Goal: Task Accomplishment & Management: Manage account settings

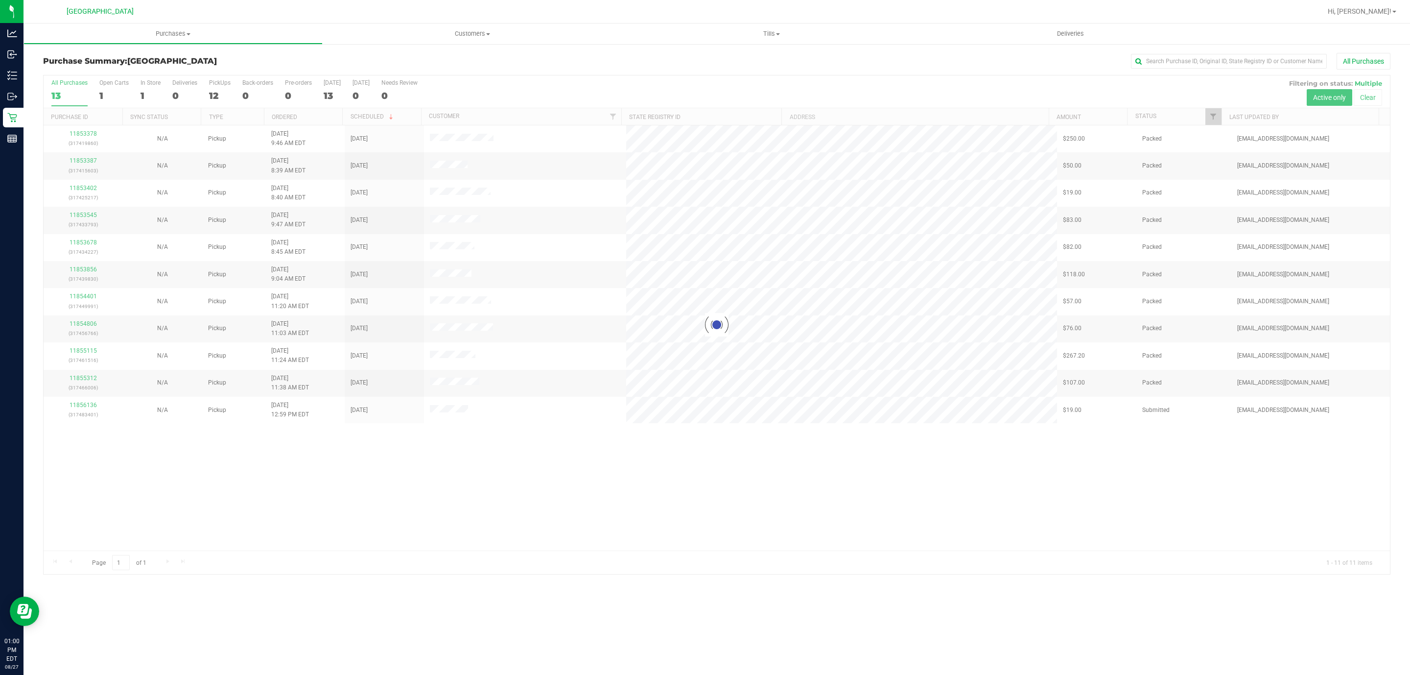
click at [369, 517] on div at bounding box center [717, 324] width 1346 height 498
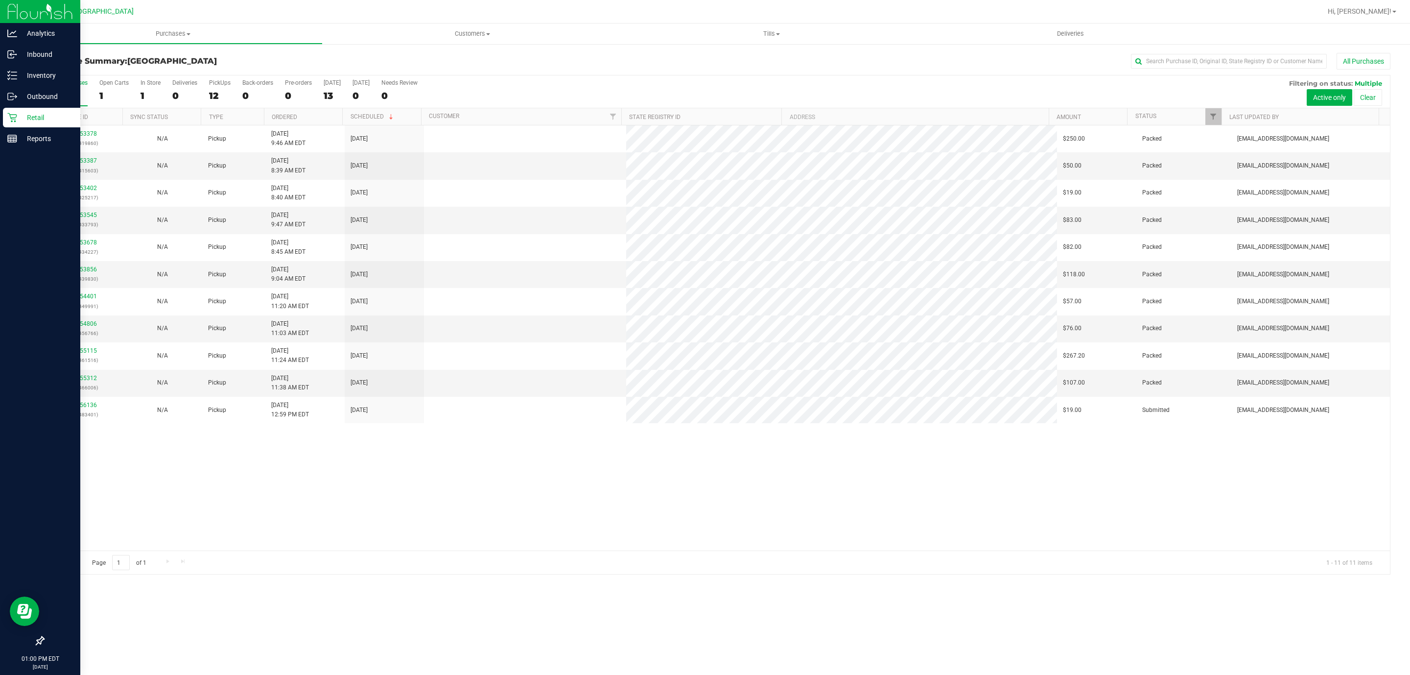
click at [13, 112] on div "Retail" at bounding box center [41, 118] width 77 height 20
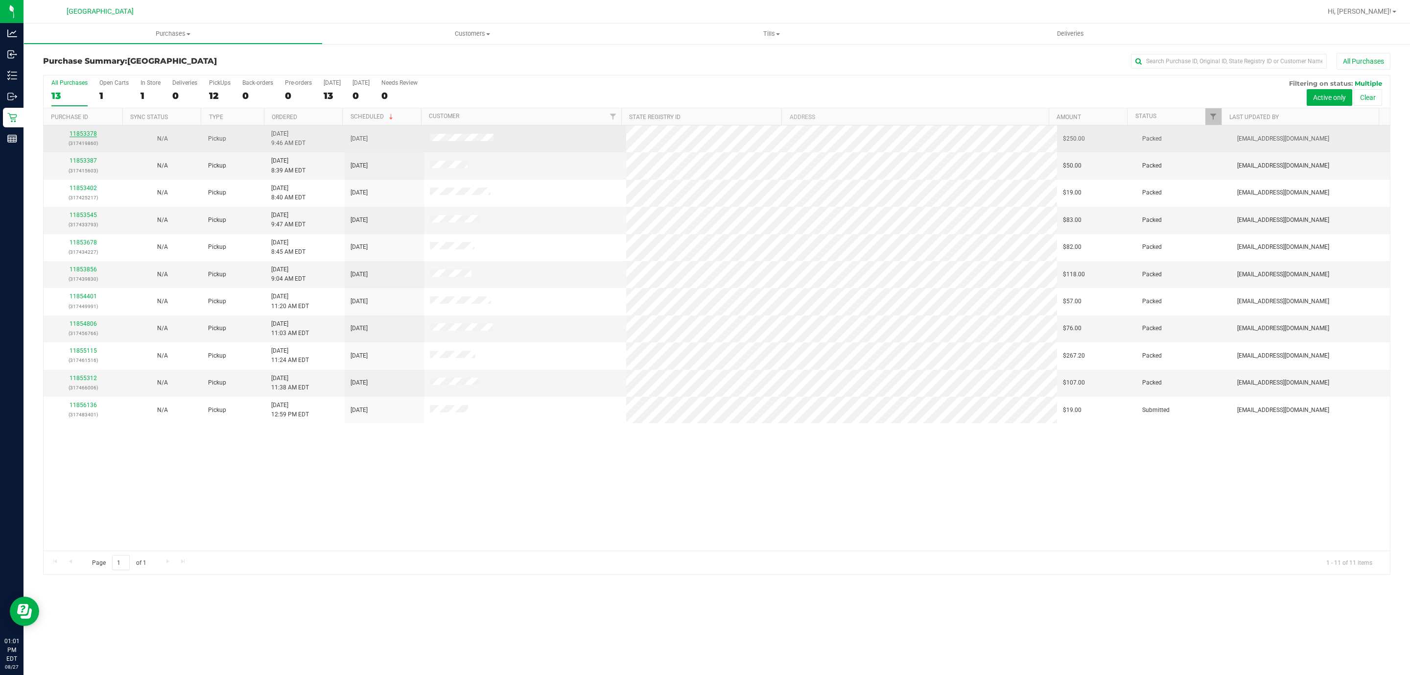
click at [90, 137] on link "11853378" at bounding box center [83, 133] width 27 height 7
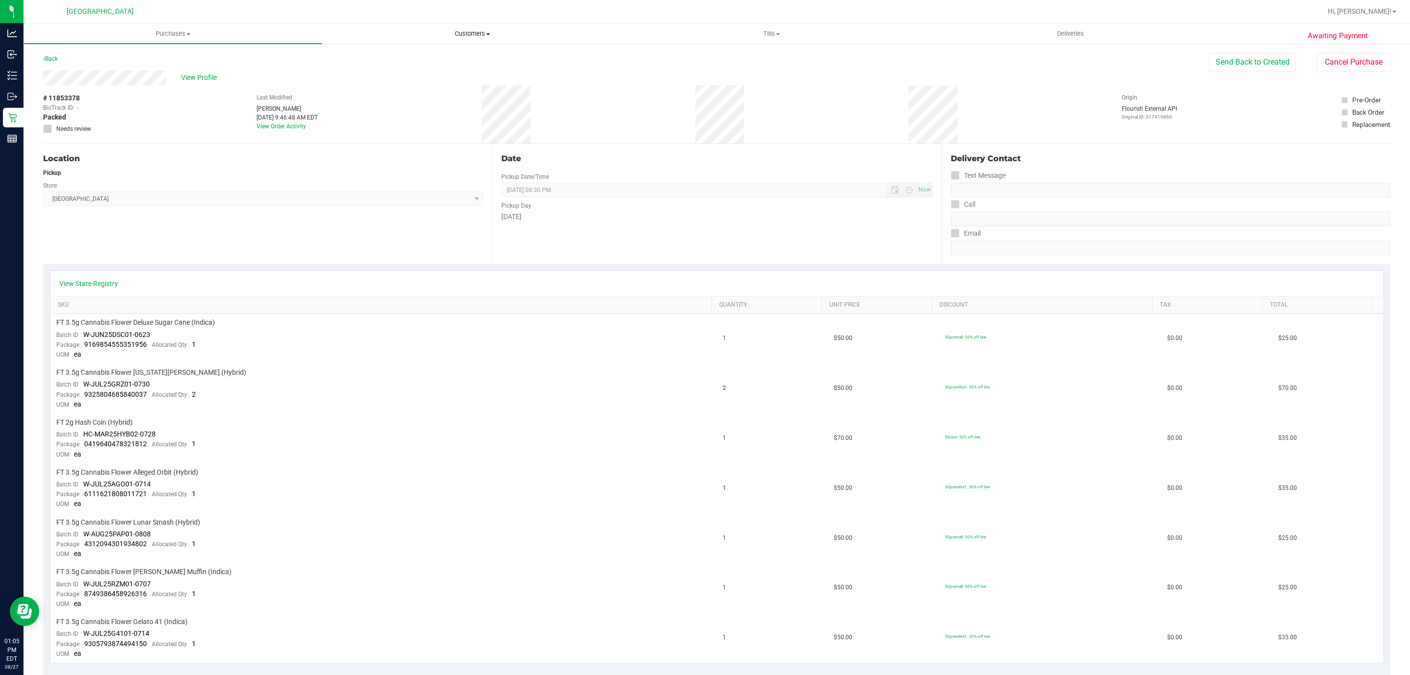
click at [482, 36] on span "Customers" at bounding box center [472, 33] width 298 height 9
click at [379, 60] on span "All customers" at bounding box center [358, 59] width 70 height 8
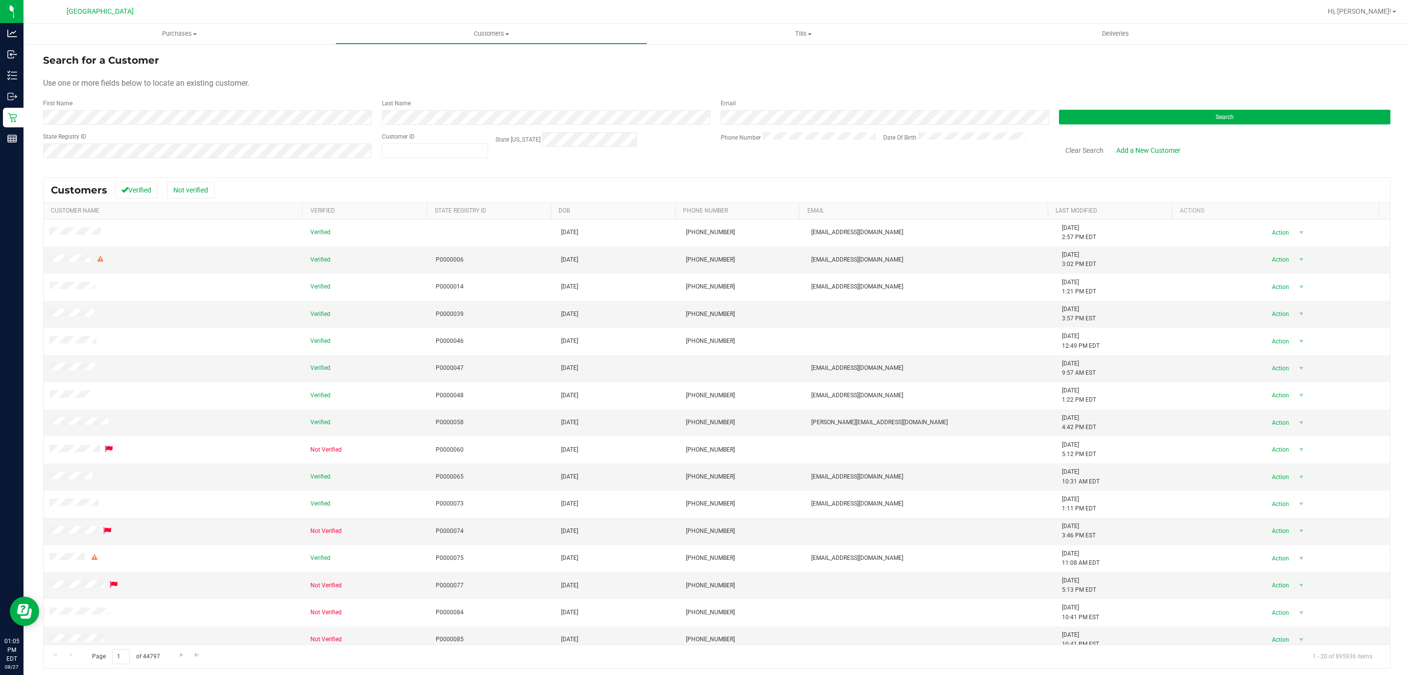
click at [130, 108] on div "First Name" at bounding box center [208, 112] width 331 height 26
click at [1187, 111] on button "Search" at bounding box center [1224, 117] width 331 height 15
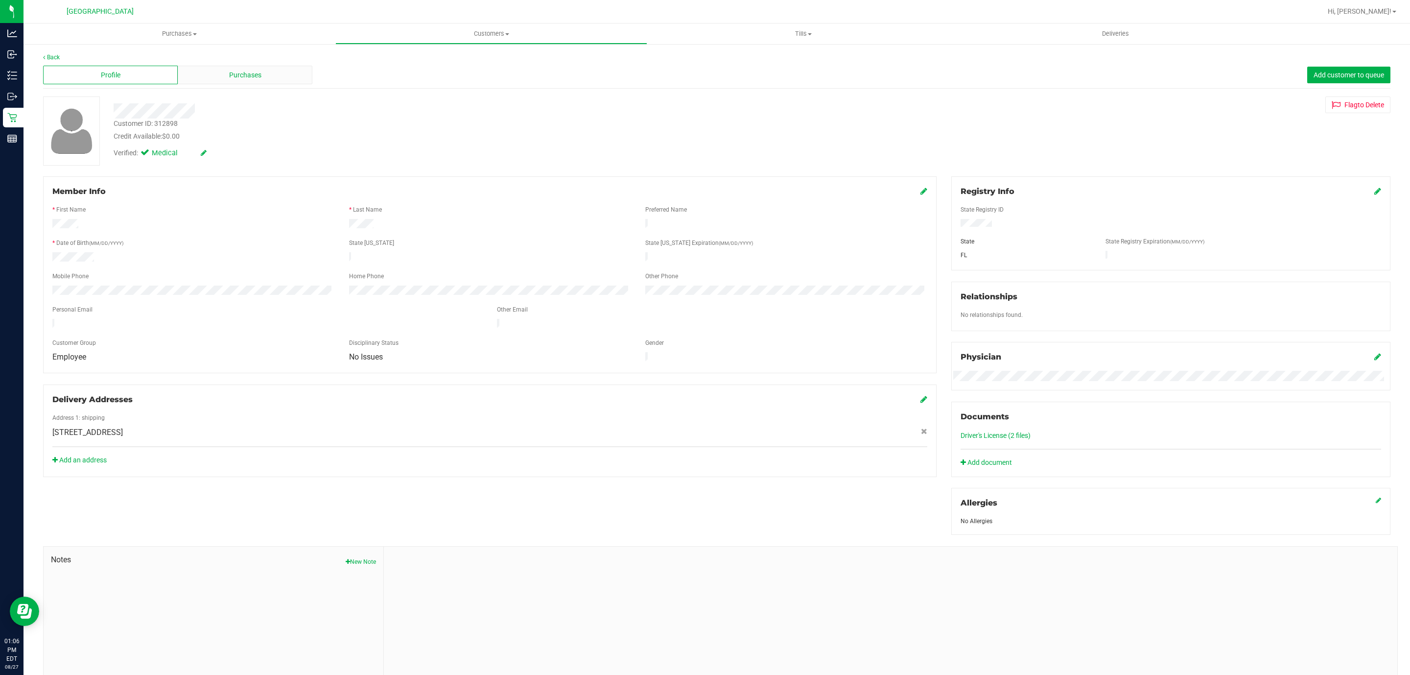
click at [238, 70] on span "Purchases" at bounding box center [245, 75] width 32 height 10
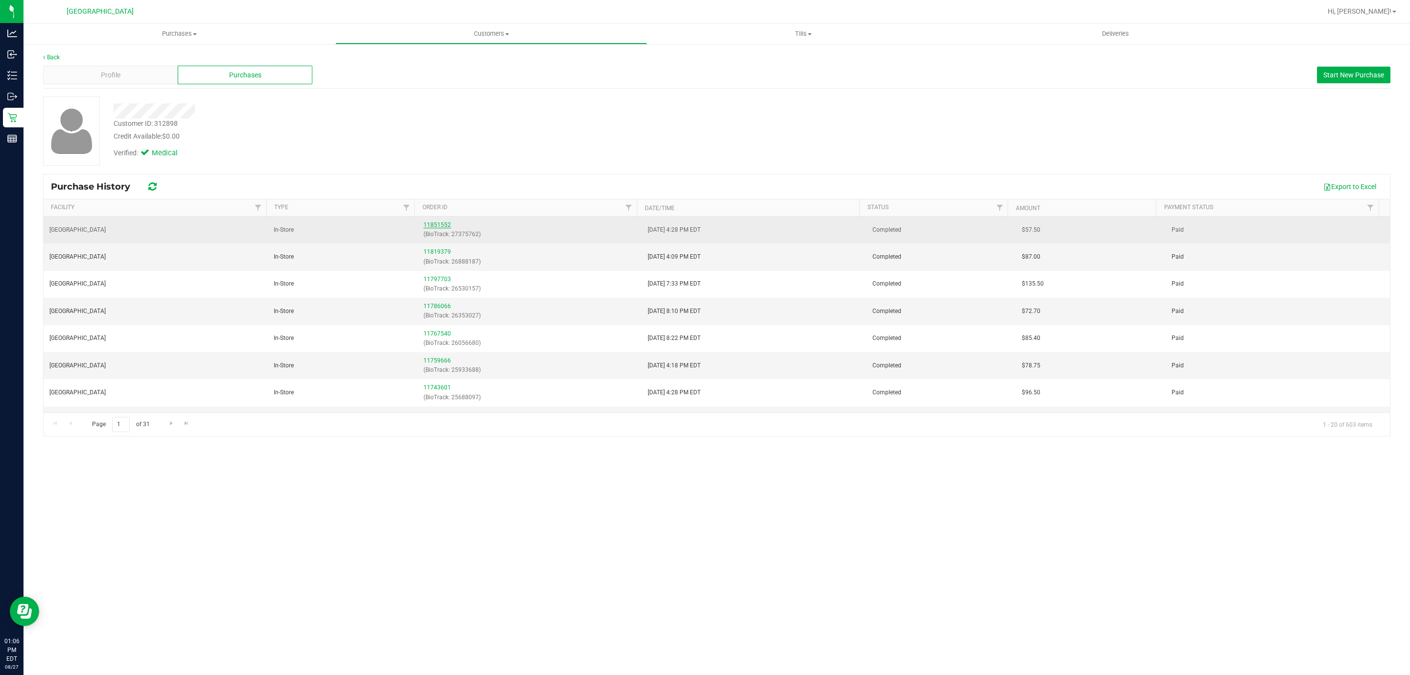
click at [435, 225] on link "11851552" at bounding box center [436, 224] width 27 height 7
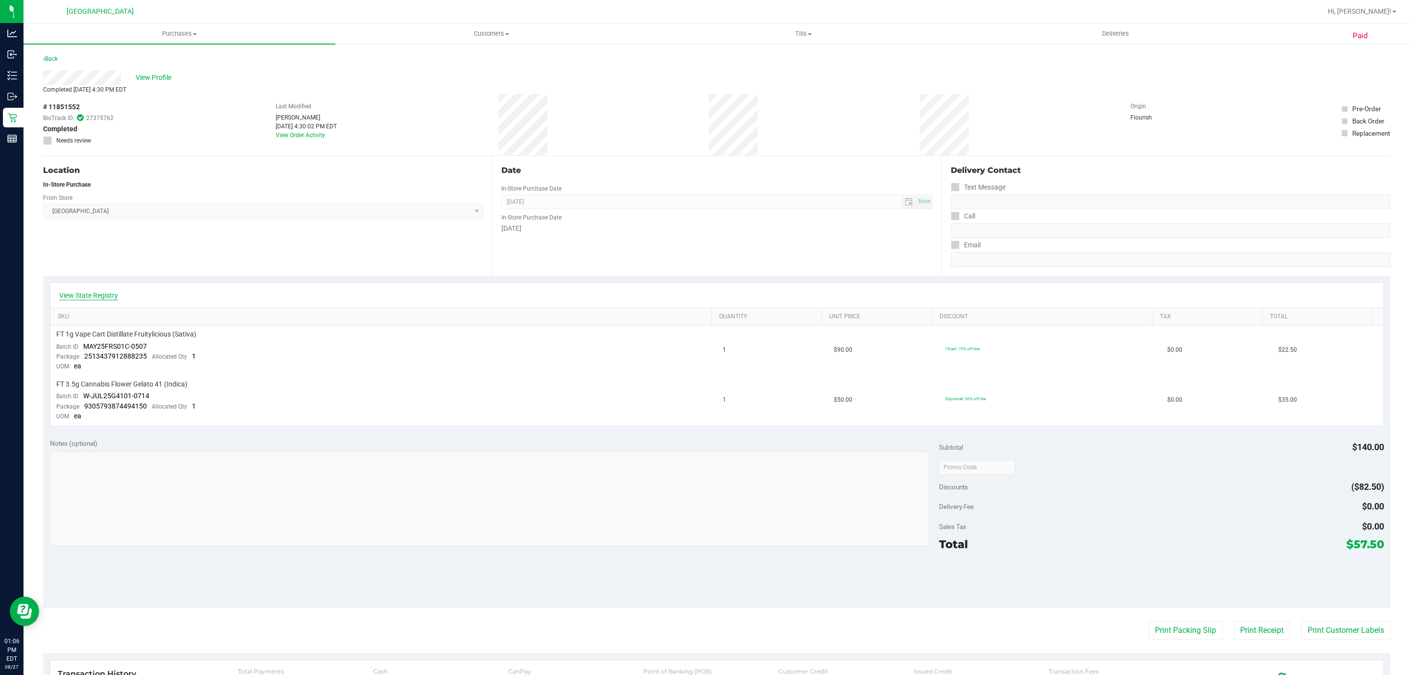
click at [70, 292] on link "View State Registry" at bounding box center [88, 295] width 59 height 10
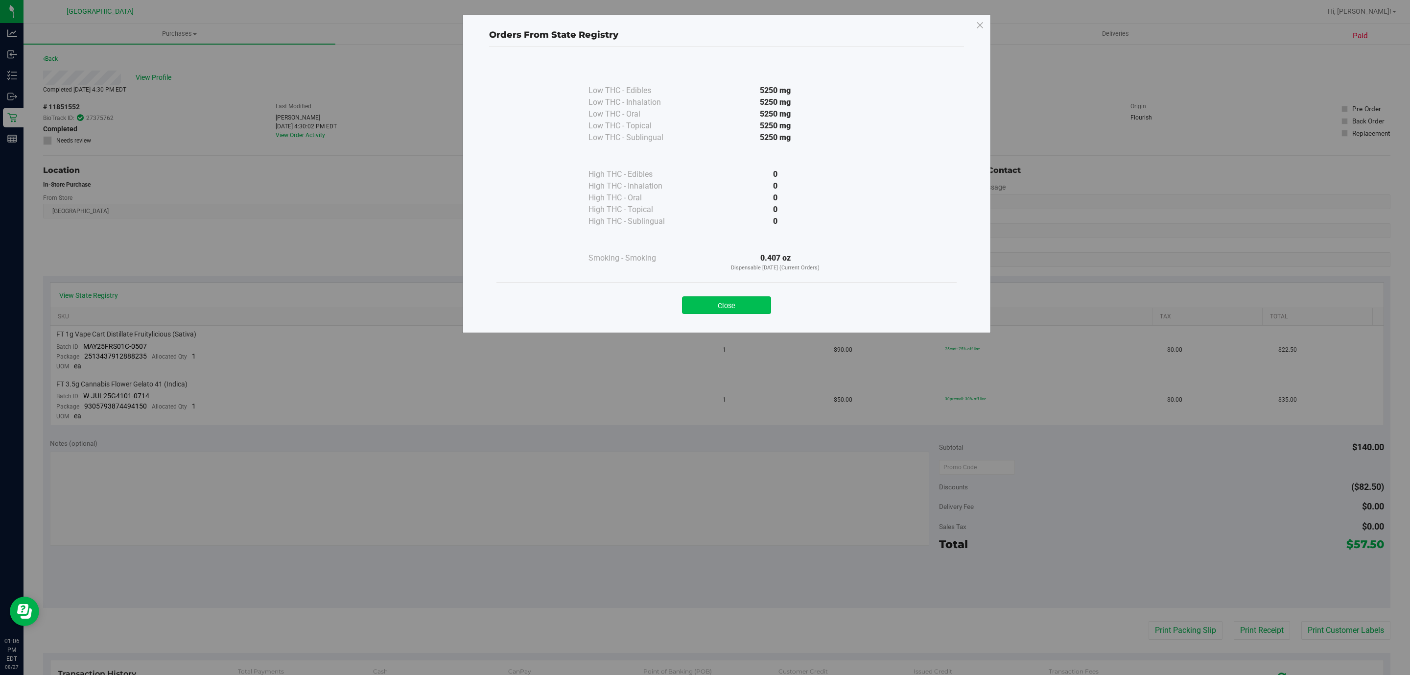
click at [712, 310] on button "Close" at bounding box center [726, 305] width 89 height 18
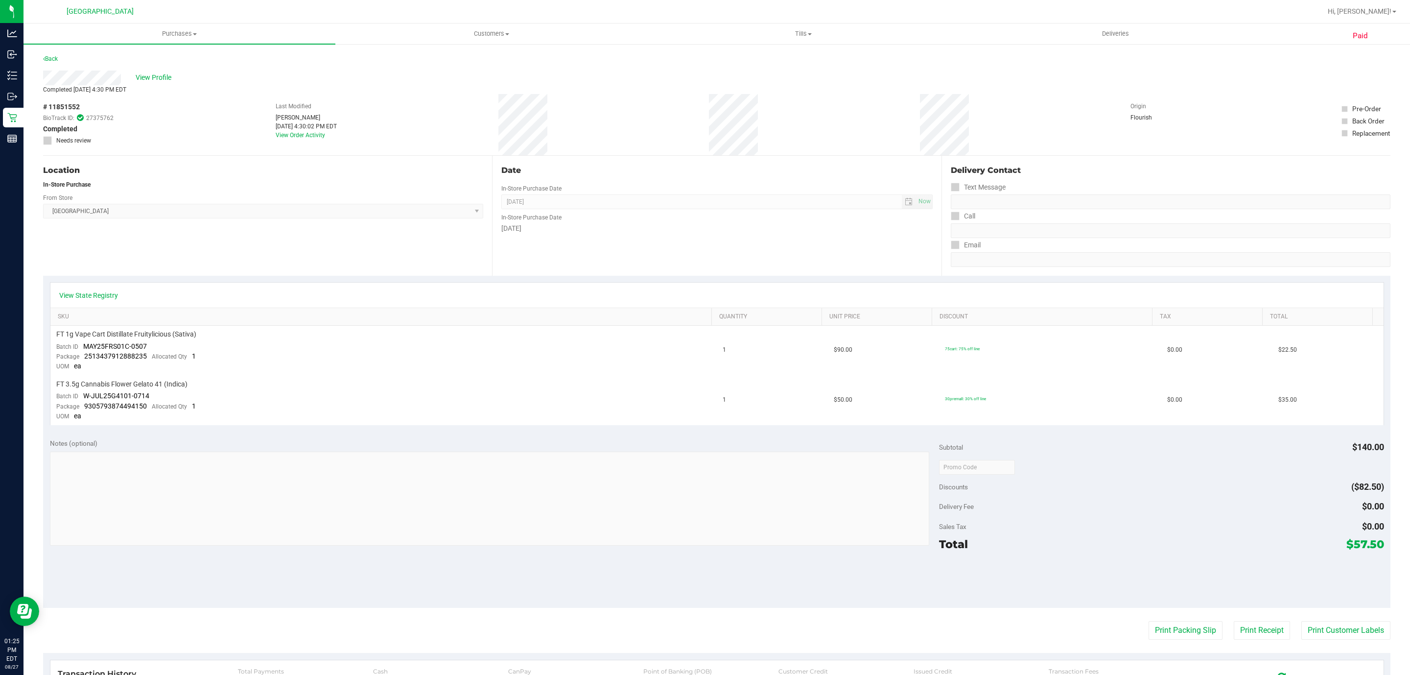
click at [269, 245] on div "Location In-Store Purchase From Store Deerfield Beach WC Select Store Bonita Sp…" at bounding box center [267, 216] width 449 height 120
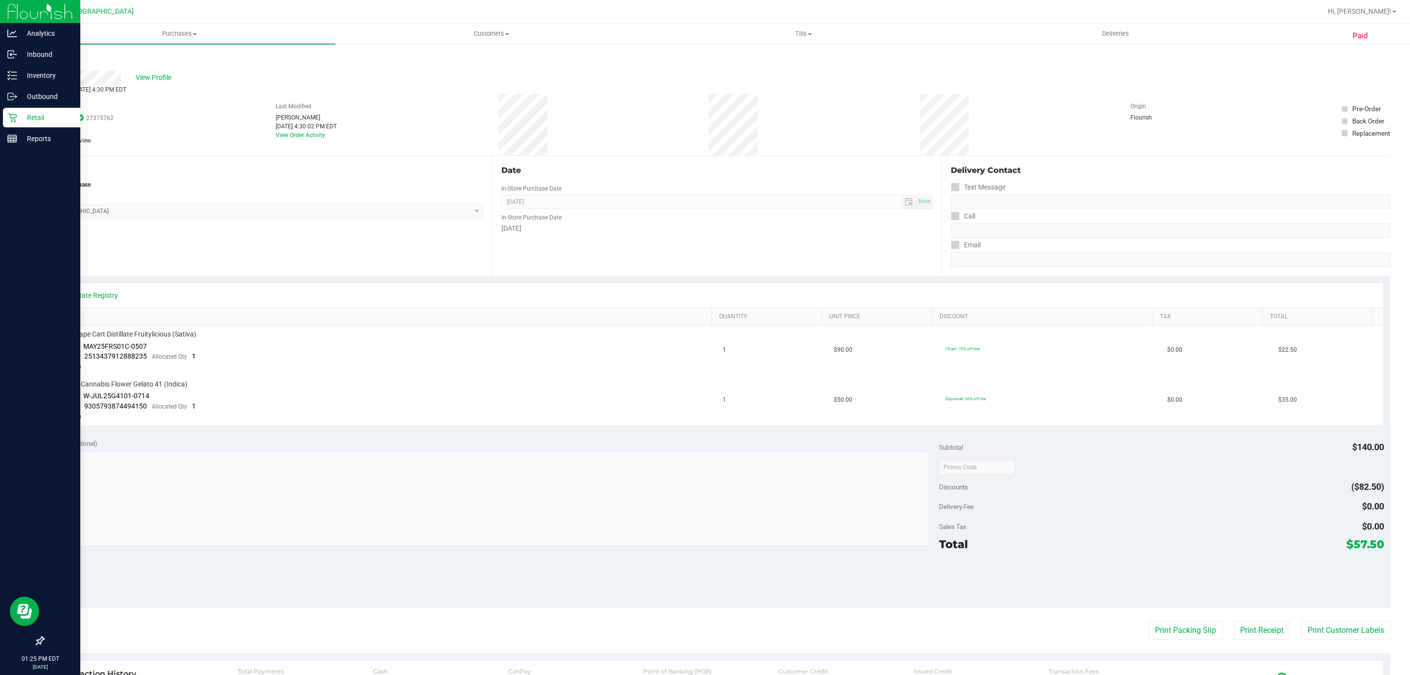
click at [38, 116] on p "Retail" at bounding box center [46, 118] width 59 height 12
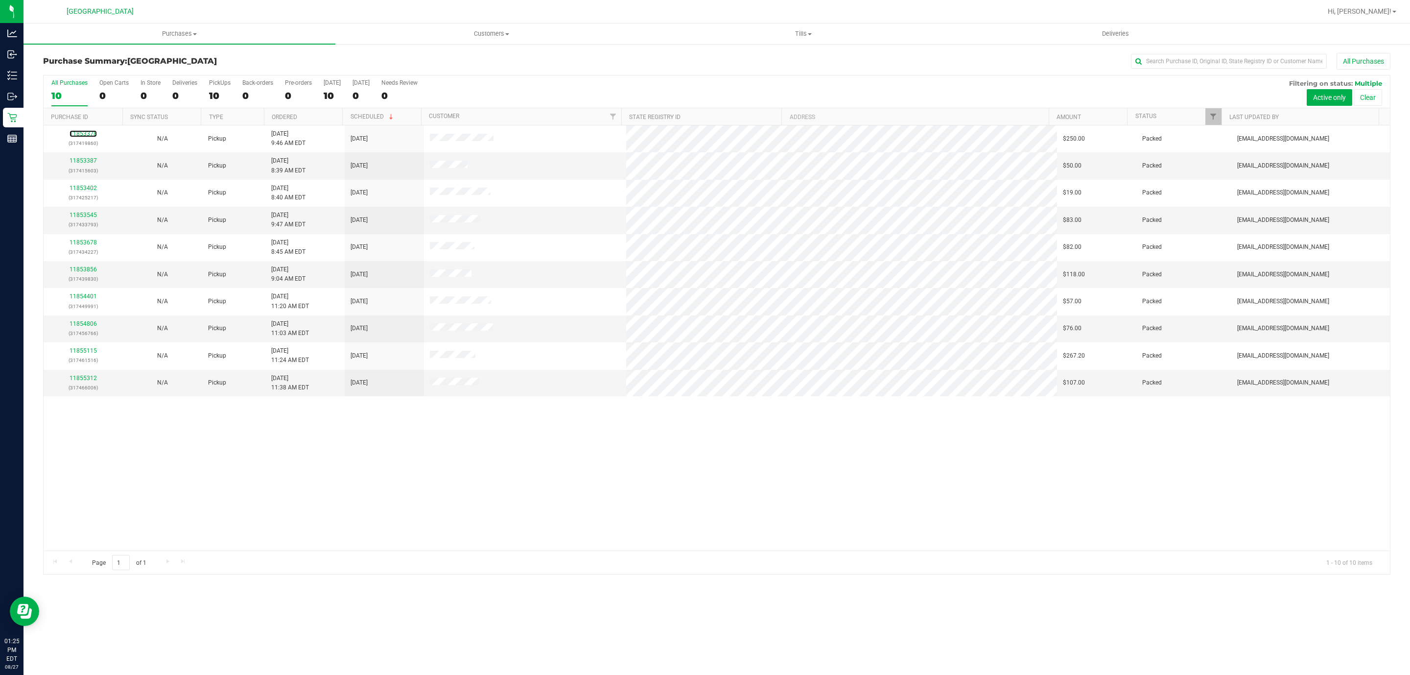
click at [90, 135] on link "11853378" at bounding box center [83, 133] width 27 height 7
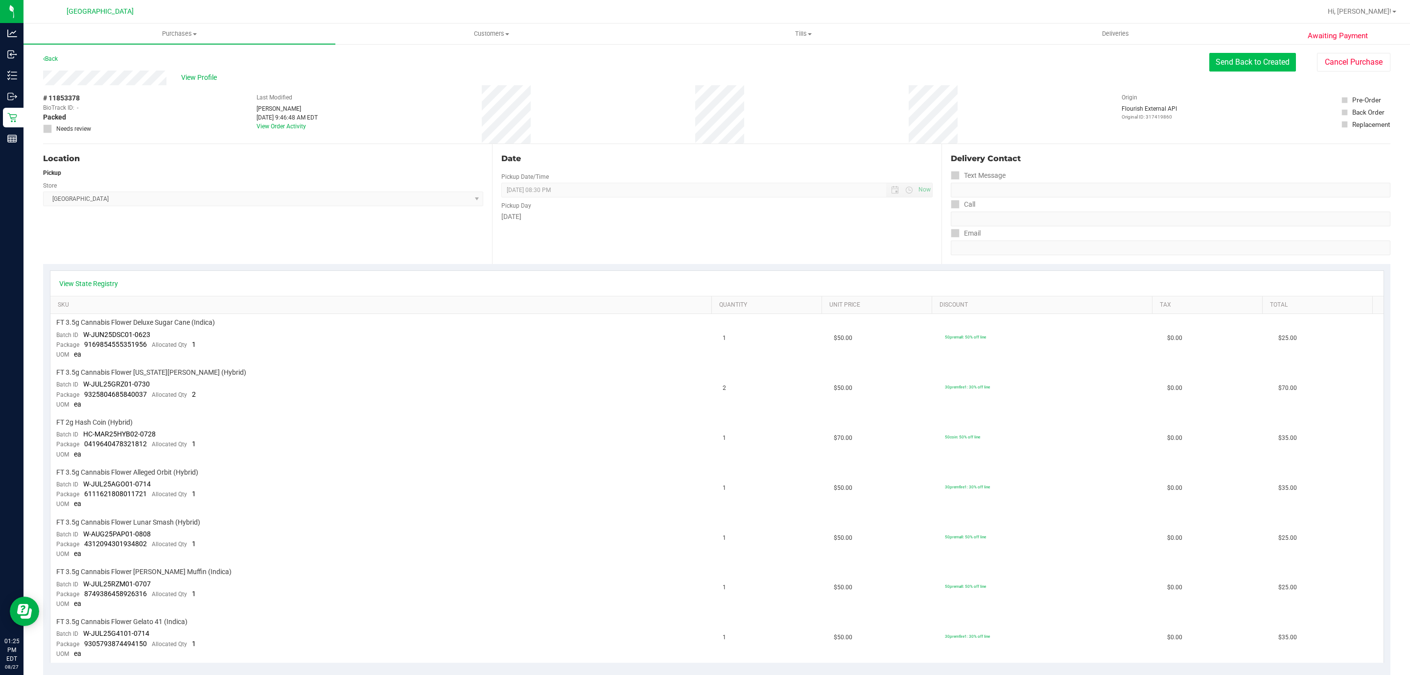
click at [1256, 64] on button "Send Back to Created" at bounding box center [1252, 62] width 87 height 19
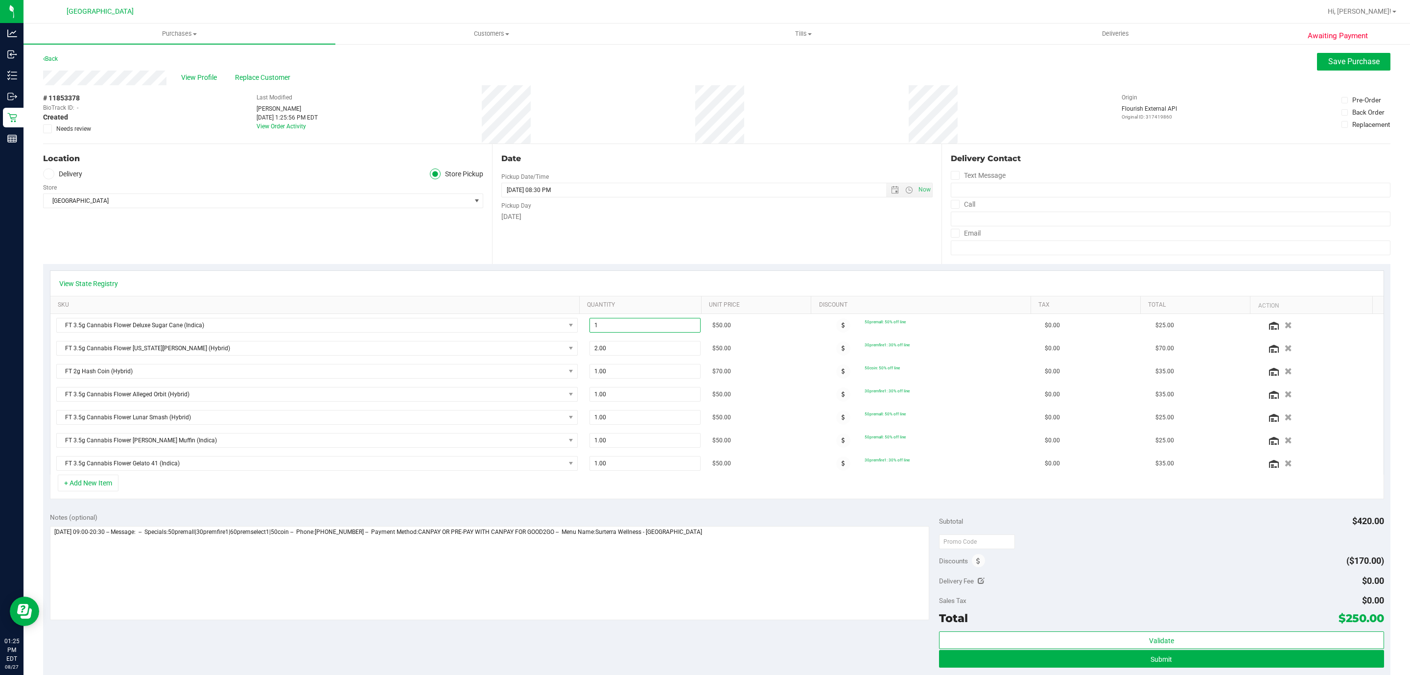
drag, startPoint x: 620, startPoint y: 328, endPoint x: 520, endPoint y: 310, distance: 101.3
click at [542, 324] on tr "FT 3.5g Cannabis Flower Deluxe Sugar Cane (Indica) 1.00 1 $50.00 50premall: 50%…" at bounding box center [716, 325] width 1333 height 23
drag, startPoint x: 607, startPoint y: 446, endPoint x: 557, endPoint y: 446, distance: 50.4
click at [560, 446] on tr "FT 3.5g Cannabis Flower Runtz Muffin (Indica) 1.00 1 $50.00 50premall: 50% off …" at bounding box center [716, 440] width 1333 height 23
type input "3"
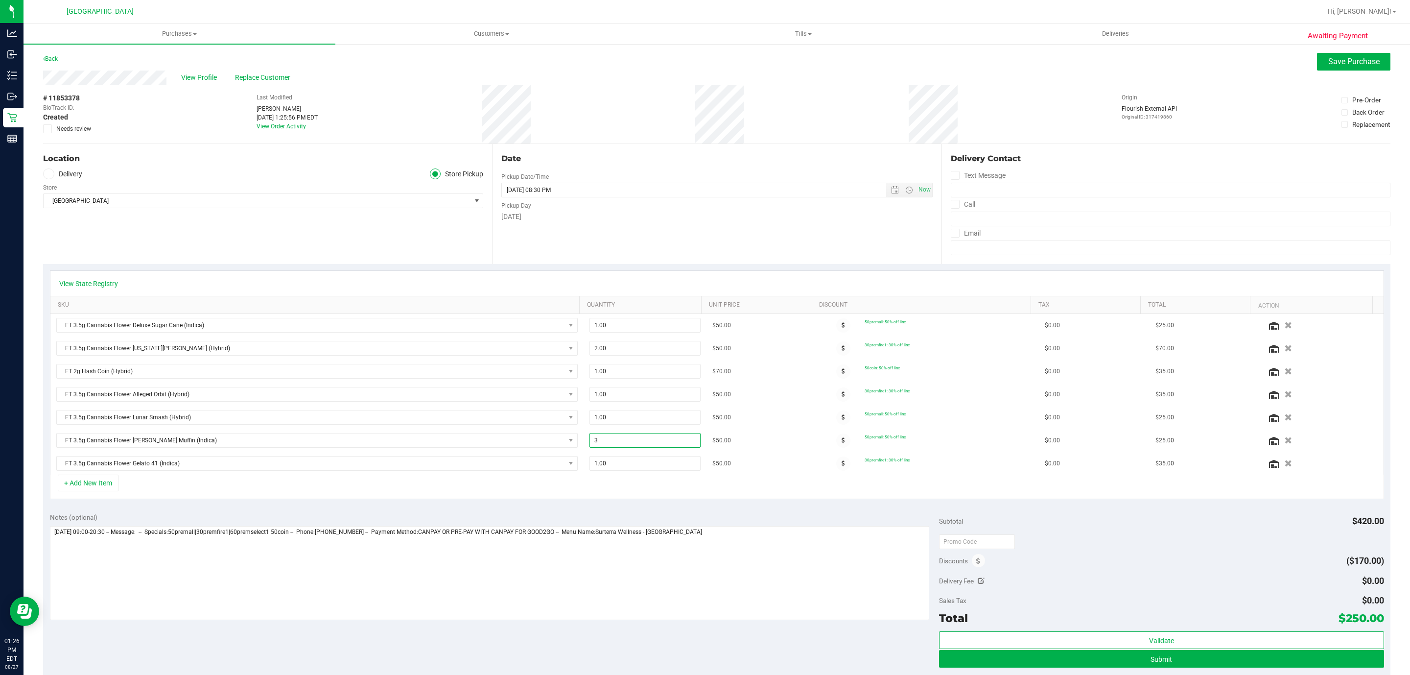
type input "3.00"
click at [774, 491] on div "+ Add New Item" at bounding box center [717, 486] width 1334 height 24
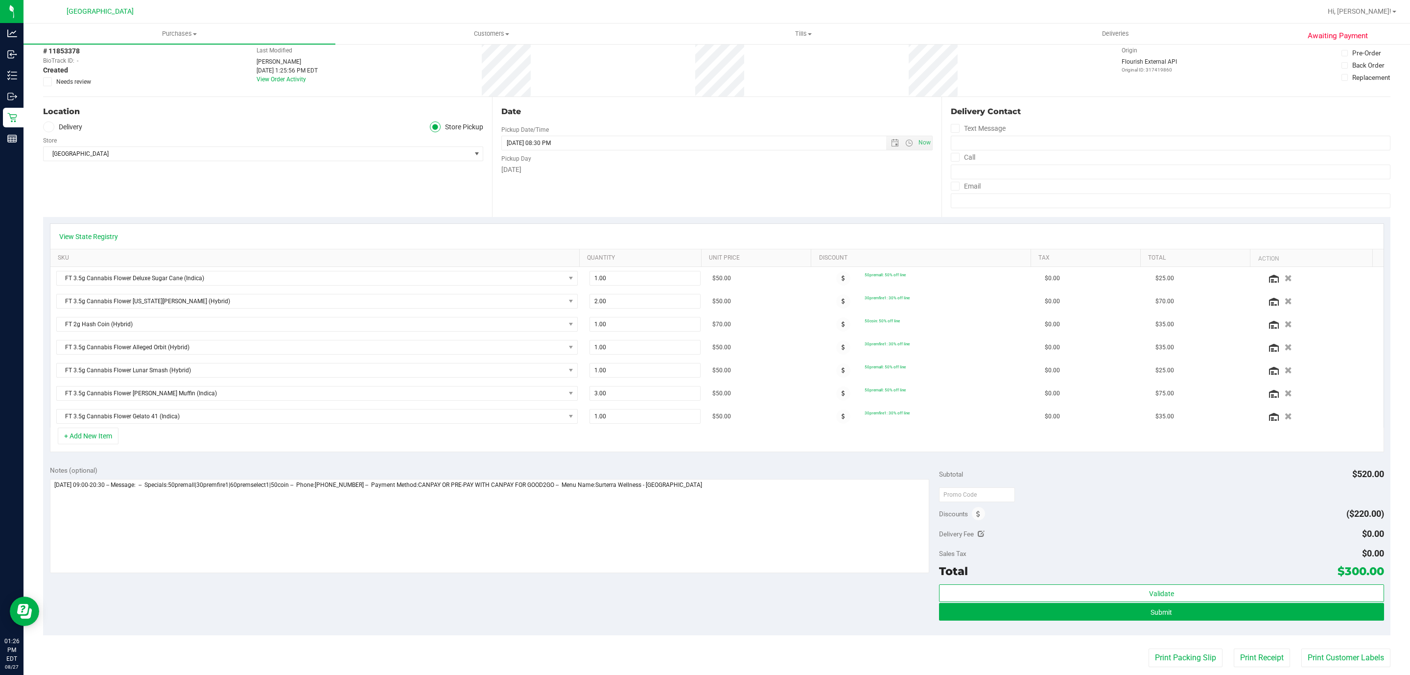
scroll to position [73, 0]
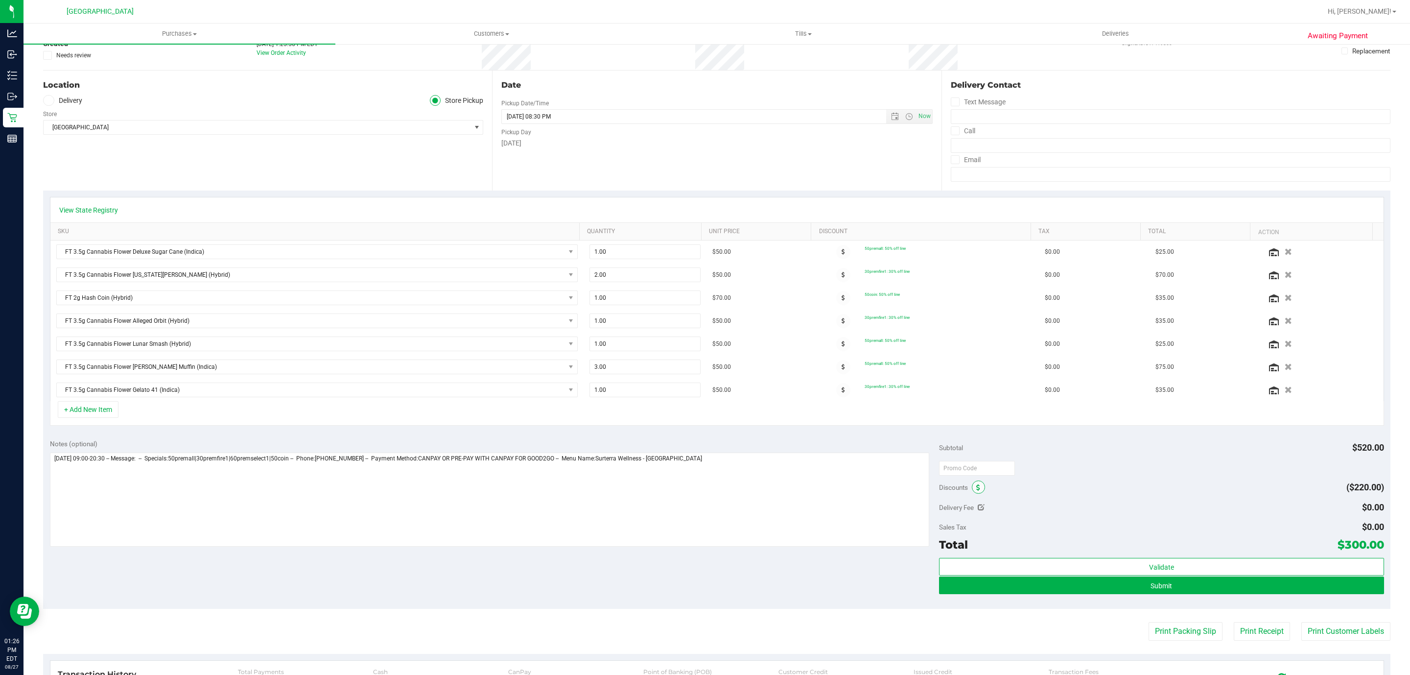
click at [976, 491] on icon at bounding box center [978, 487] width 4 height 7
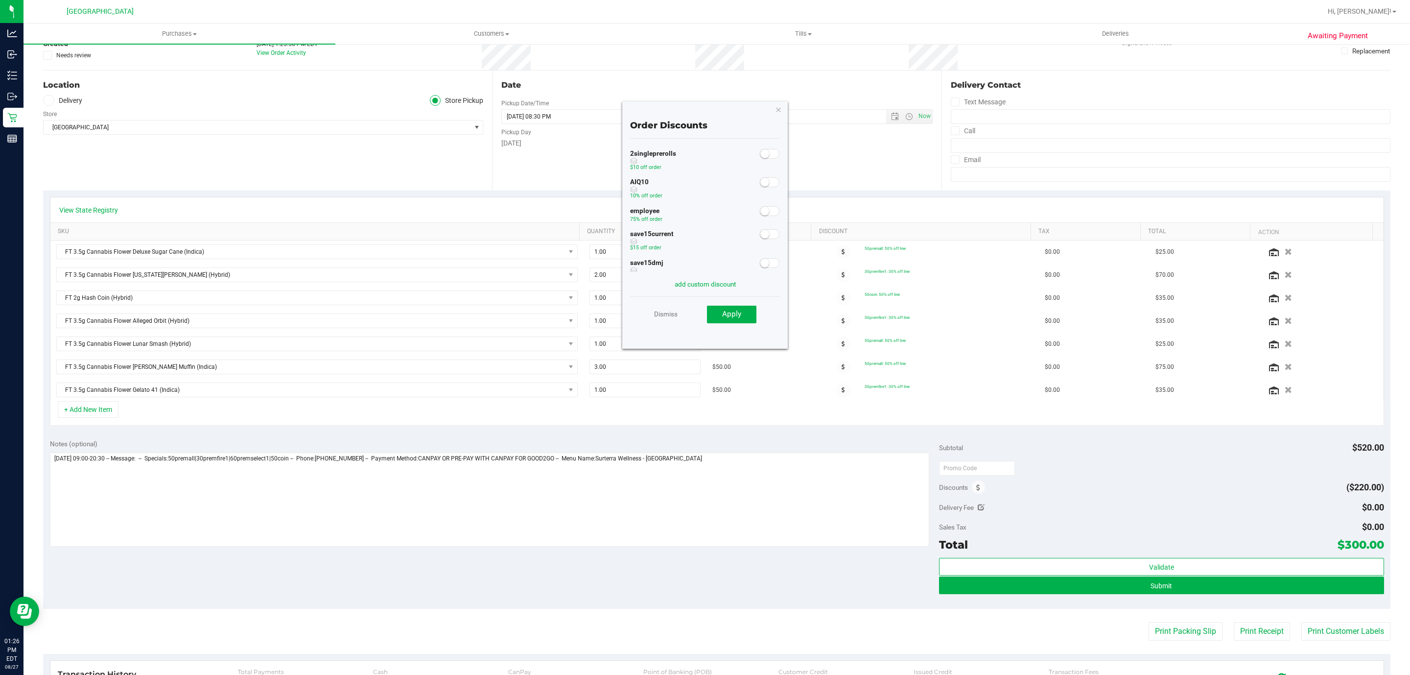
click at [760, 183] on span at bounding box center [770, 182] width 20 height 10
click at [734, 317] on span "Apply" at bounding box center [731, 313] width 19 height 9
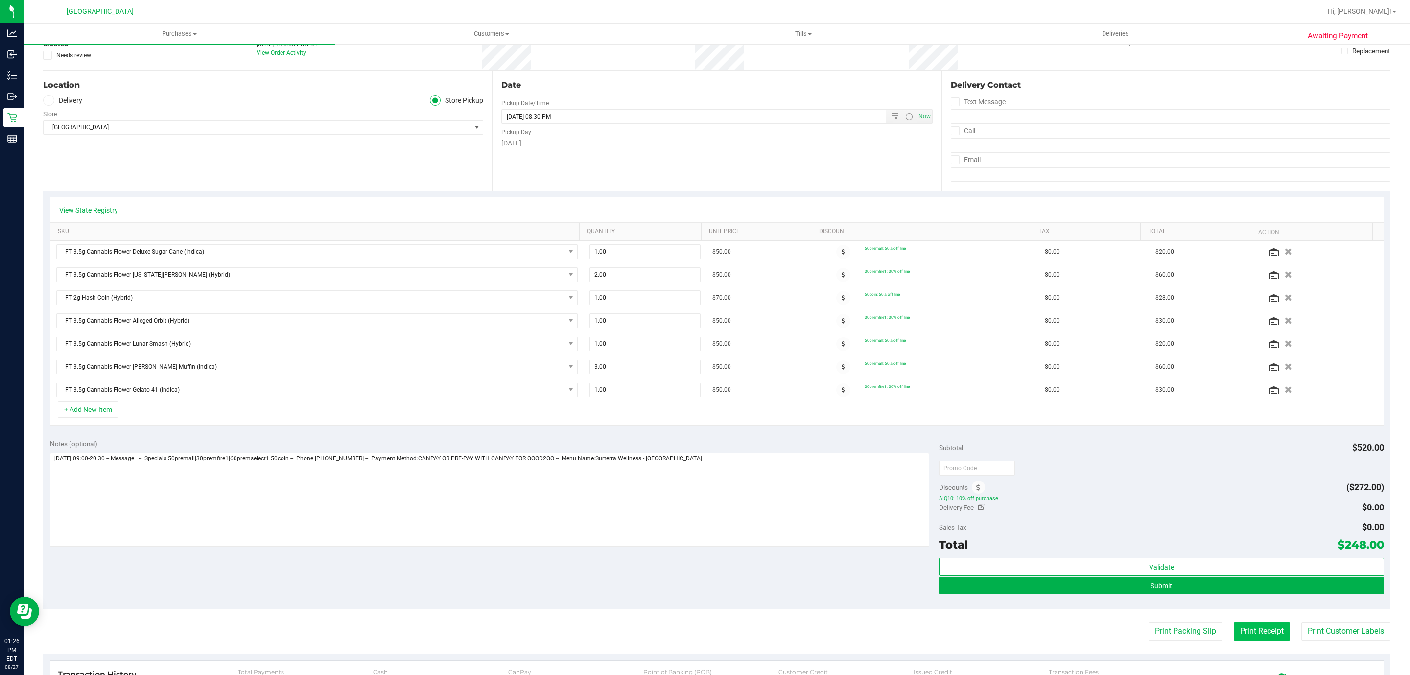
click at [1250, 634] on button "Print Receipt" at bounding box center [1262, 631] width 56 height 19
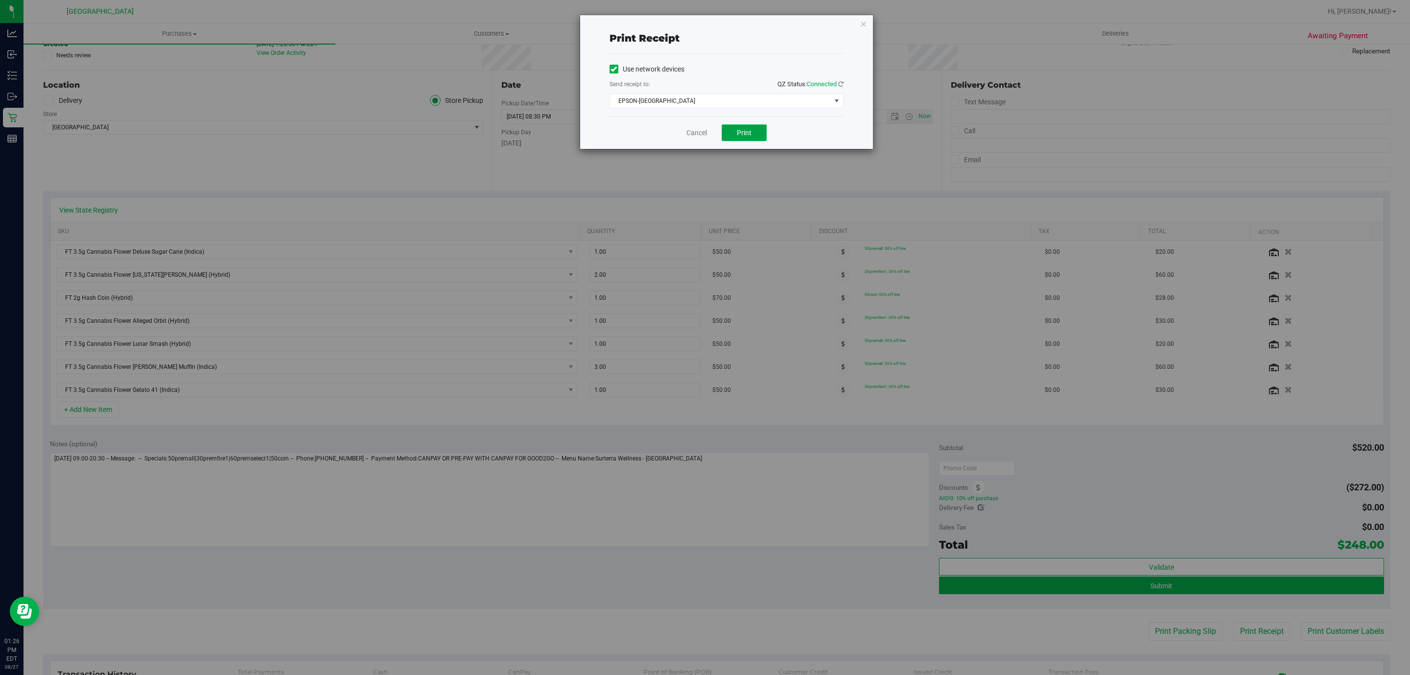
click at [755, 134] on button "Print" at bounding box center [744, 132] width 45 height 17
click at [690, 131] on link "Cancel" at bounding box center [696, 133] width 21 height 10
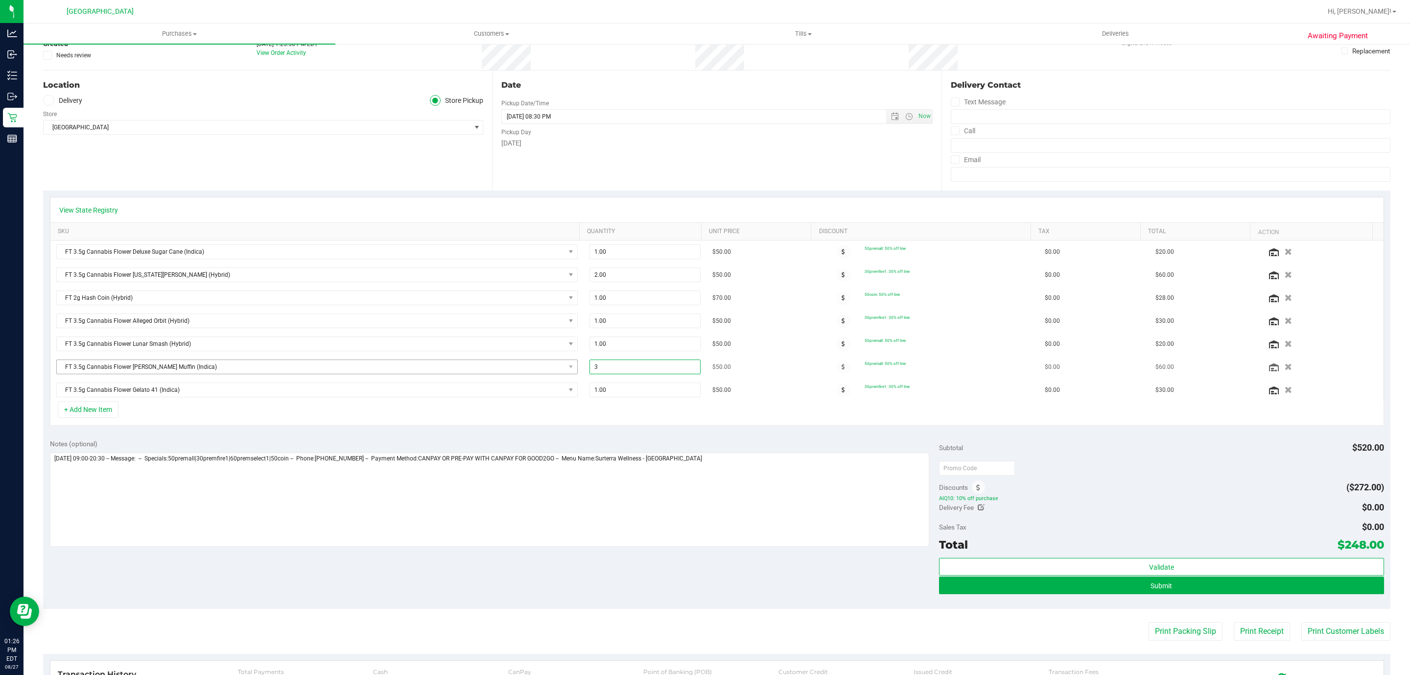
drag, startPoint x: 604, startPoint y: 375, endPoint x: 548, endPoint y: 367, distance: 56.4
click at [573, 372] on tr "FT 3.5g Cannabis Flower Runtz Muffin (Indica) 3.00 3 $50.00 50premall: 50% off …" at bounding box center [716, 366] width 1333 height 23
type input "1"
type input "1.00"
click at [638, 131] on div "Pickup Day" at bounding box center [716, 131] width 431 height 14
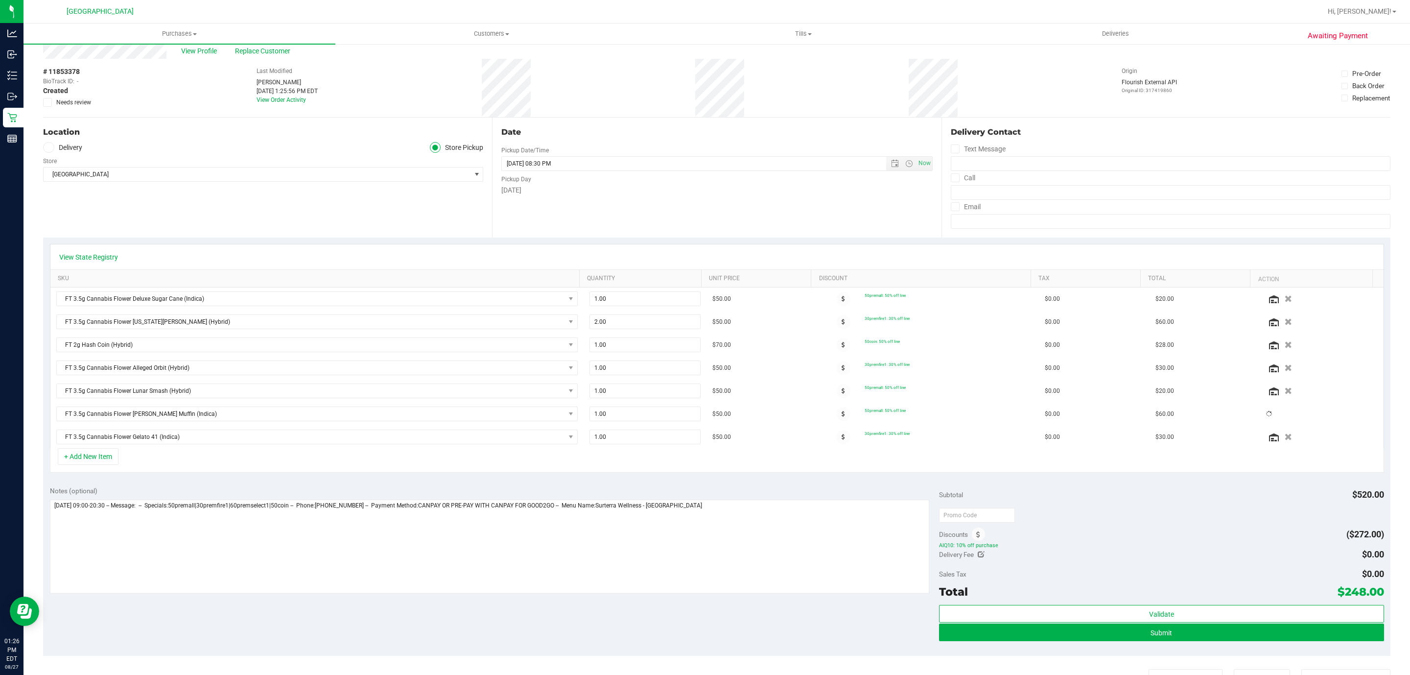
scroll to position [0, 0]
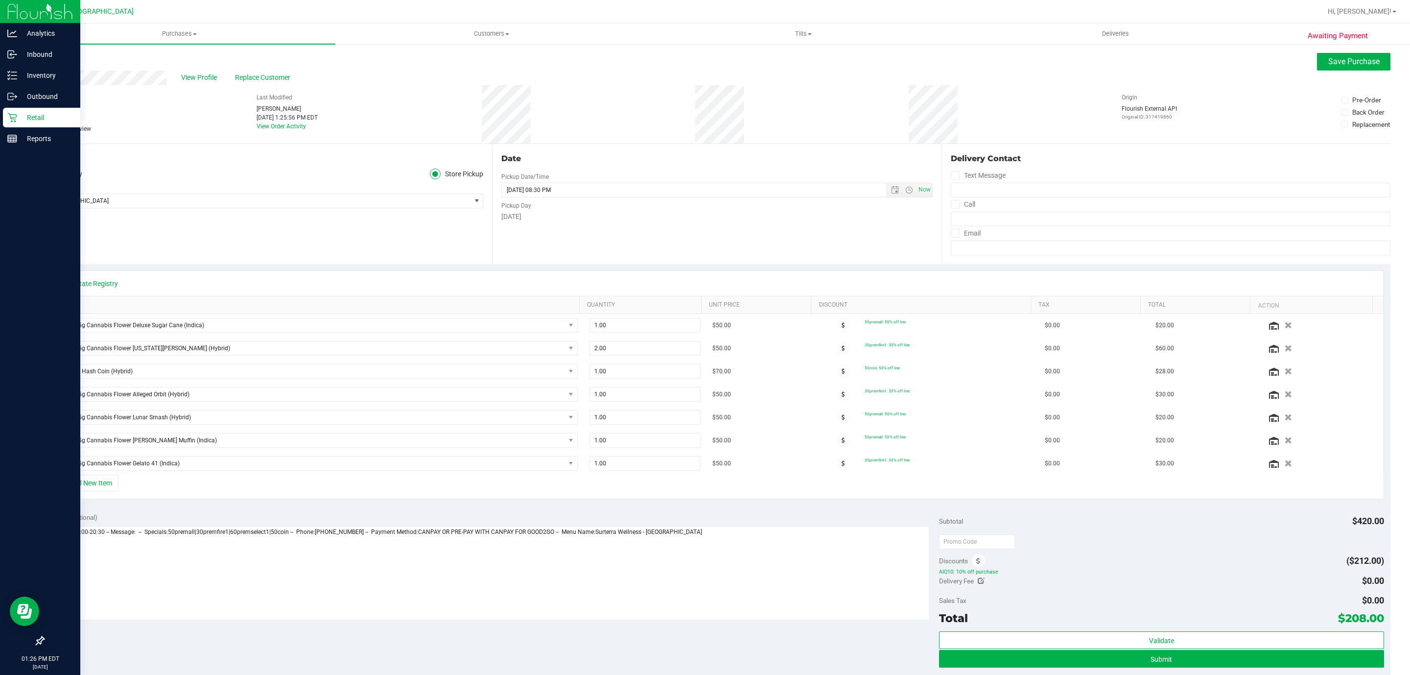
click at [15, 122] on div "Retail" at bounding box center [41, 118] width 77 height 20
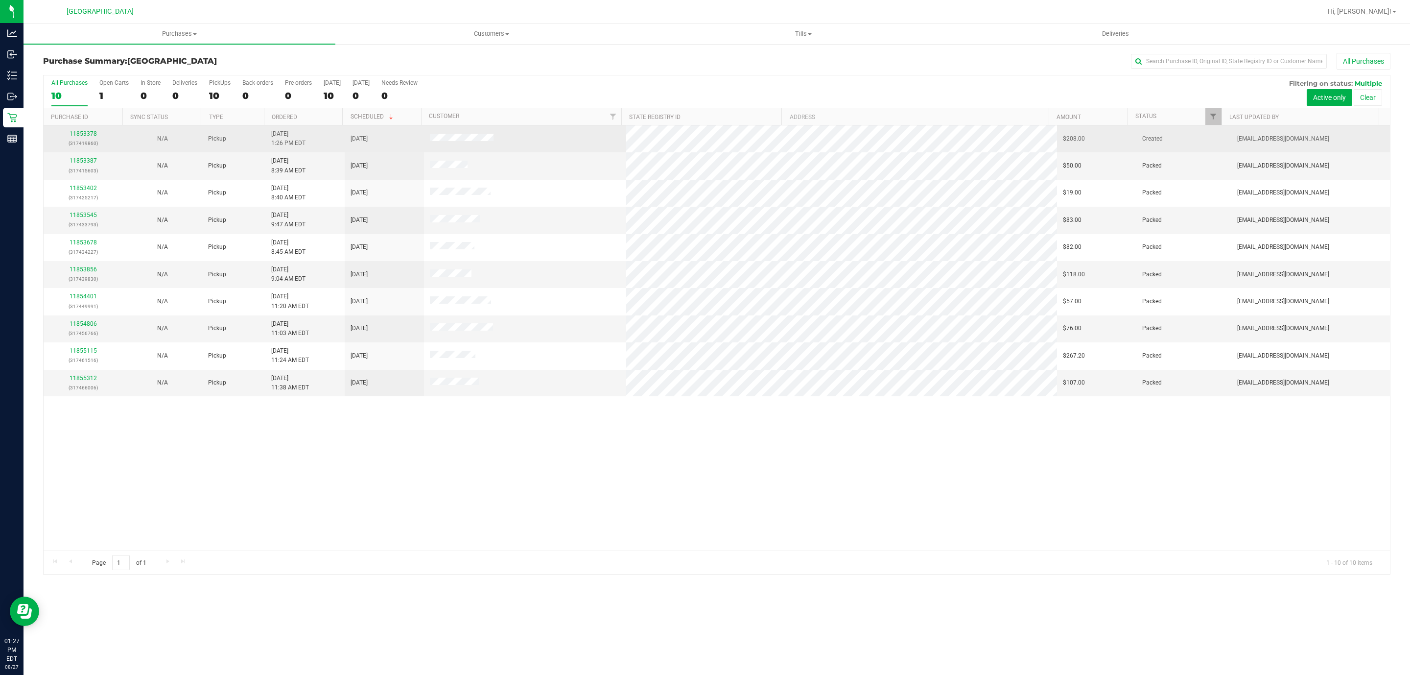
click at [98, 132] on div "11853378 (317419860)" at bounding box center [83, 138] width 68 height 19
click at [90, 136] on link "11853378" at bounding box center [83, 133] width 27 height 7
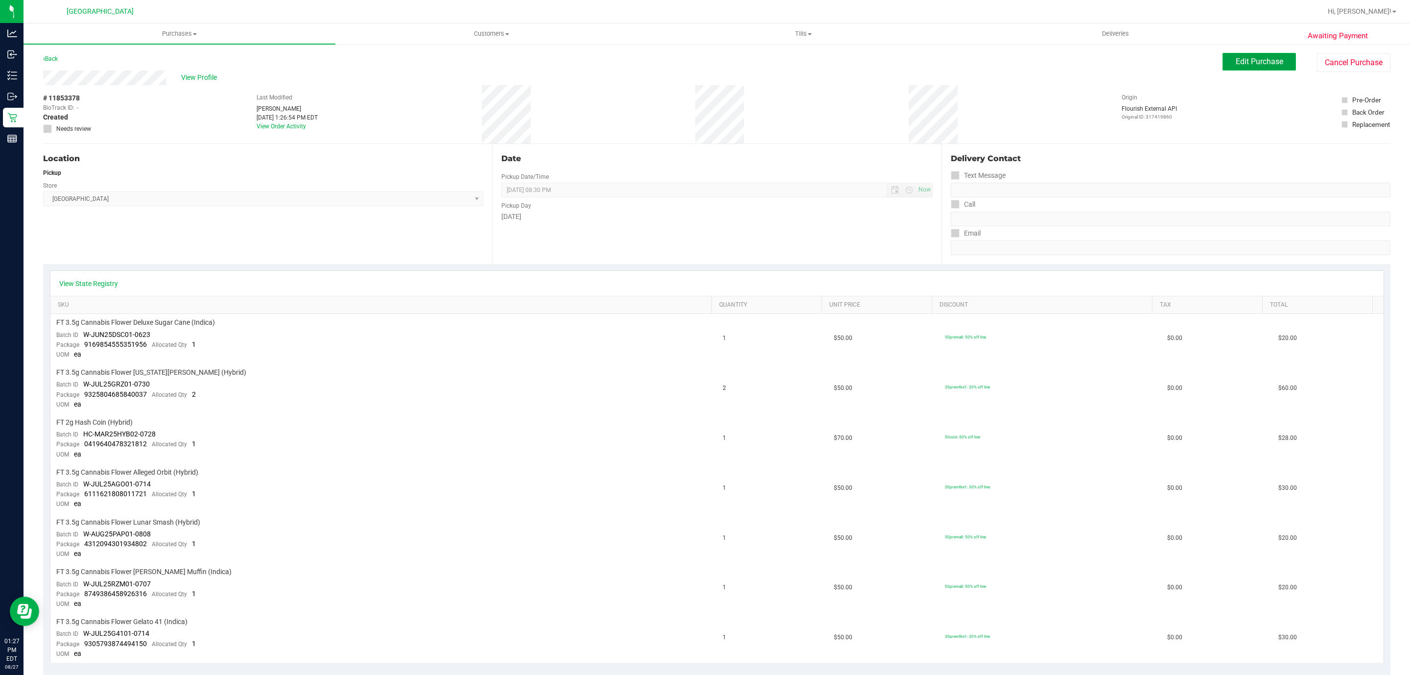
click at [1236, 61] on span "Edit Purchase" at bounding box center [1259, 61] width 47 height 9
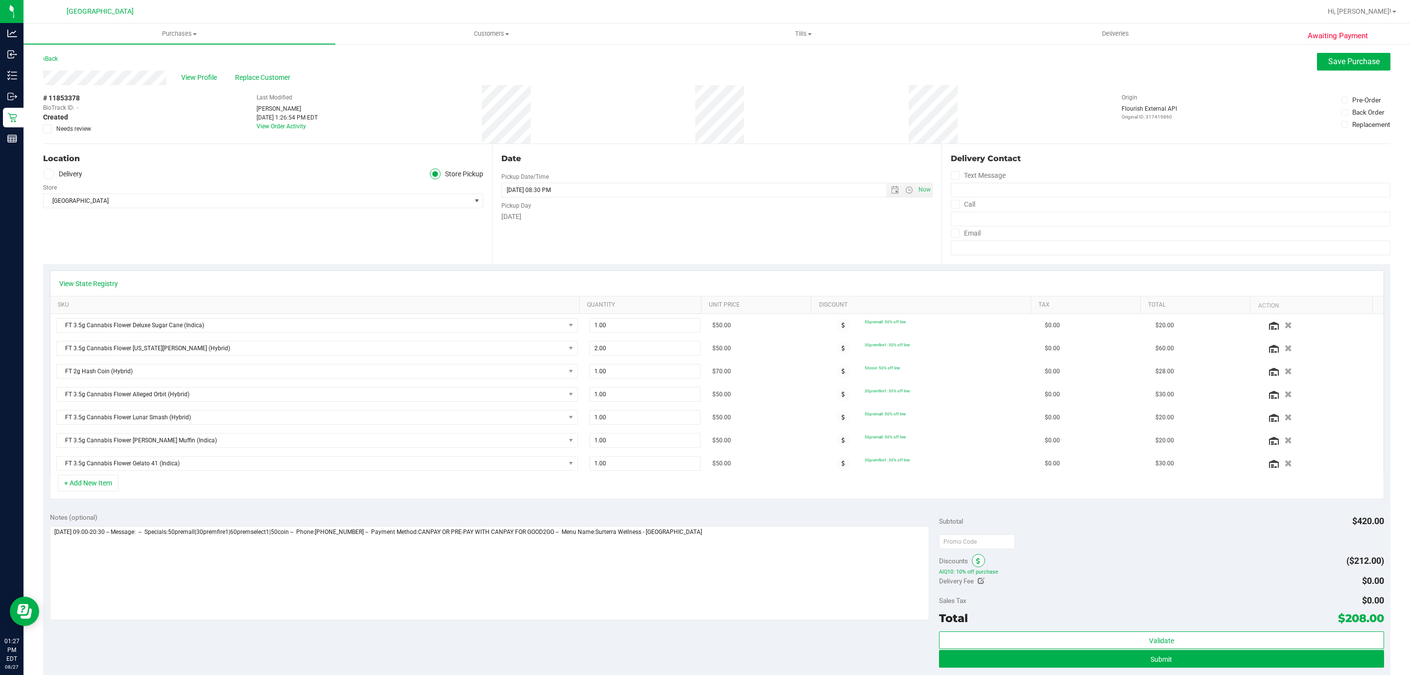
click at [972, 567] on span at bounding box center [978, 560] width 13 height 13
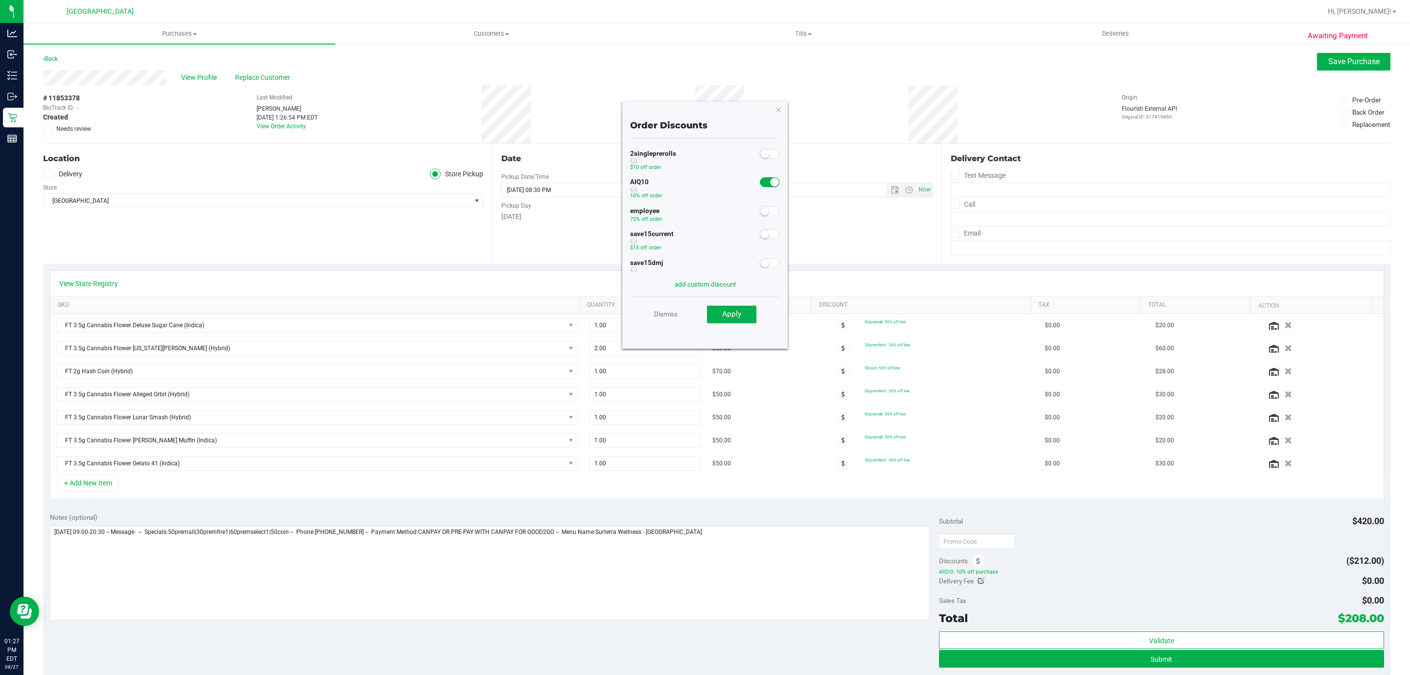
click at [760, 182] on span at bounding box center [770, 182] width 20 height 10
click at [742, 319] on button "Apply" at bounding box center [731, 314] width 49 height 18
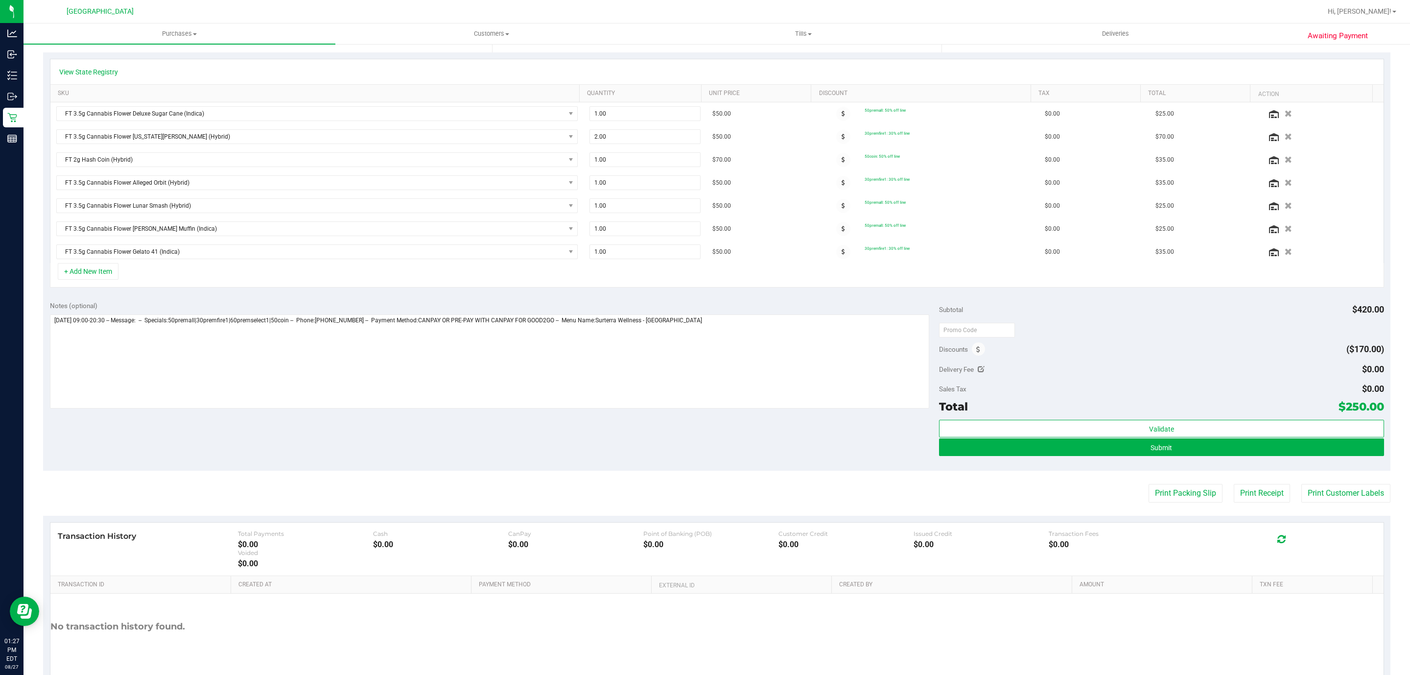
scroll to position [263, 0]
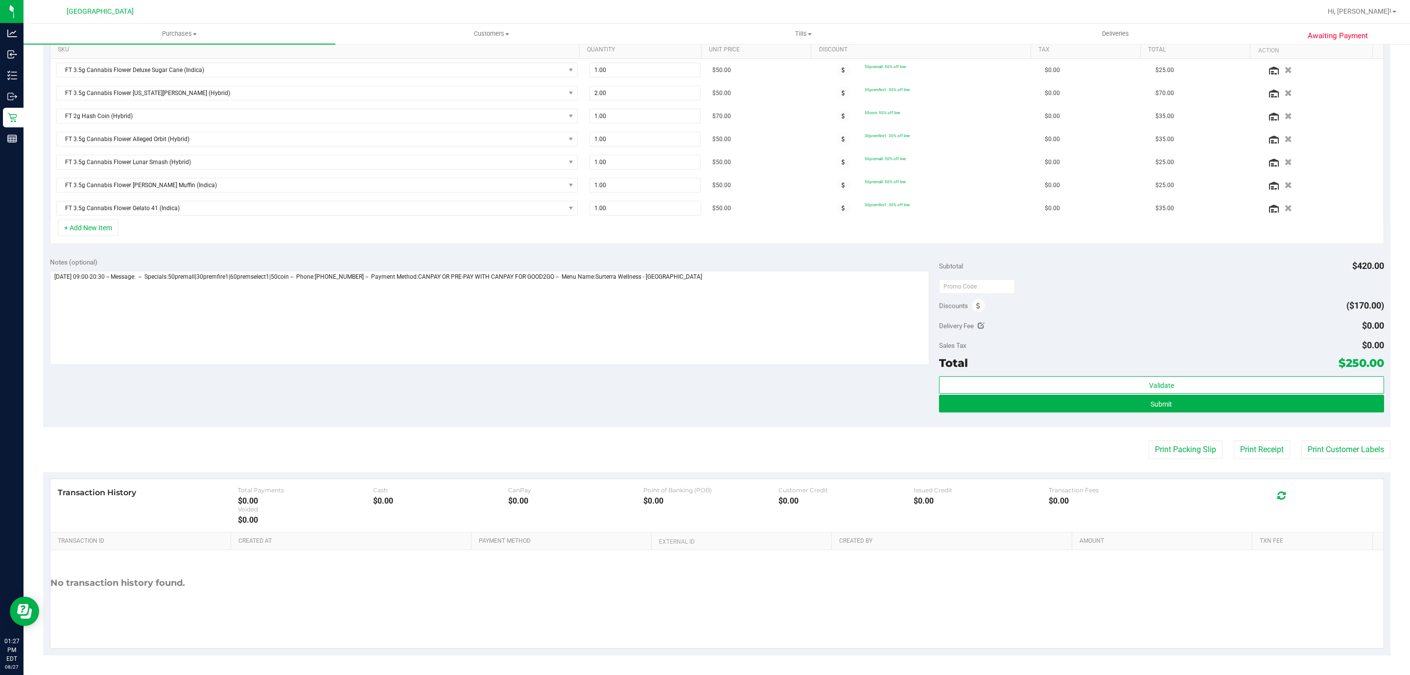
click at [1130, 413] on div "Validate Submit" at bounding box center [1161, 398] width 445 height 44
click at [1136, 406] on button "Submit" at bounding box center [1161, 404] width 445 height 18
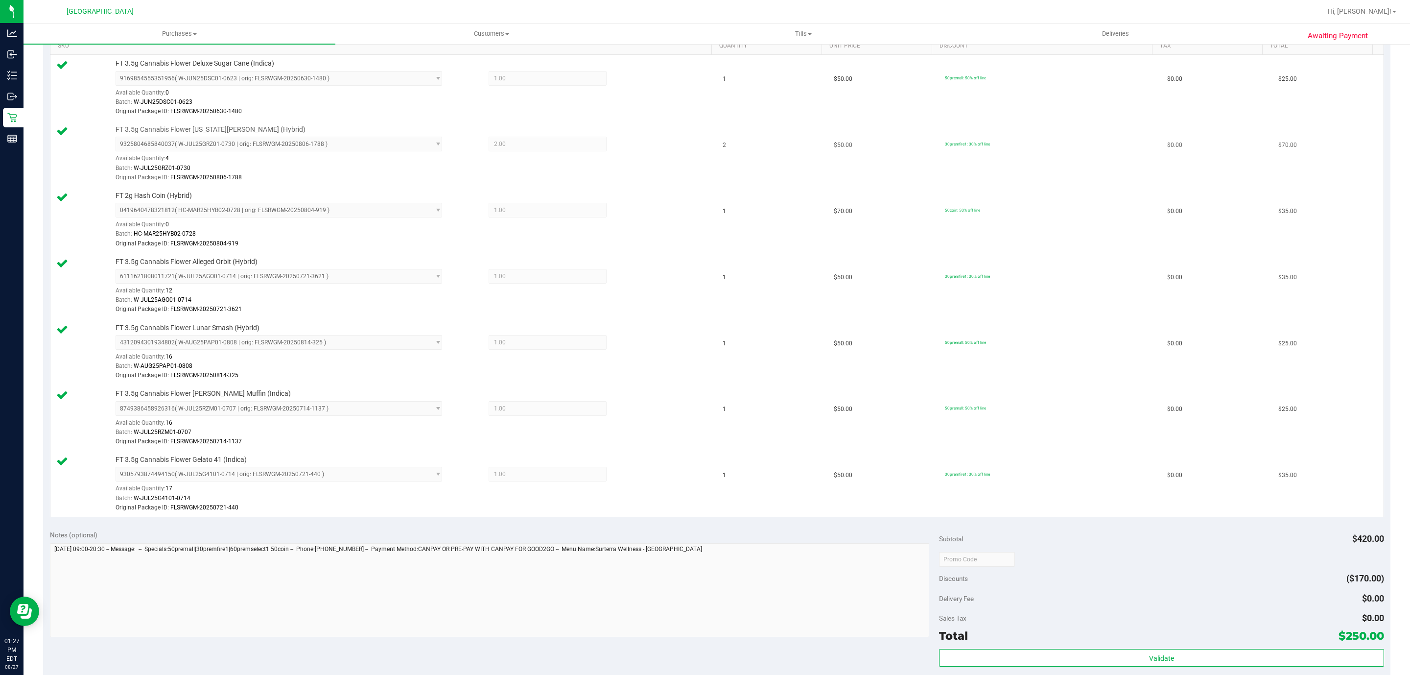
scroll to position [441, 0]
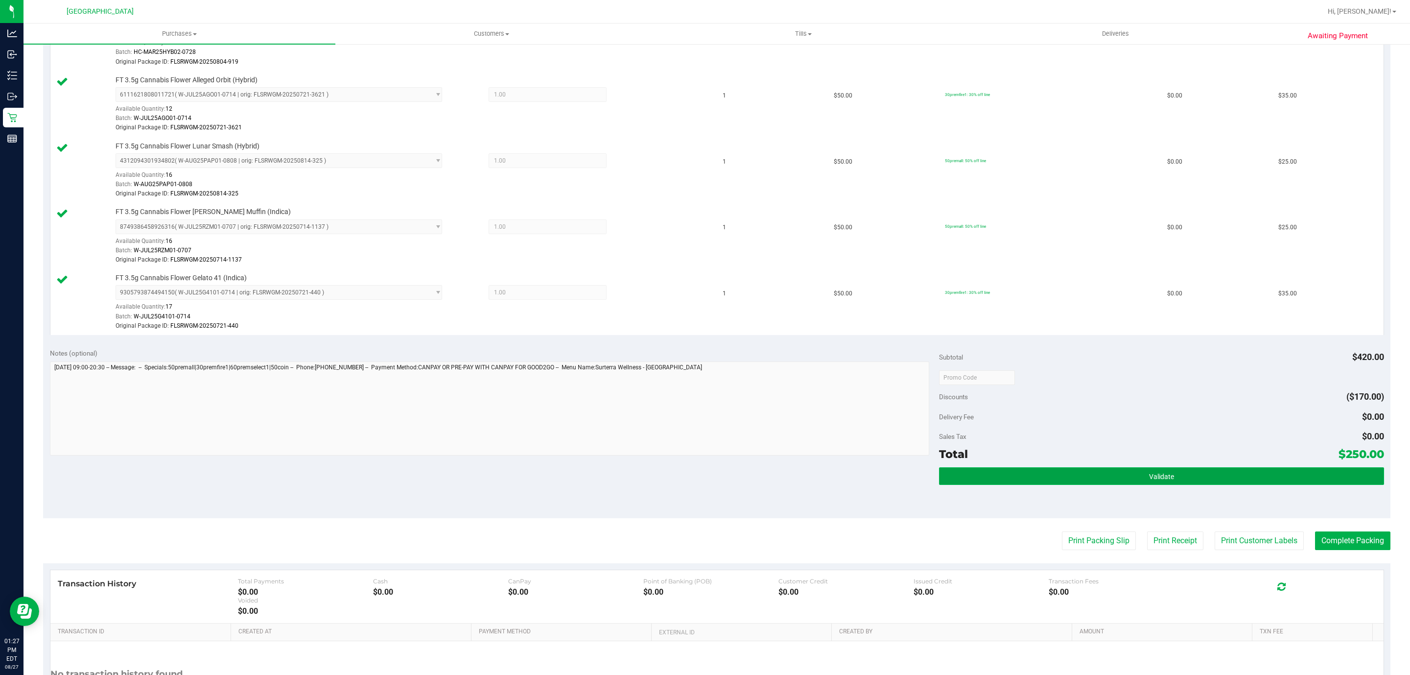
click at [1153, 480] on span "Validate" at bounding box center [1161, 476] width 25 height 8
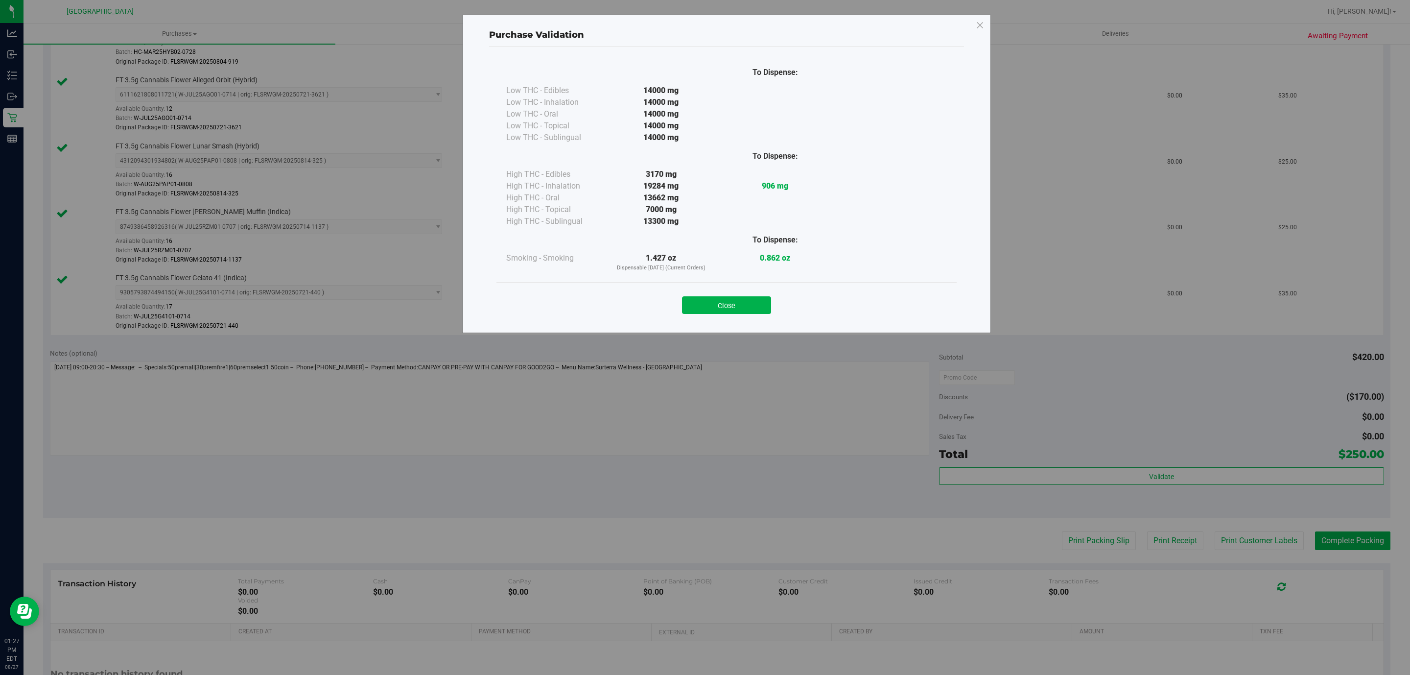
click at [709, 307] on button "Close" at bounding box center [726, 305] width 89 height 18
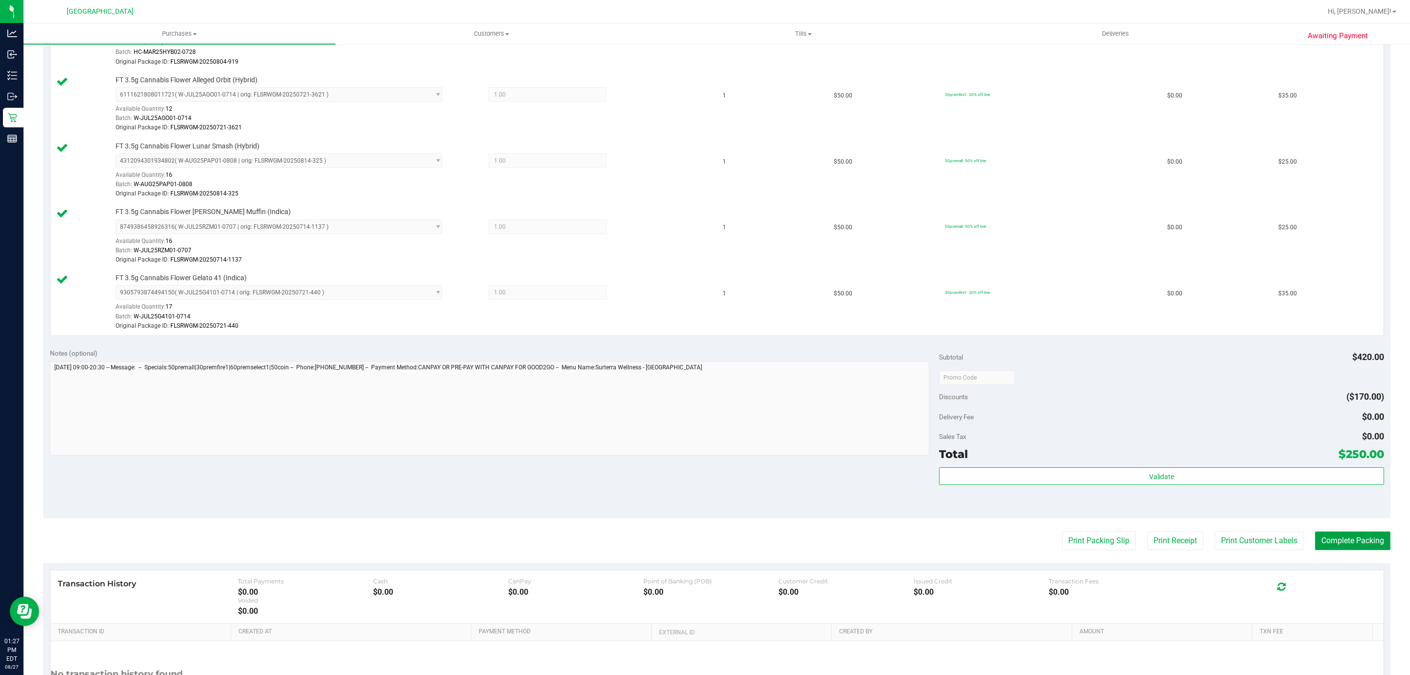
click at [1338, 537] on button "Complete Packing" at bounding box center [1352, 540] width 75 height 19
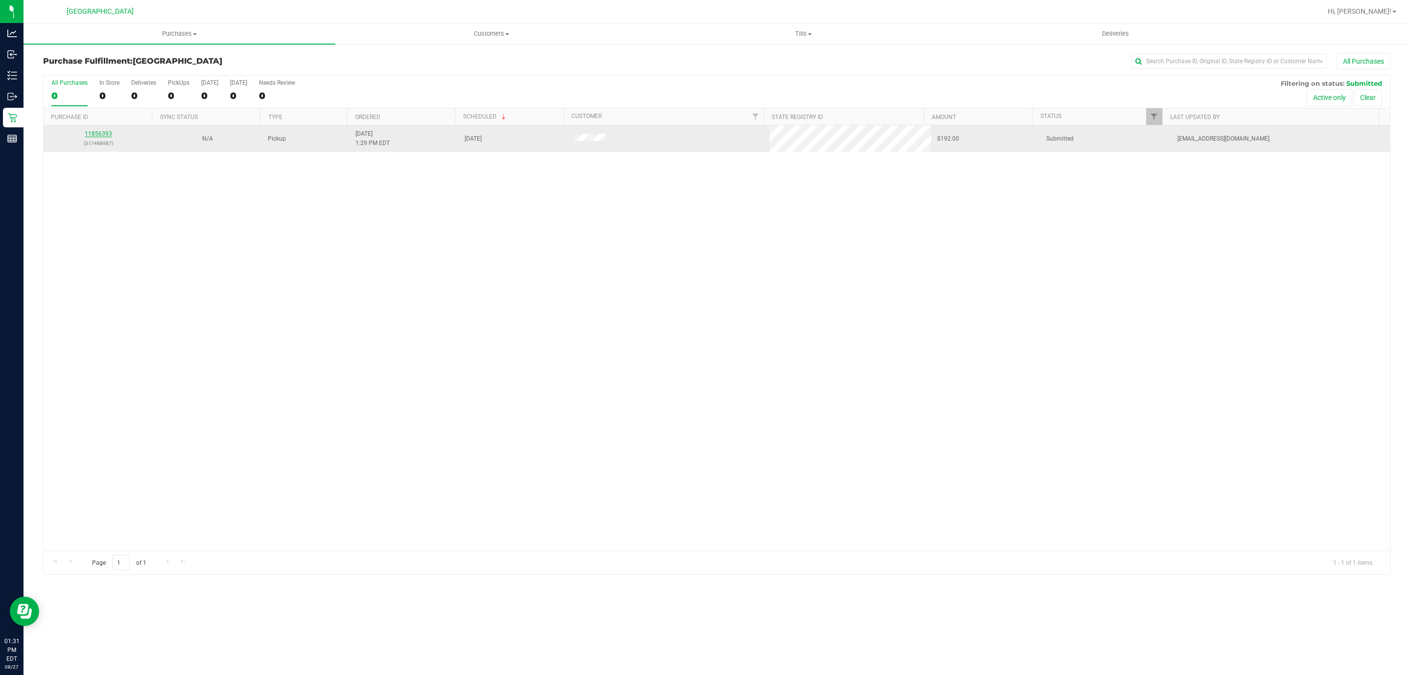
click at [107, 134] on link "11856393" at bounding box center [98, 133] width 27 height 7
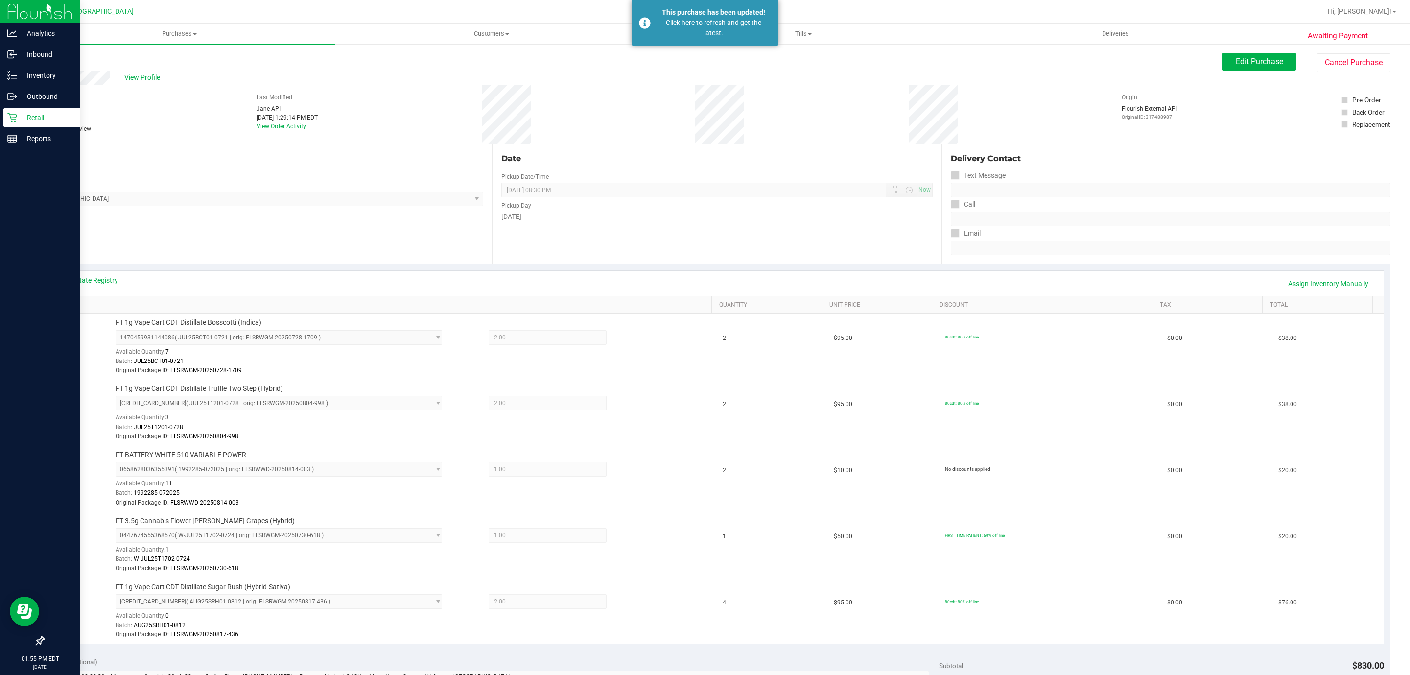
click at [18, 117] on p "Retail" at bounding box center [46, 118] width 59 height 12
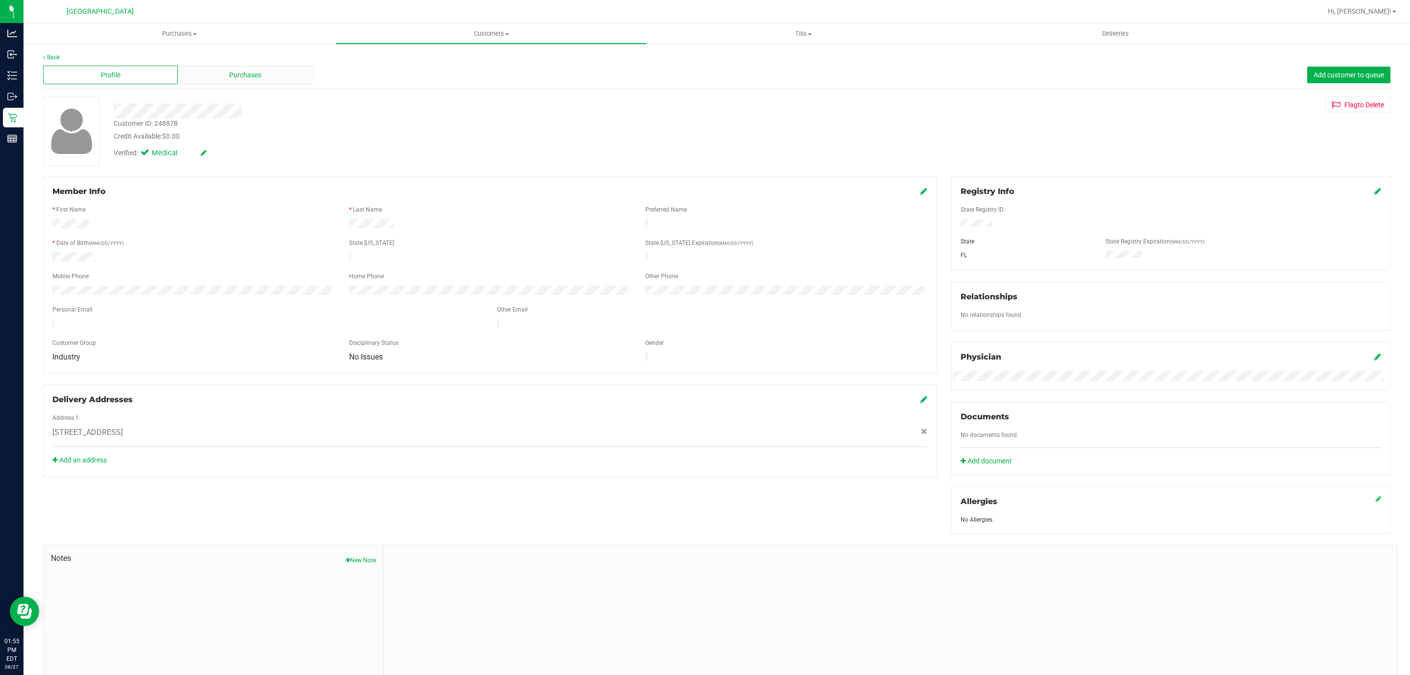
click at [233, 75] on span "Purchases" at bounding box center [245, 75] width 32 height 10
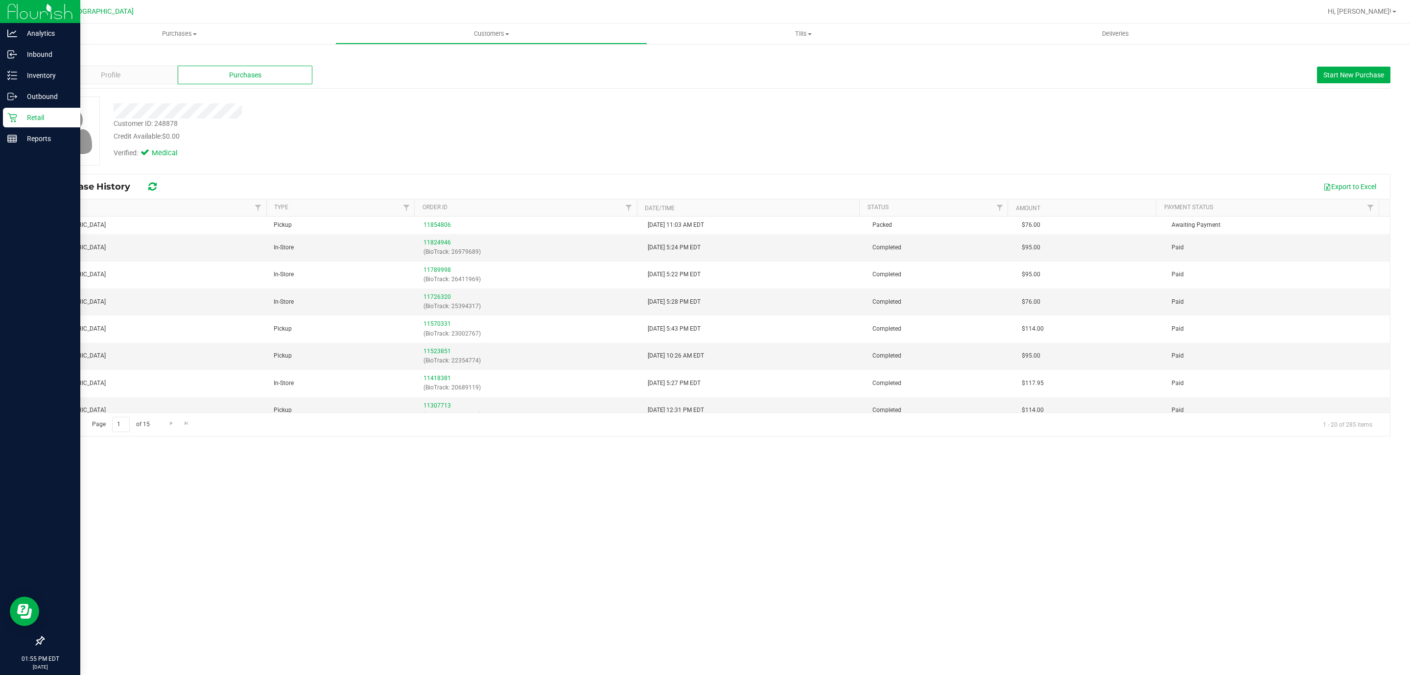
click at [28, 112] on p "Retail" at bounding box center [46, 118] width 59 height 12
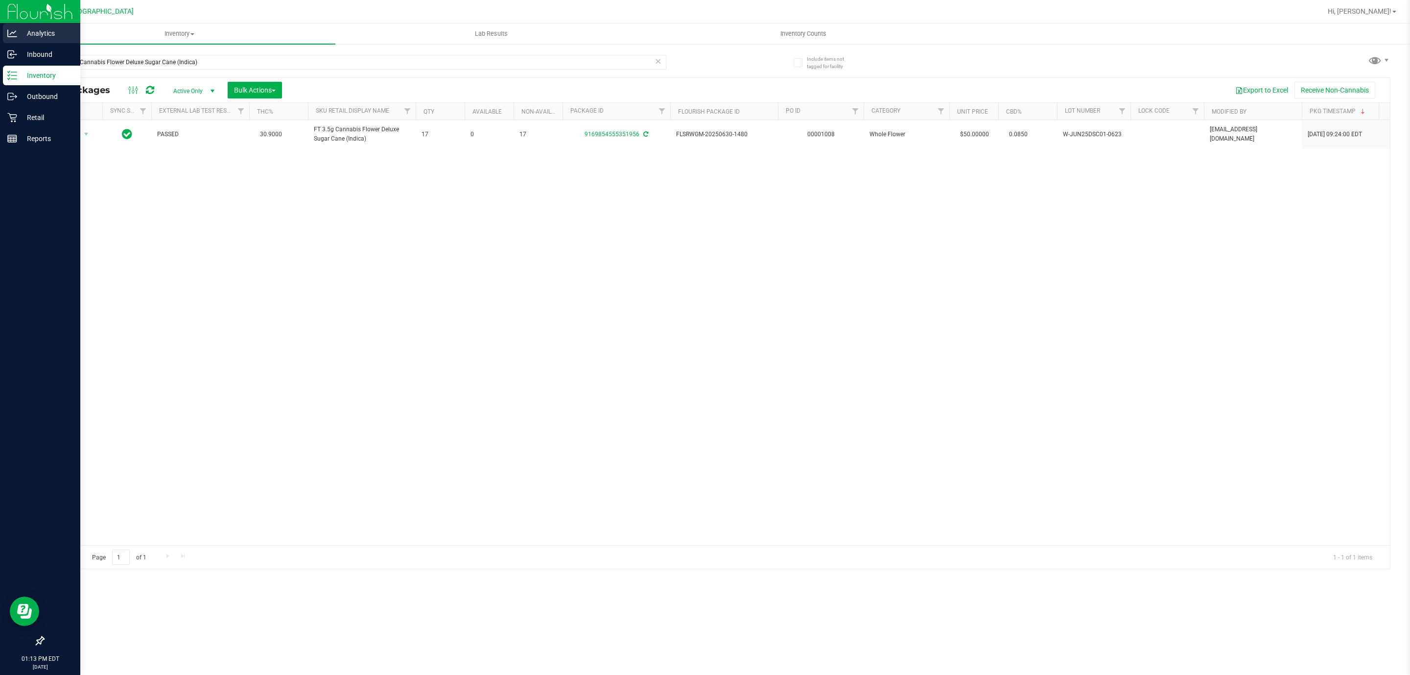
drag, startPoint x: 207, startPoint y: 55, endPoint x: 0, endPoint y: 24, distance: 209.4
click at [0, 24] on div "Analytics Inbound Inventory Outbound Retail Reports 01:13 PM EDT [DATE] 08/27 […" at bounding box center [705, 337] width 1410 height 675
type input "aml"
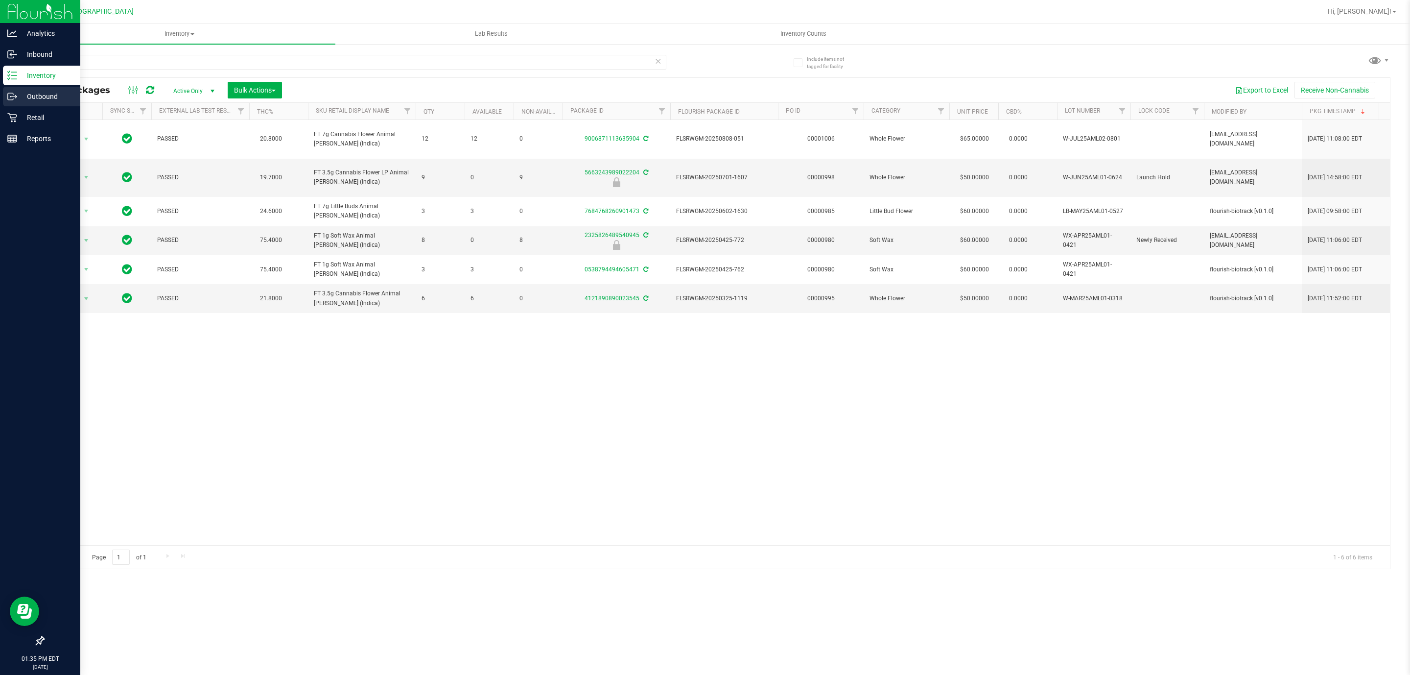
click at [18, 104] on div "Outbound" at bounding box center [41, 97] width 77 height 20
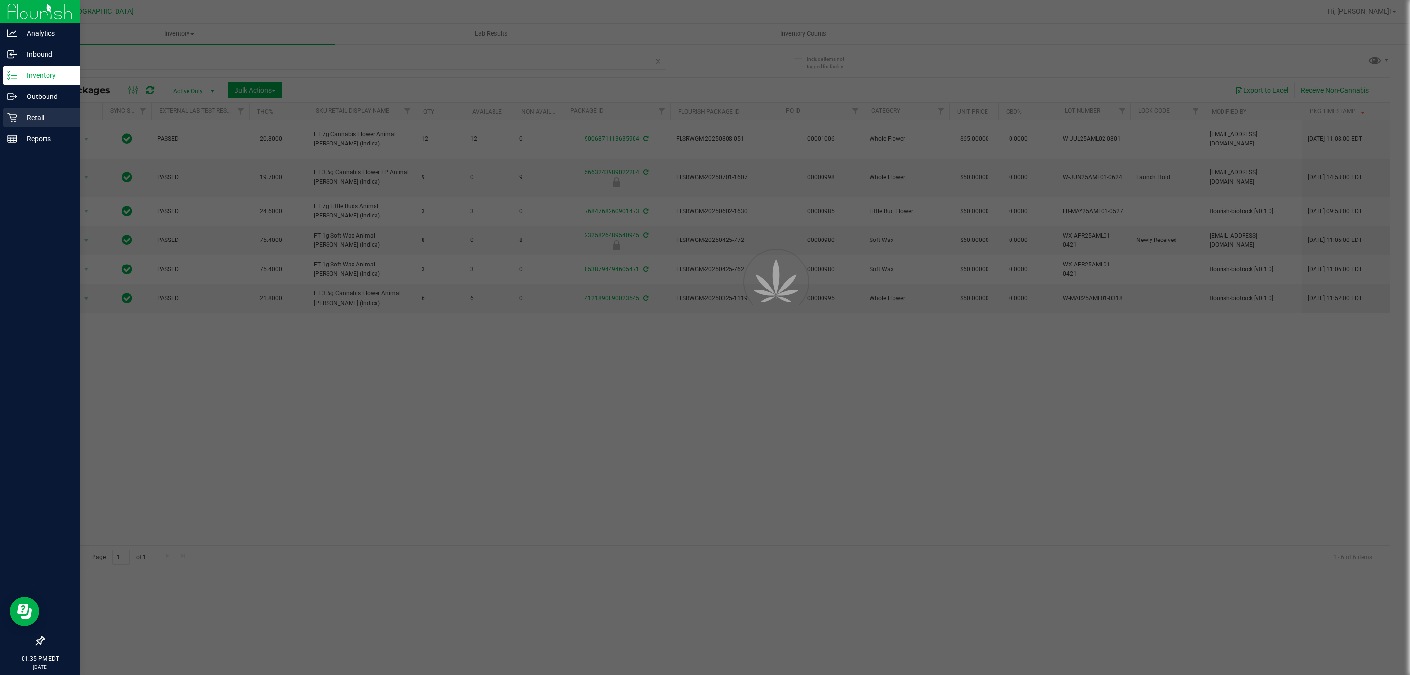
click at [31, 117] on p "Retail" at bounding box center [46, 118] width 59 height 12
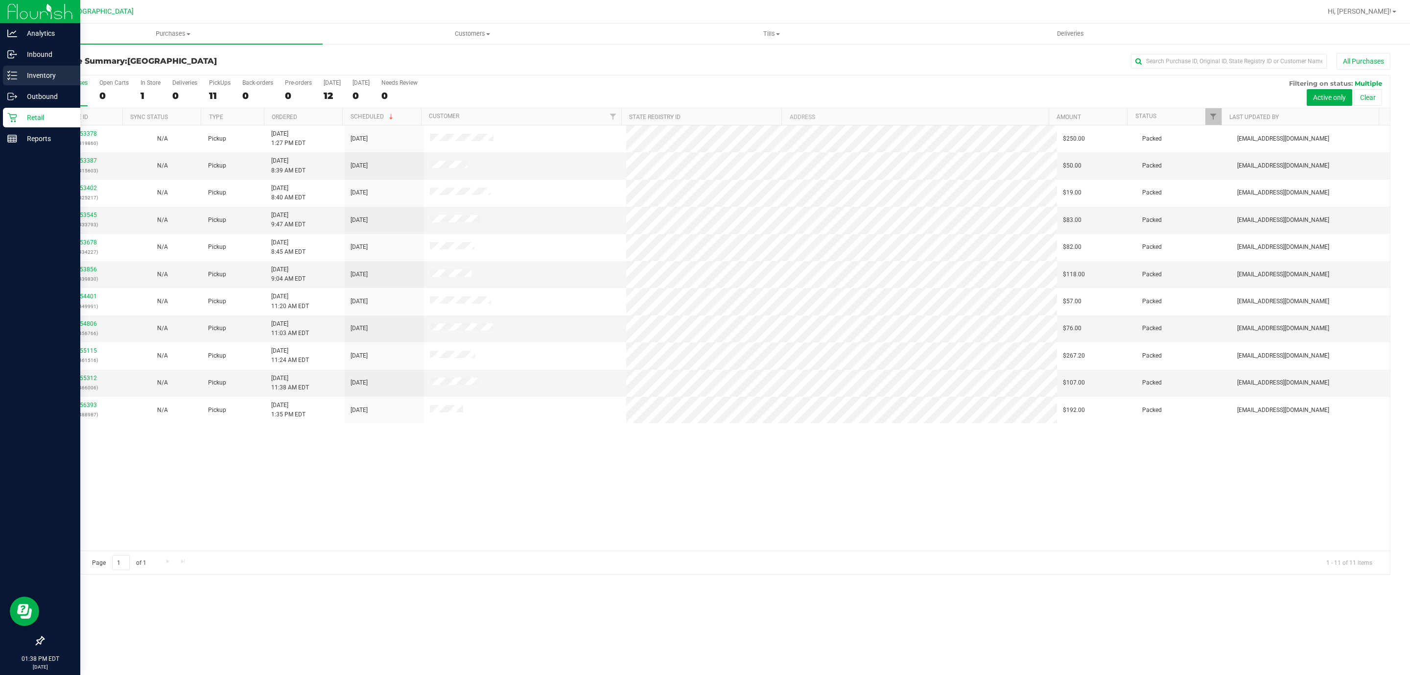
click at [25, 72] on p "Inventory" at bounding box center [46, 76] width 59 height 12
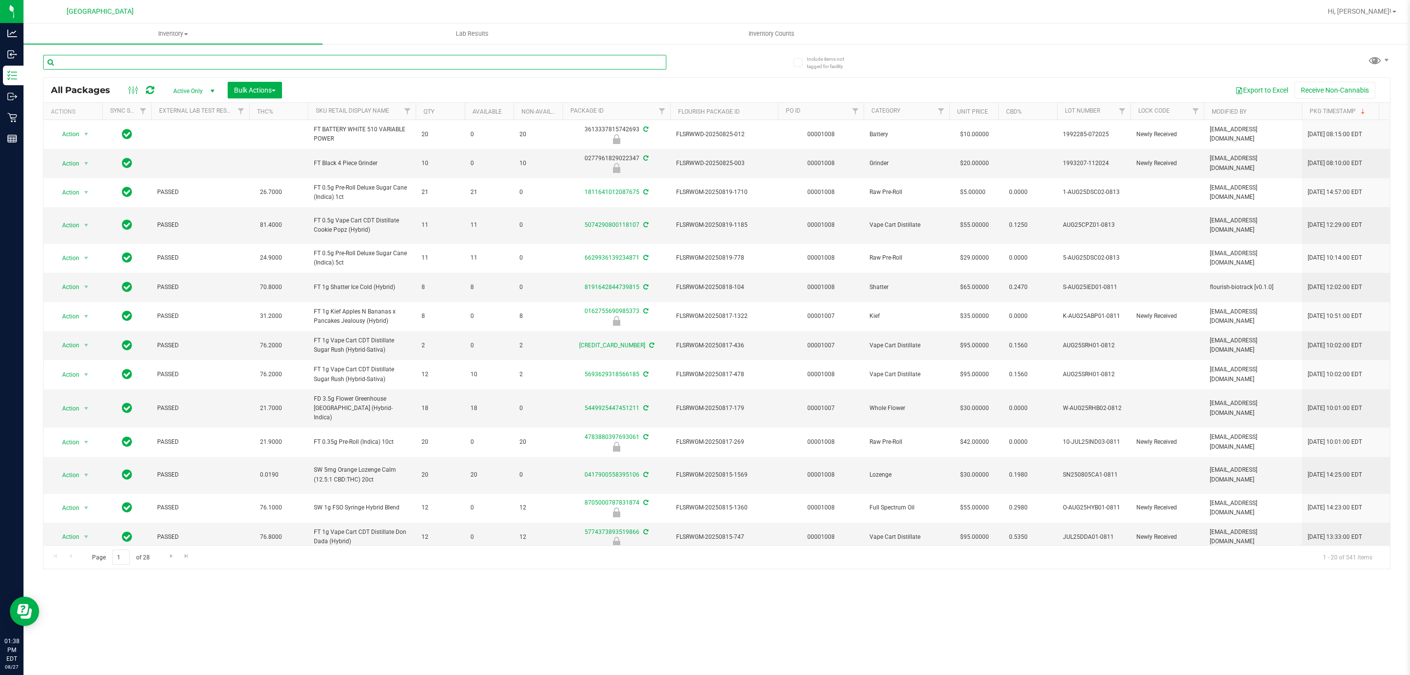
click at [168, 68] on input "text" at bounding box center [354, 62] width 623 height 15
type input "abp"
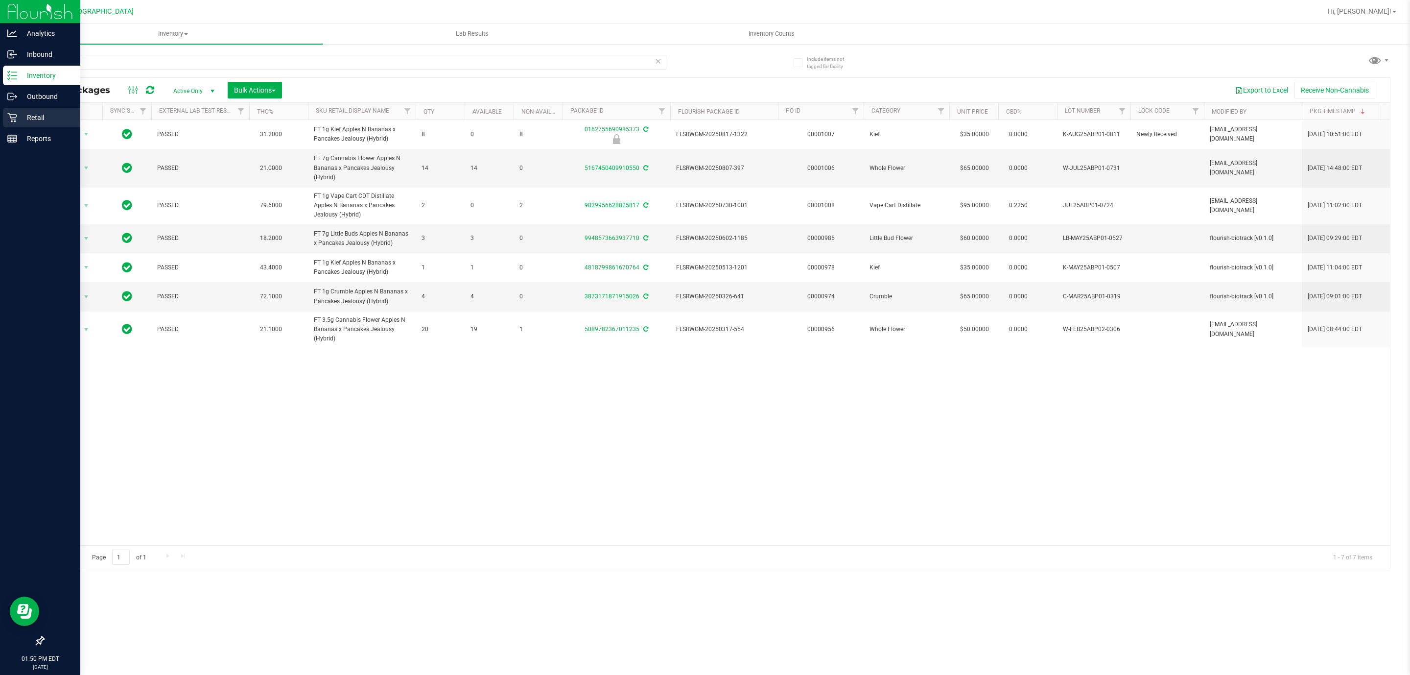
click at [43, 118] on p "Retail" at bounding box center [46, 118] width 59 height 12
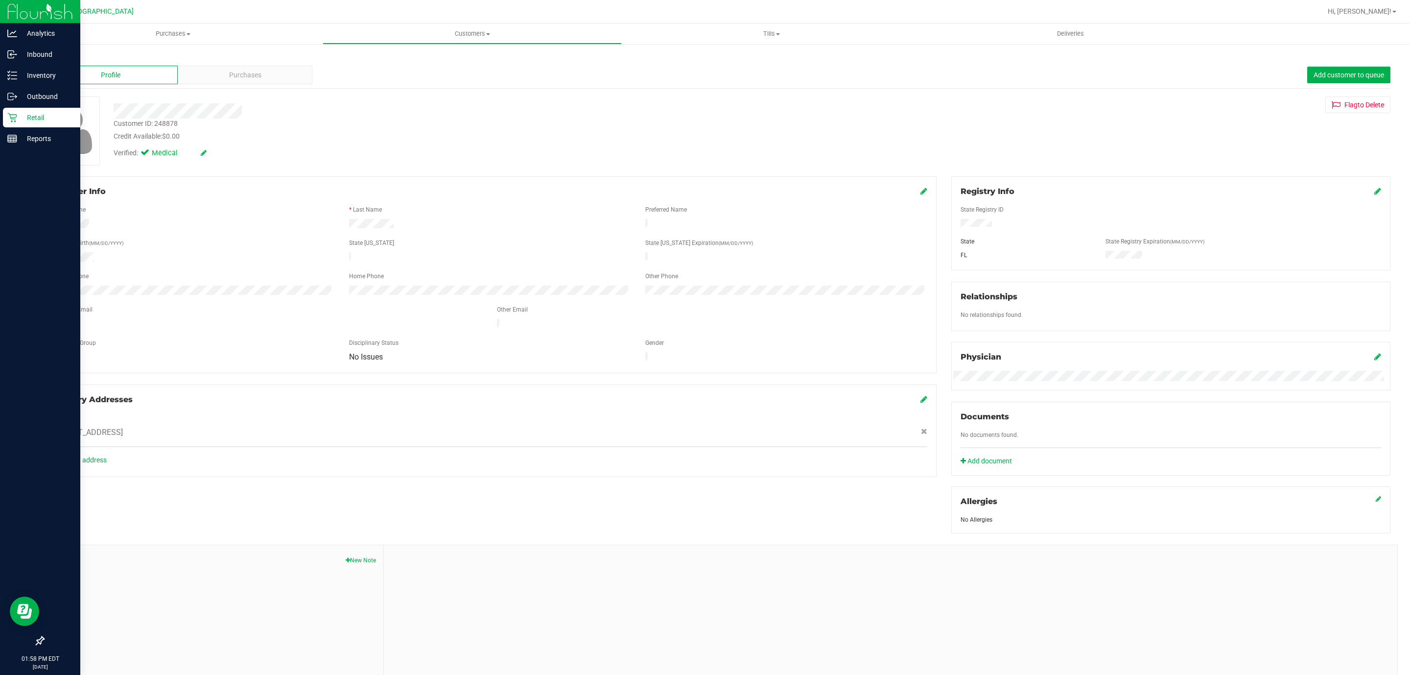
click at [21, 119] on p "Retail" at bounding box center [46, 118] width 59 height 12
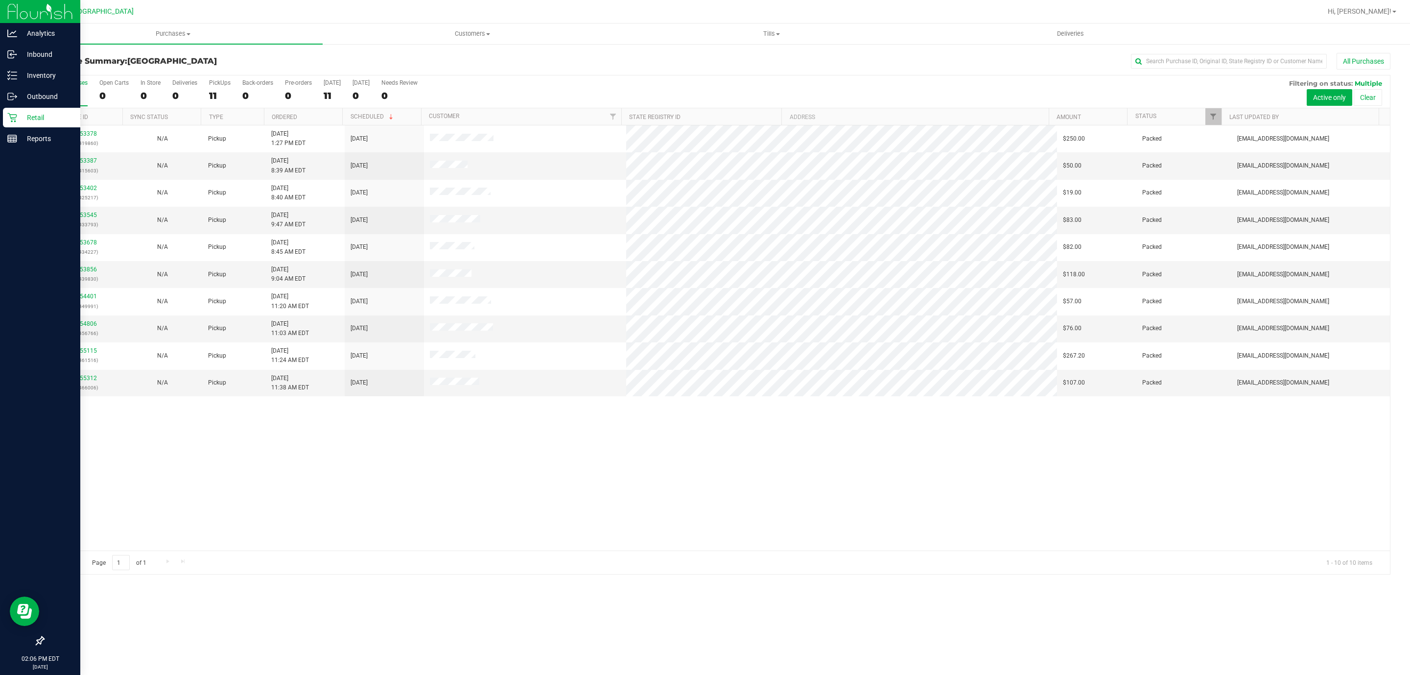
click at [18, 122] on p "Retail" at bounding box center [46, 118] width 59 height 12
click at [41, 71] on p "Inventory" at bounding box center [46, 76] width 59 height 12
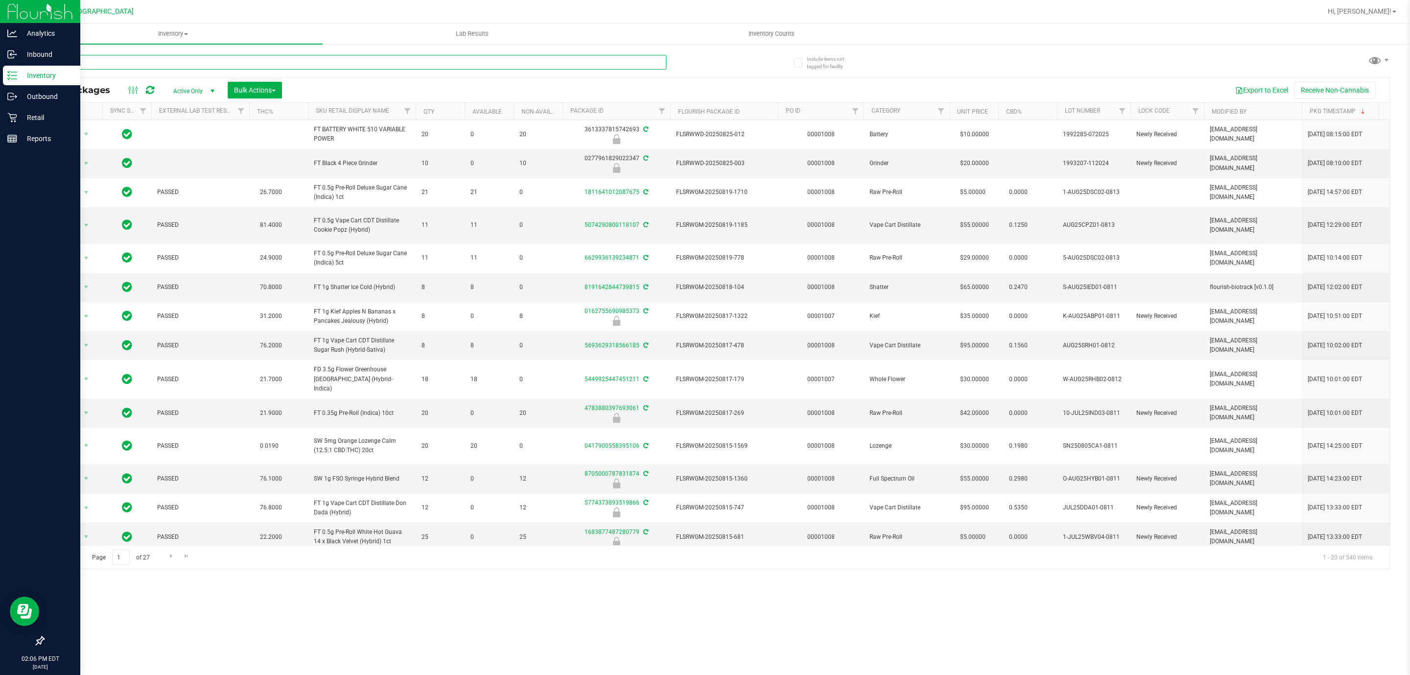
click at [250, 63] on input "text" at bounding box center [354, 62] width 623 height 15
type input "srh"
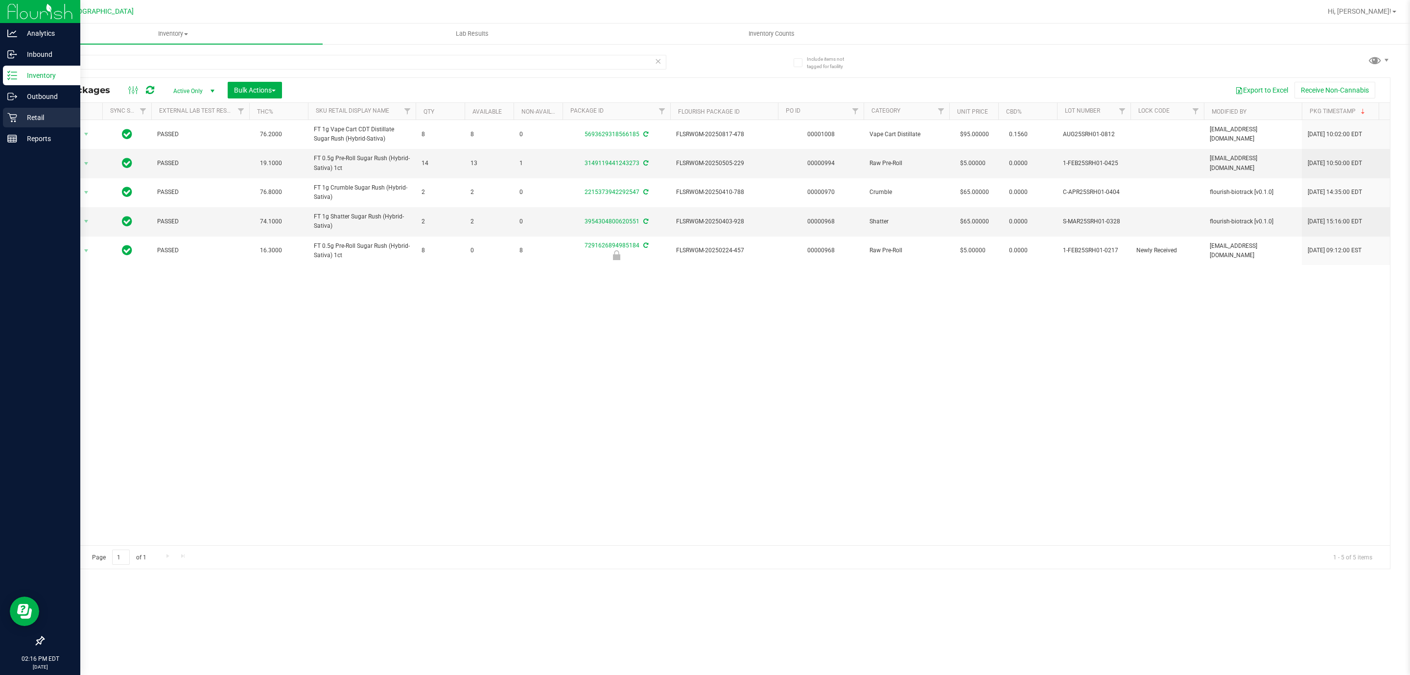
click at [15, 122] on icon at bounding box center [12, 118] width 10 height 10
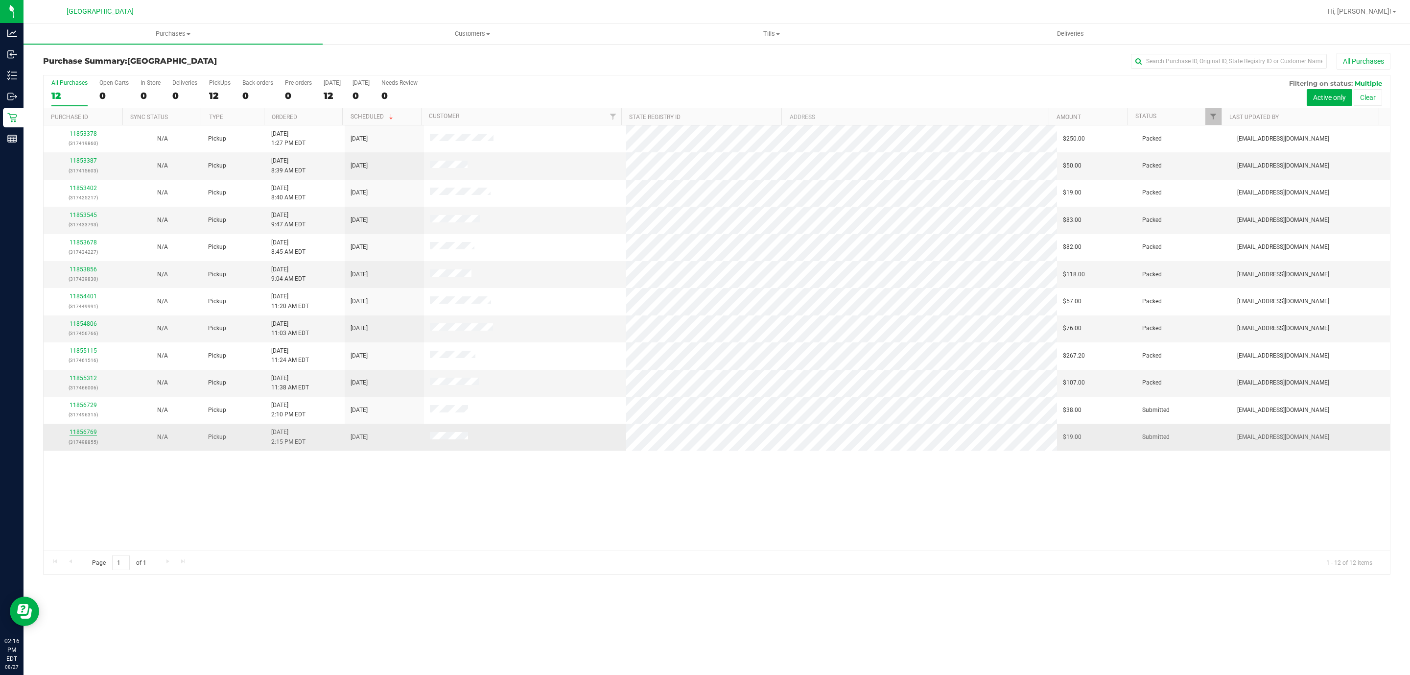
click at [82, 435] on link "11856769" at bounding box center [83, 431] width 27 height 7
drag, startPoint x: 139, startPoint y: 439, endPoint x: 70, endPoint y: 438, distance: 69.0
click at [70, 438] on tr "11856769 (317498855) N/A Pickup [DATE] 2:15 PM EDT 8/27/2025 $19.00 Submitted […" at bounding box center [717, 436] width 1346 height 26
copy tr "11856769 (317498855)"
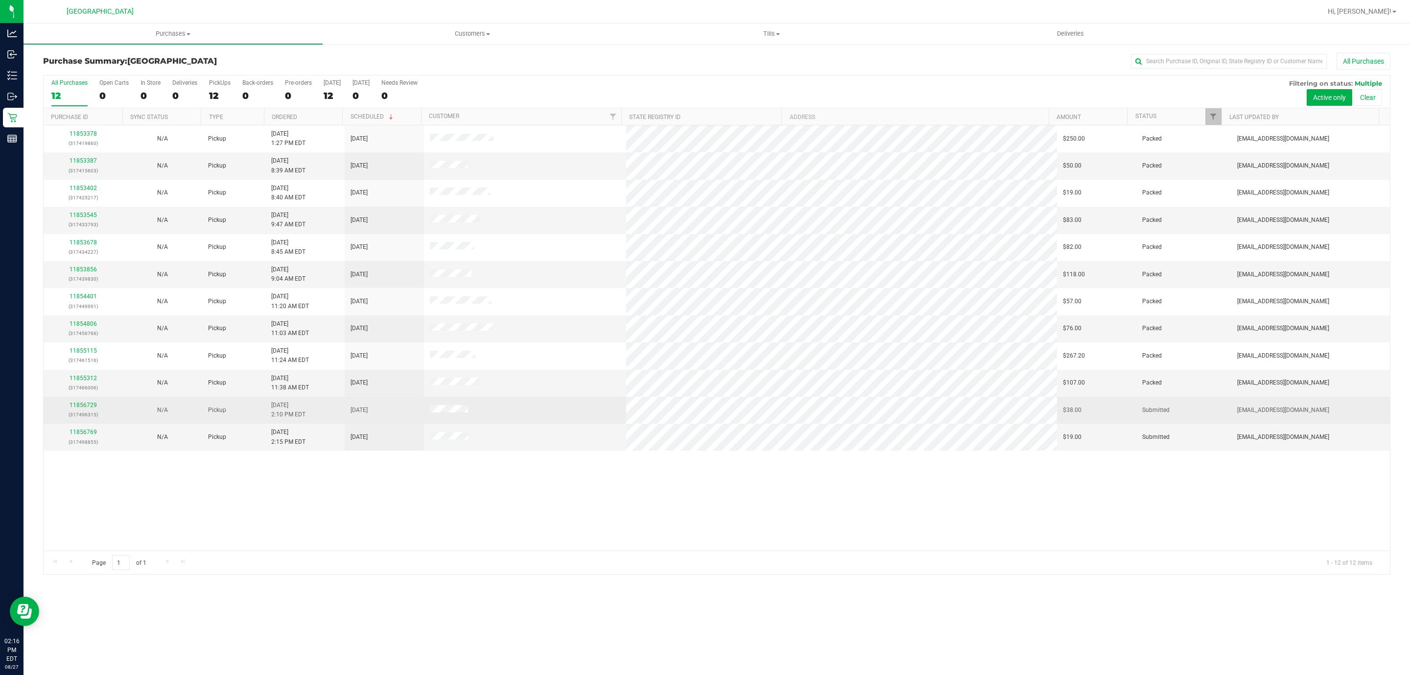
click at [479, 416] on td at bounding box center [525, 410] width 202 height 27
click at [94, 408] on link "11856729" at bounding box center [83, 404] width 27 height 7
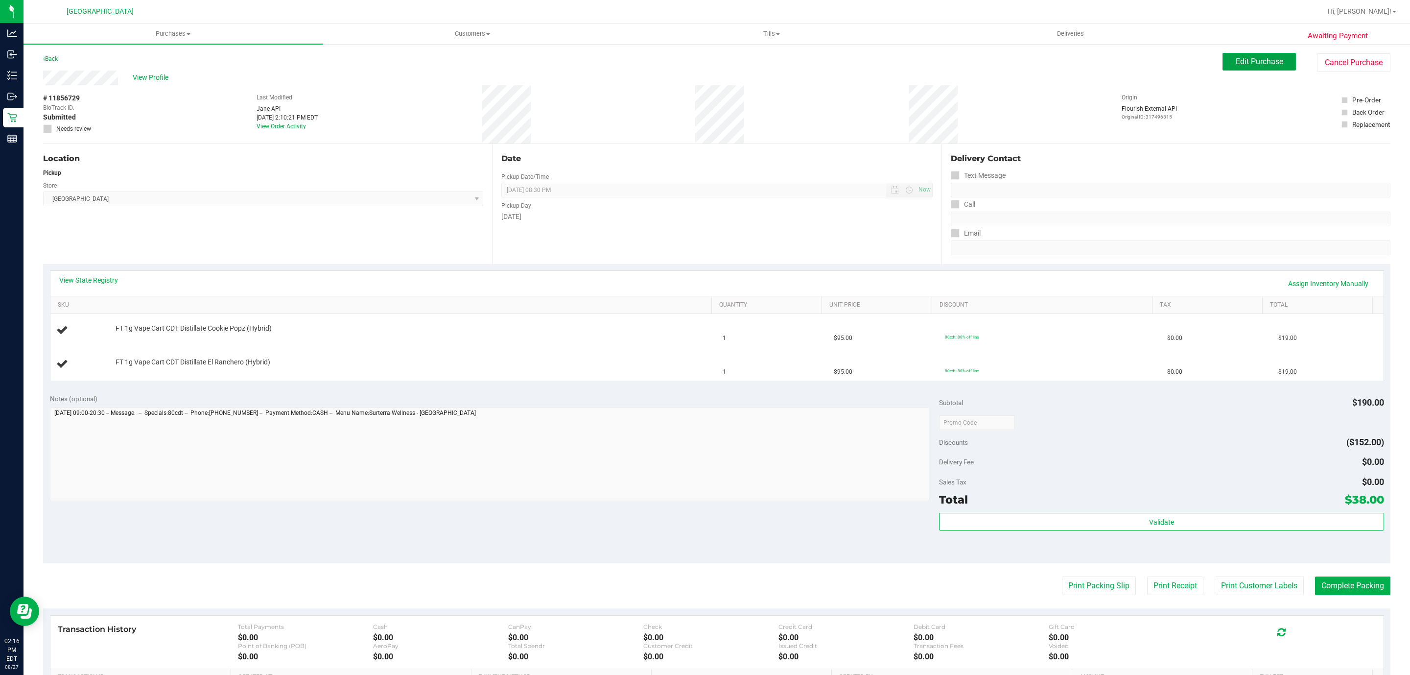
click at [1236, 57] on span "Edit Purchase" at bounding box center [1259, 61] width 47 height 9
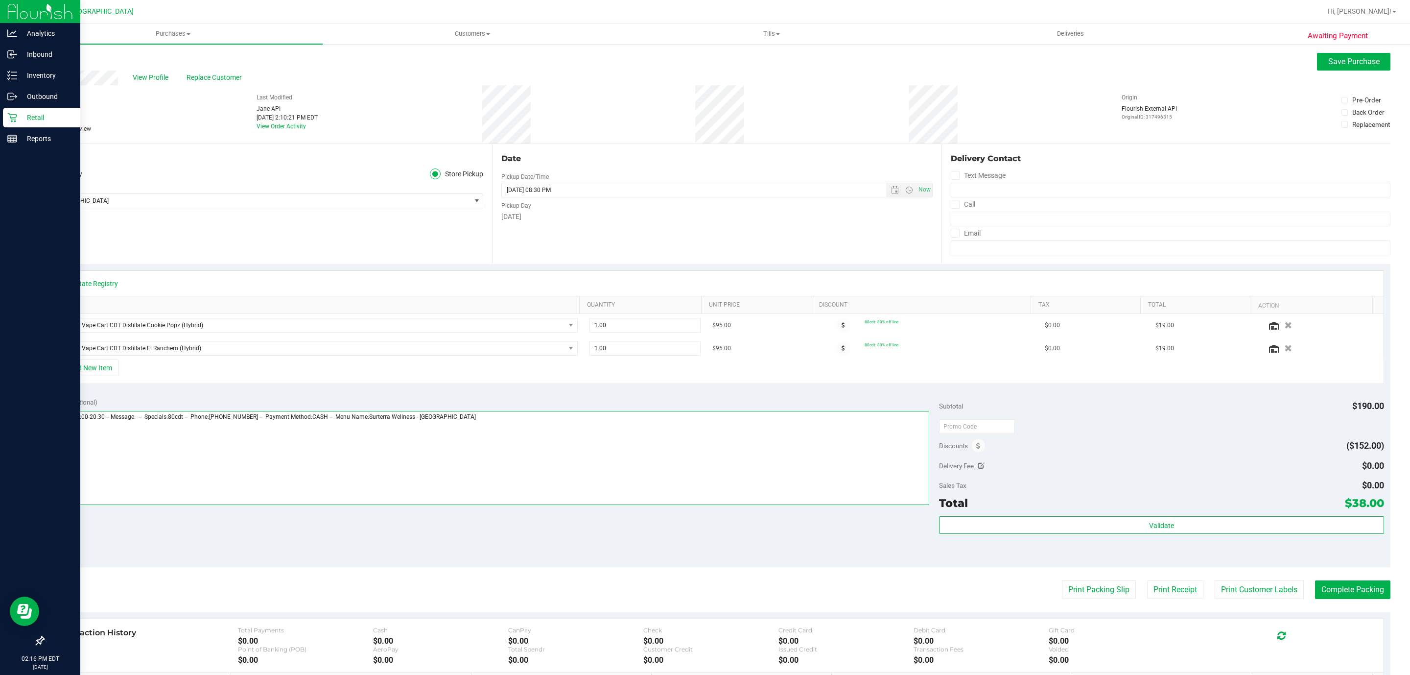
drag, startPoint x: 520, startPoint y: 422, endPoint x: 6, endPoint y: 426, distance: 513.6
click at [6, 426] on div "Analytics Inbound Inventory Outbound Retail Reports 02:16 PM EDT [DATE] 08/27 […" at bounding box center [705, 337] width 1410 height 675
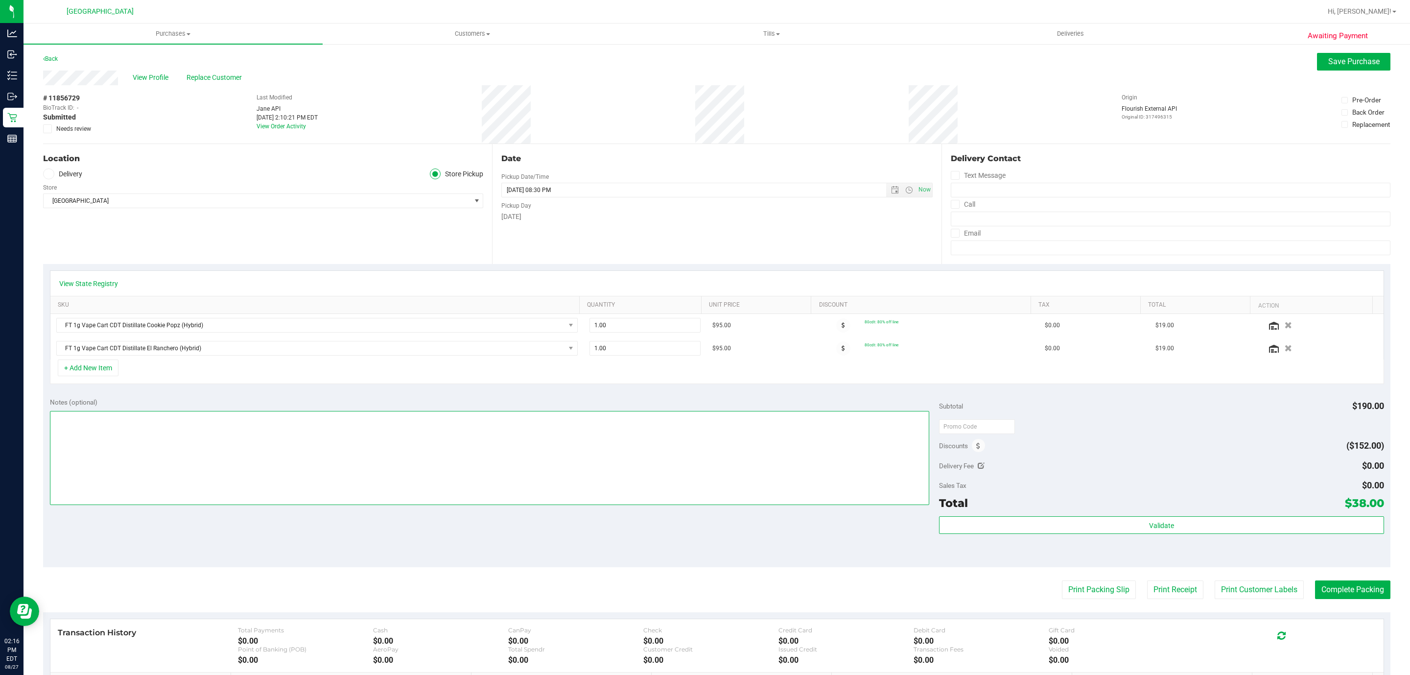
paste textarea "11856769 (317498855)"
click at [53, 415] on textarea at bounding box center [490, 458] width 880 height 94
click at [176, 426] on textarea at bounding box center [490, 458] width 880 height 94
type textarea "Added order 11856769 (317498855)"
click at [90, 369] on button "+ Add New Item" at bounding box center [88, 367] width 61 height 17
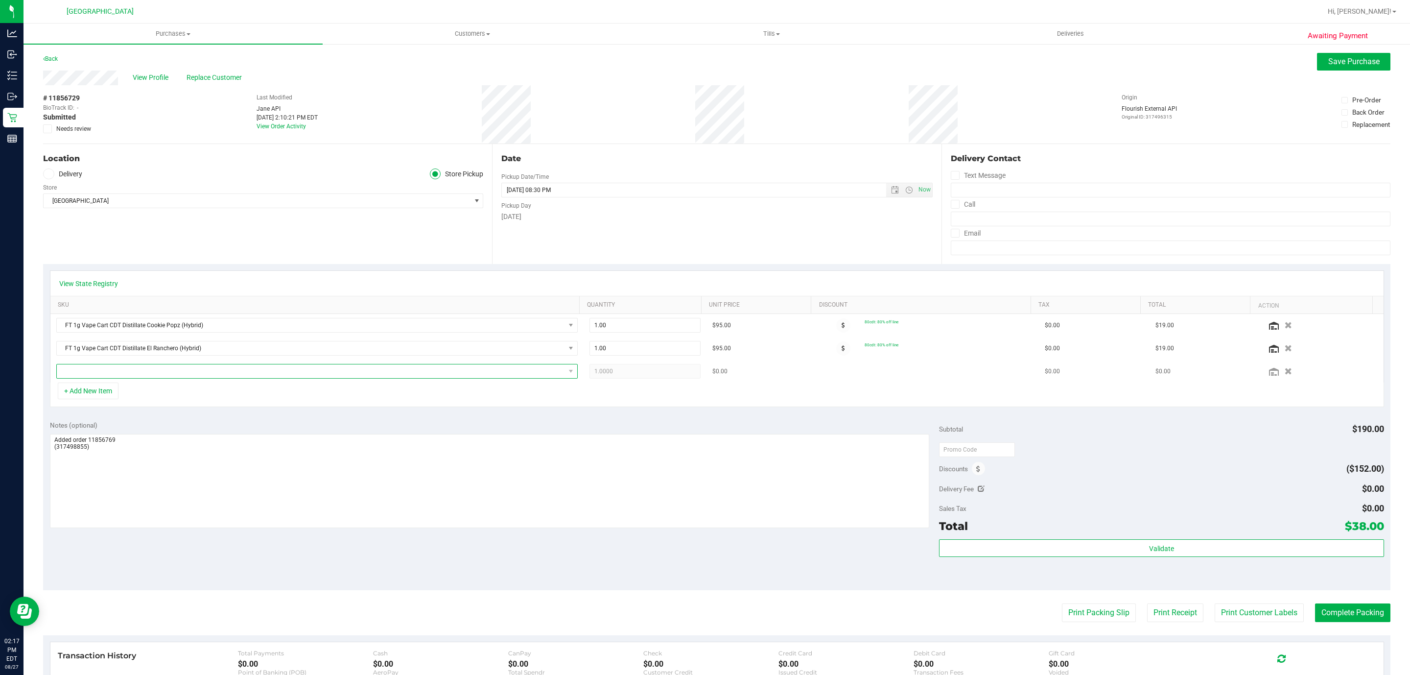
click at [107, 375] on span "NO DATA FOUND" at bounding box center [311, 371] width 508 height 14
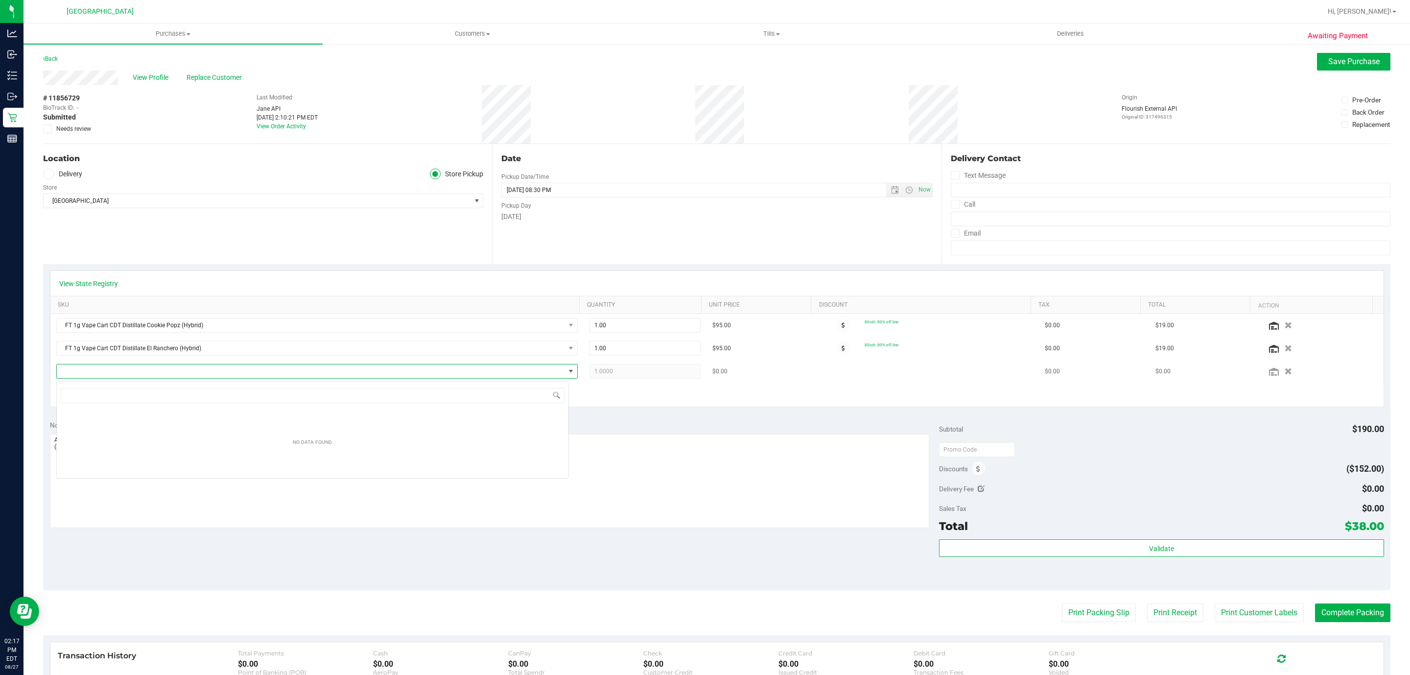
scroll to position [15, 513]
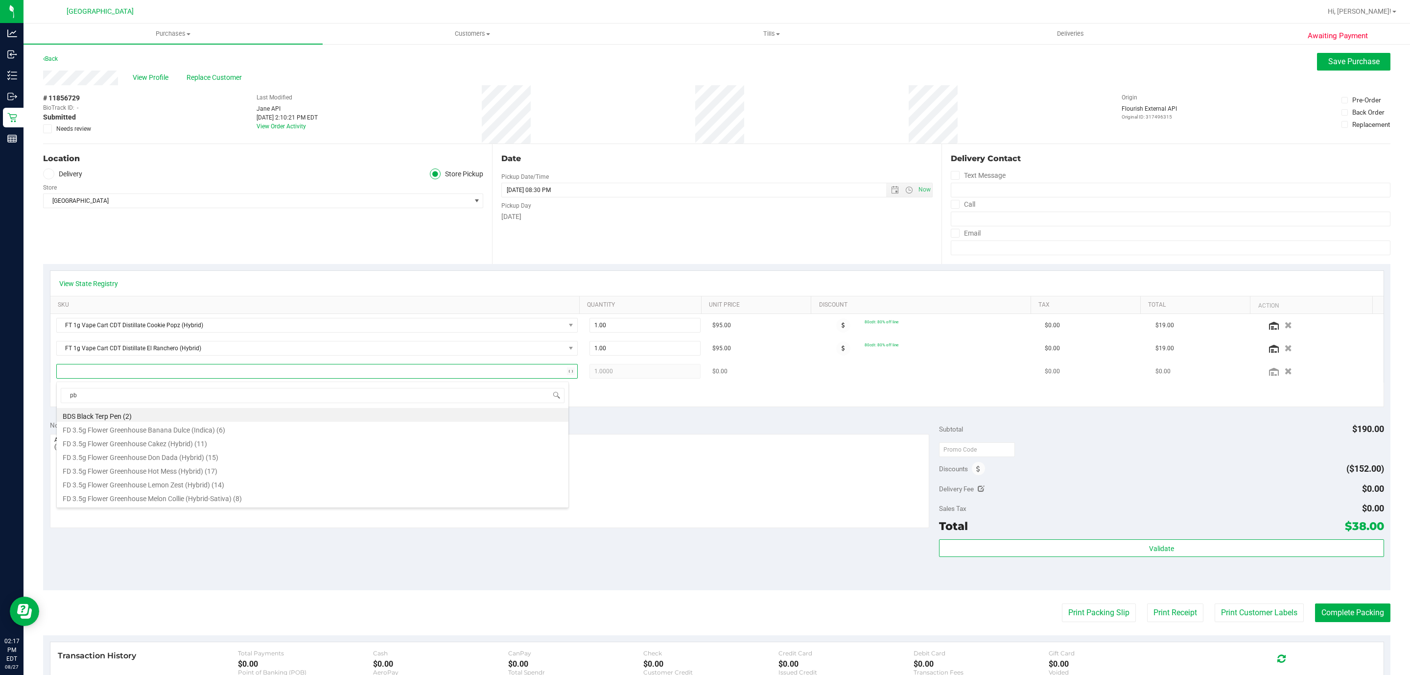
type input "pbs"
click at [223, 446] on li "FT 1g Vape Cart CDT Distillate PB & Smelly (Hybrid) (5)" at bounding box center [313, 442] width 512 height 14
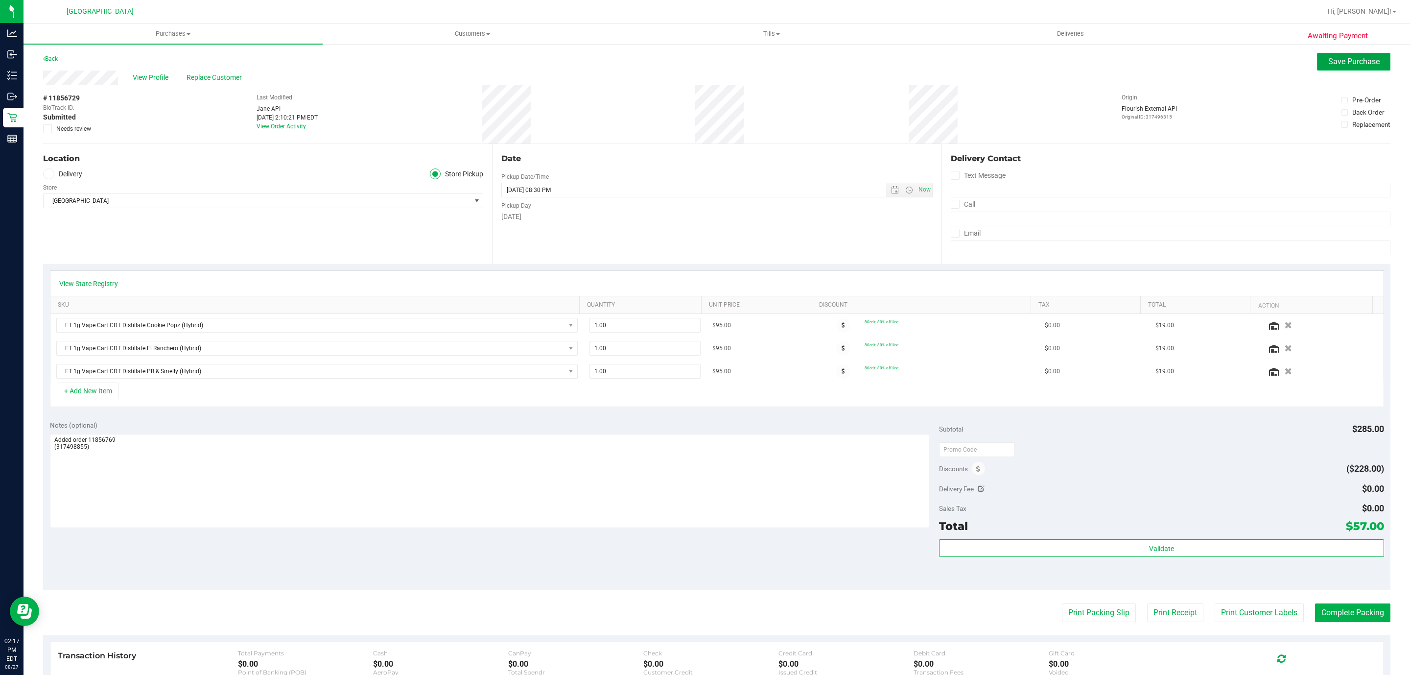
click at [1328, 65] on span "Save Purchase" at bounding box center [1353, 61] width 51 height 9
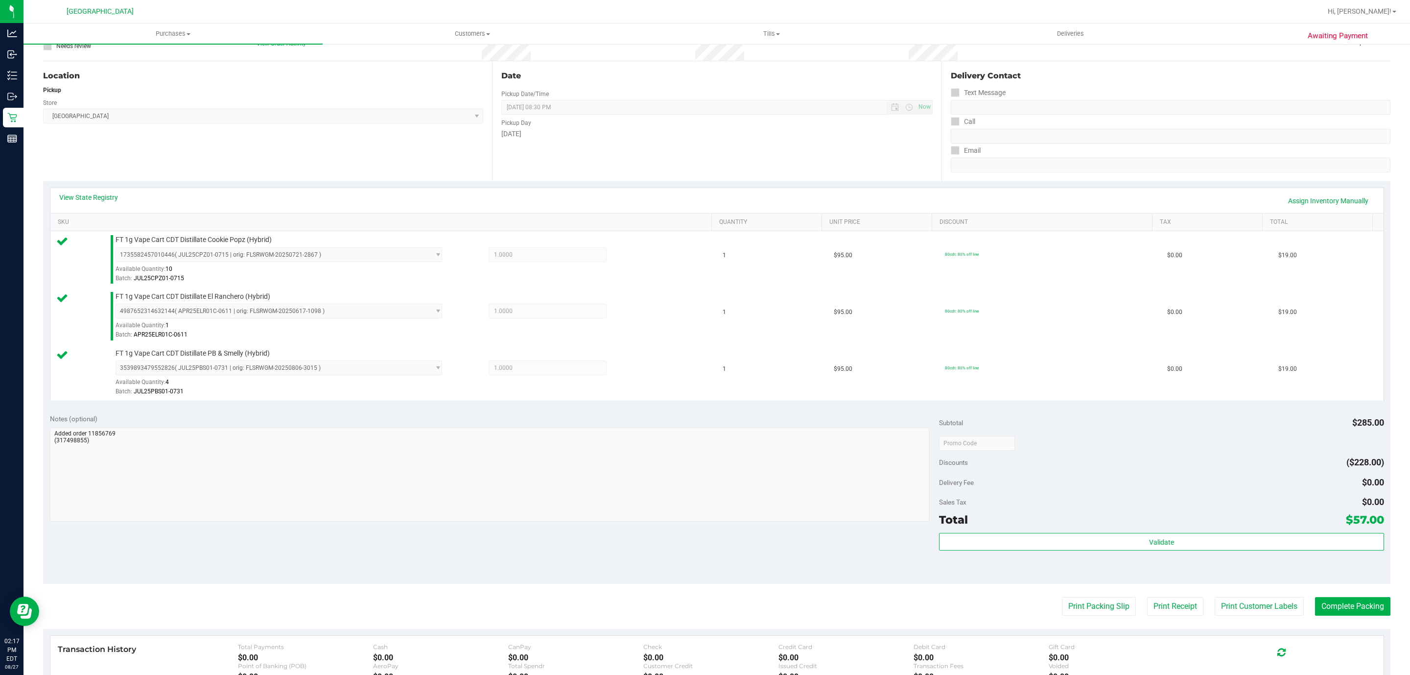
scroll to position [244, 0]
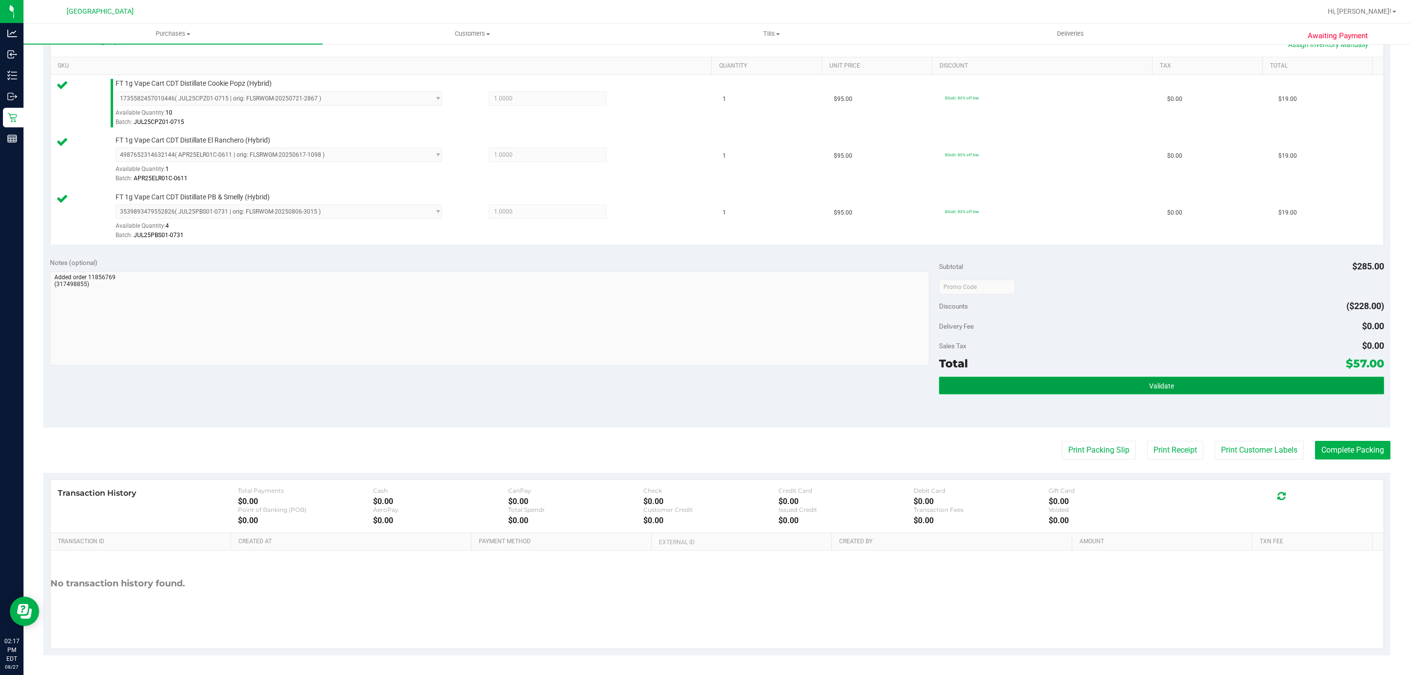
click at [1171, 383] on button "Validate" at bounding box center [1161, 385] width 445 height 18
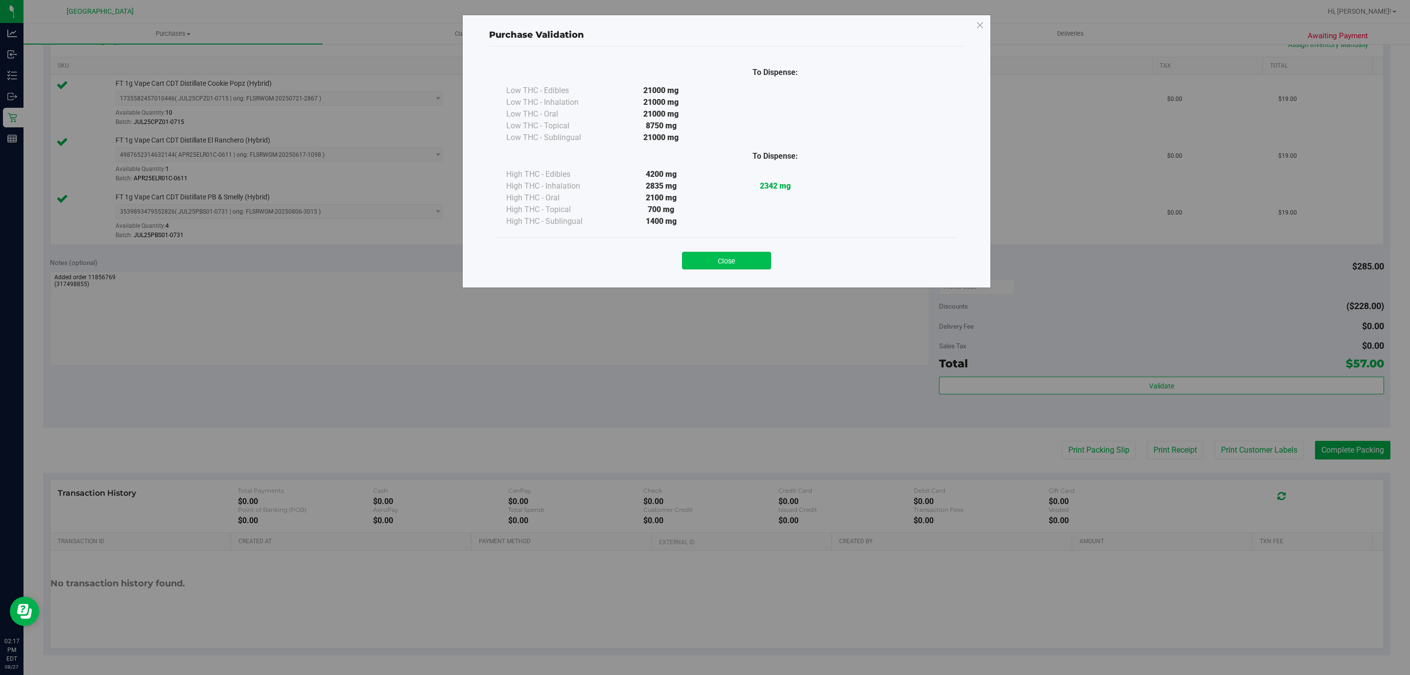
click at [717, 257] on button "Close" at bounding box center [726, 261] width 89 height 18
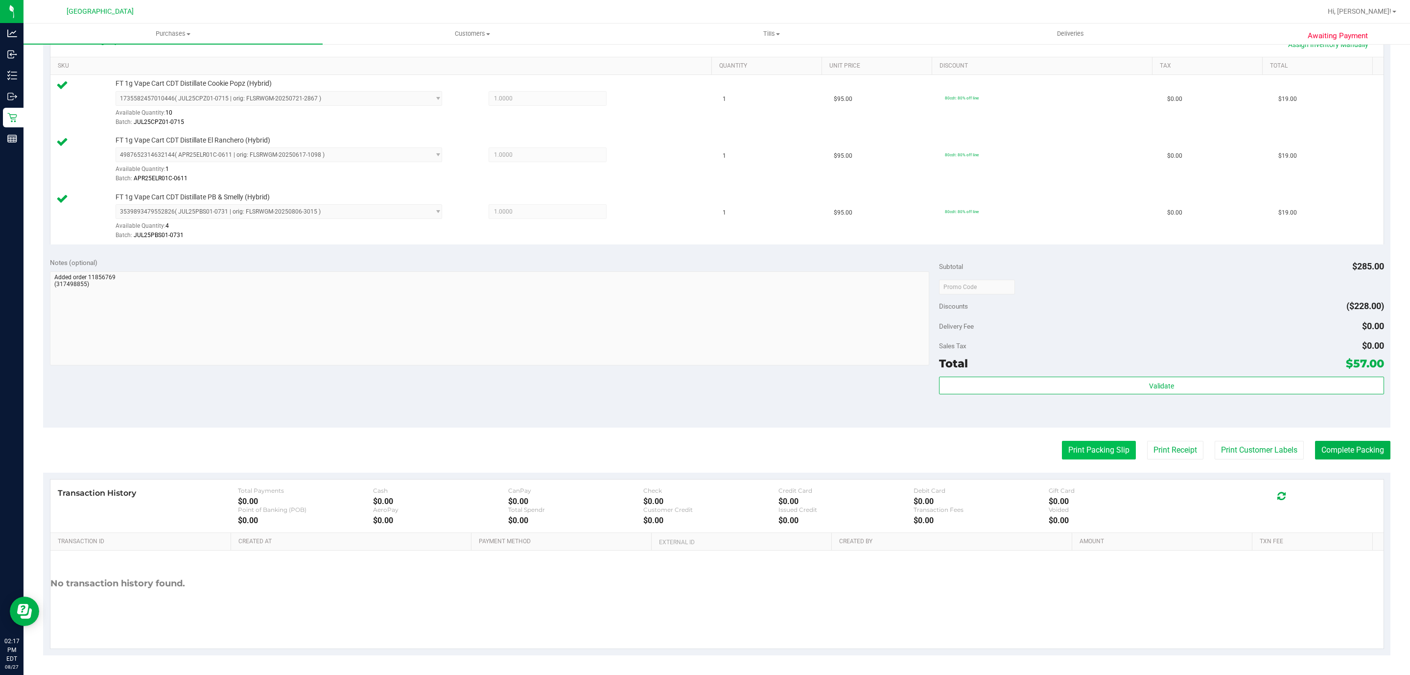
click at [1086, 454] on button "Print Packing Slip" at bounding box center [1099, 450] width 74 height 19
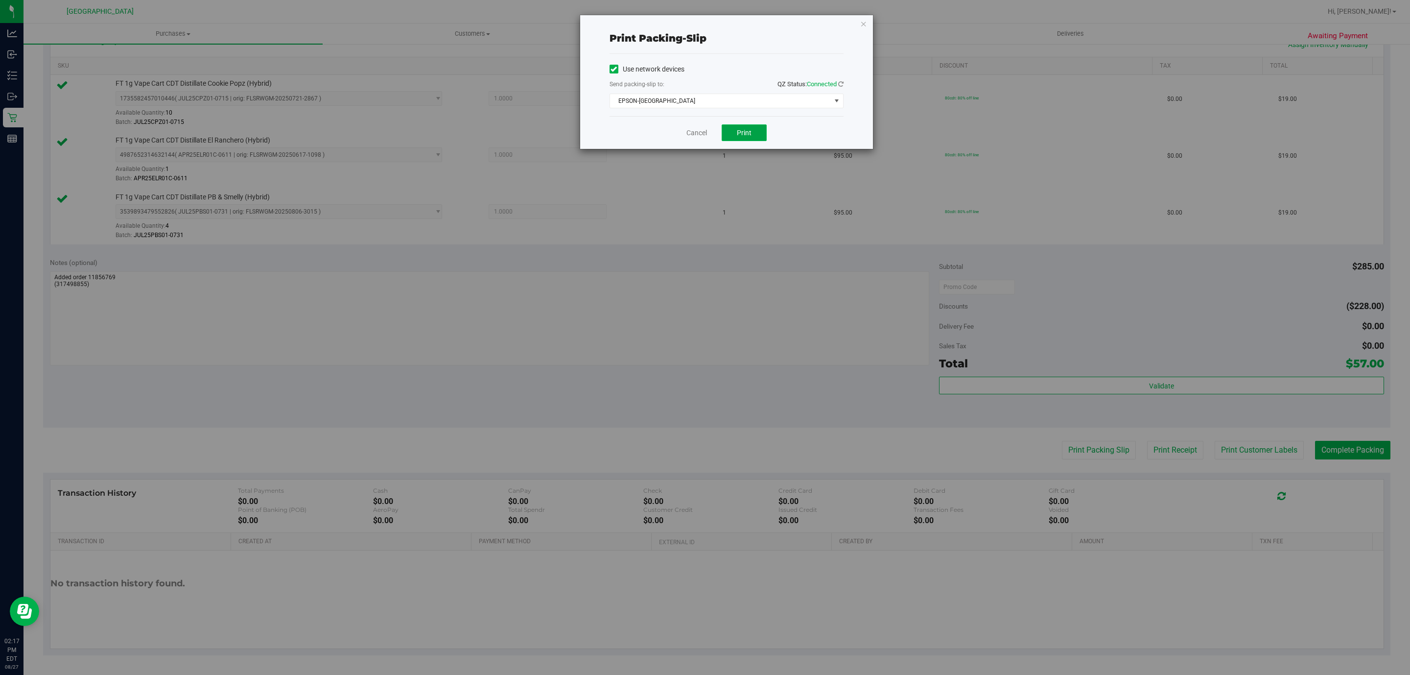
click at [756, 128] on button "Print" at bounding box center [744, 132] width 45 height 17
click at [864, 25] on icon "button" at bounding box center [863, 24] width 7 height 12
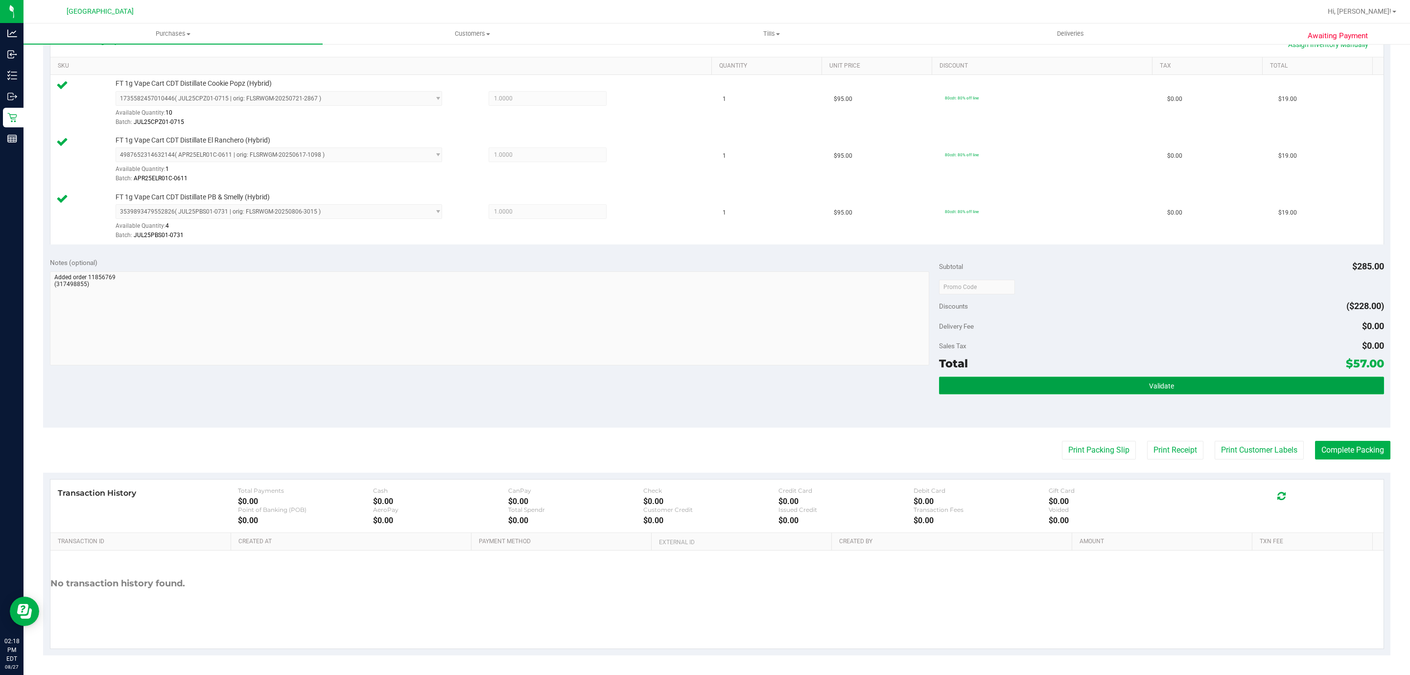
click at [1153, 382] on span "Validate" at bounding box center [1161, 386] width 25 height 8
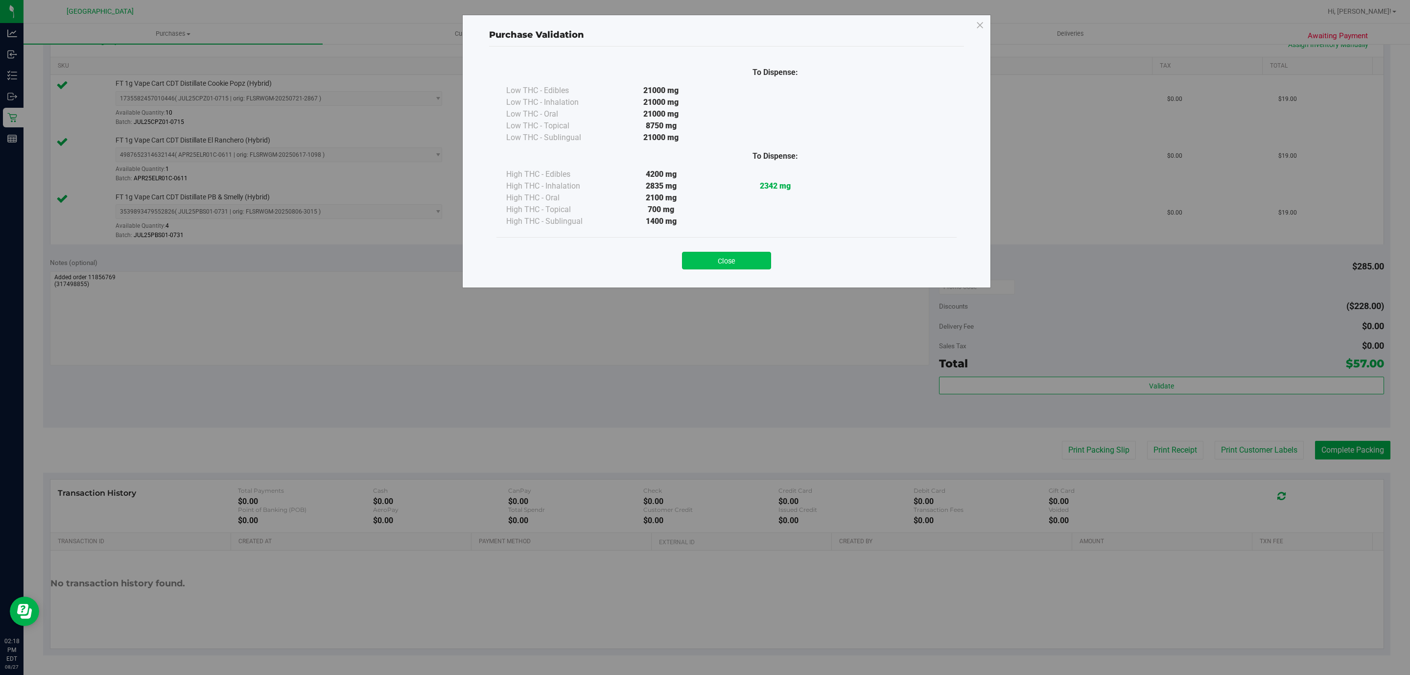
click at [733, 254] on button "Close" at bounding box center [726, 261] width 89 height 18
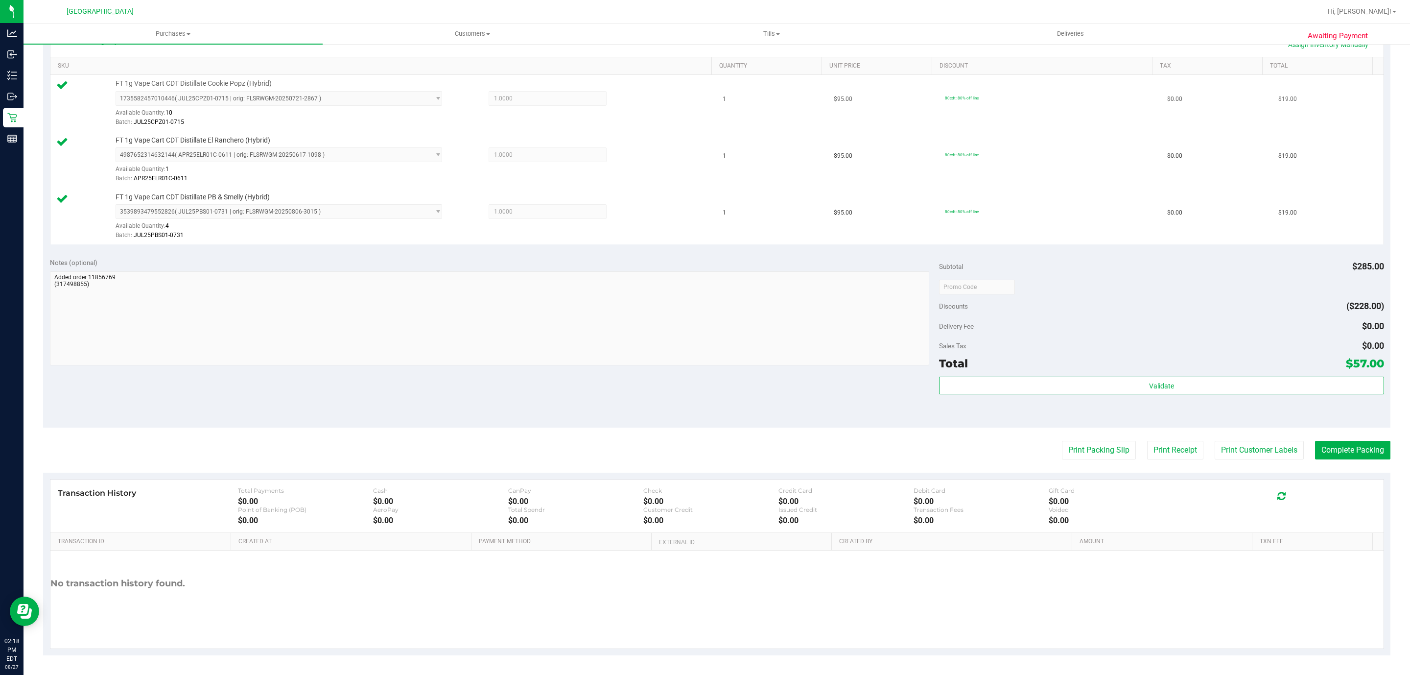
scroll to position [0, 0]
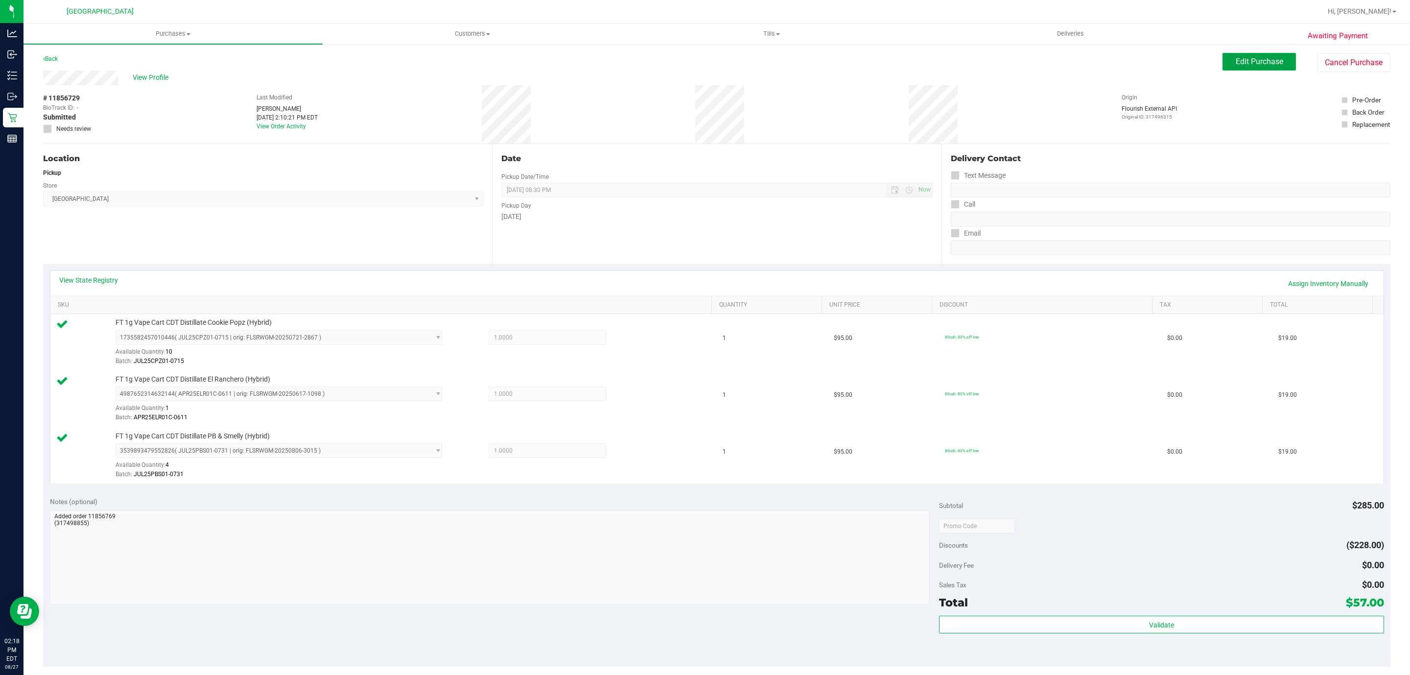
click at [1255, 59] on span "Edit Purchase" at bounding box center [1259, 61] width 47 height 9
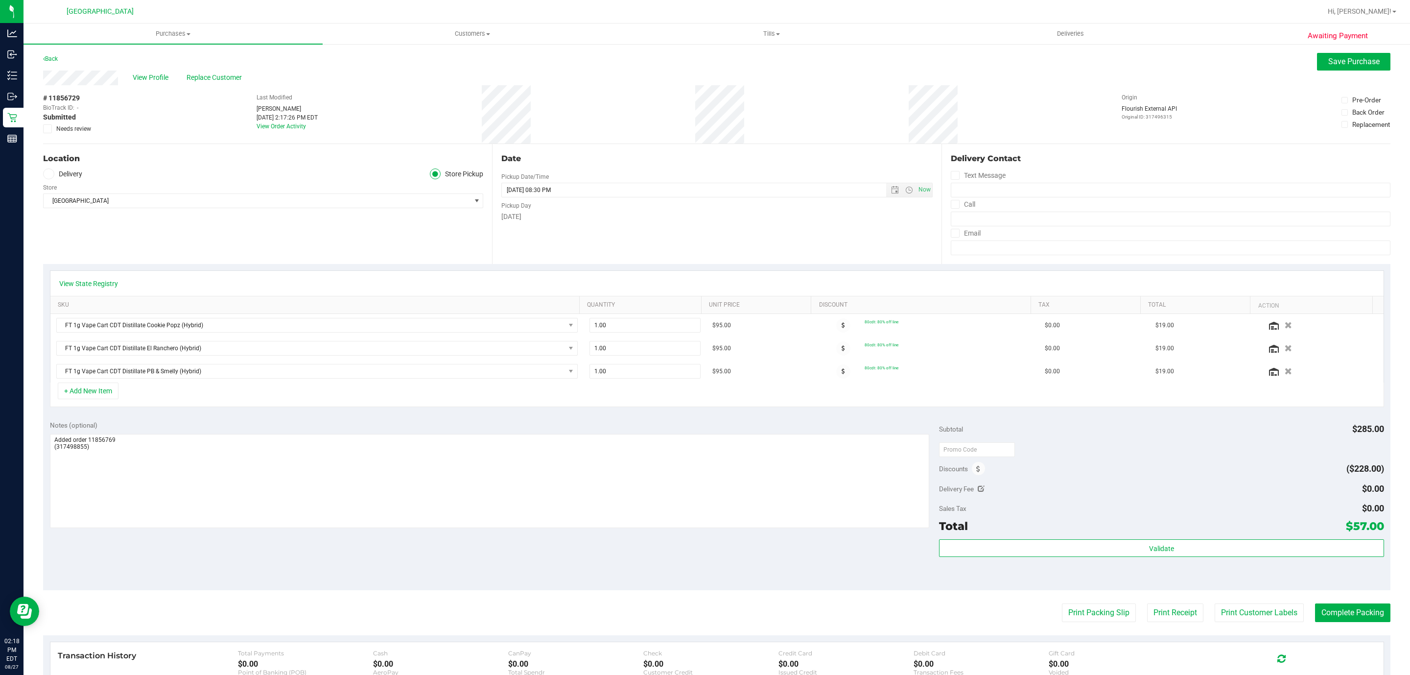
click at [54, 175] on label "Delivery" at bounding box center [62, 173] width 39 height 11
click at [0, 0] on input "Delivery" at bounding box center [0, 0] width 0 height 0
click at [1334, 59] on span "Save Purchase" at bounding box center [1353, 61] width 51 height 9
click at [437, 171] on label "Store Pickup" at bounding box center [457, 173] width 54 height 11
click at [0, 0] on input "Store Pickup" at bounding box center [0, 0] width 0 height 0
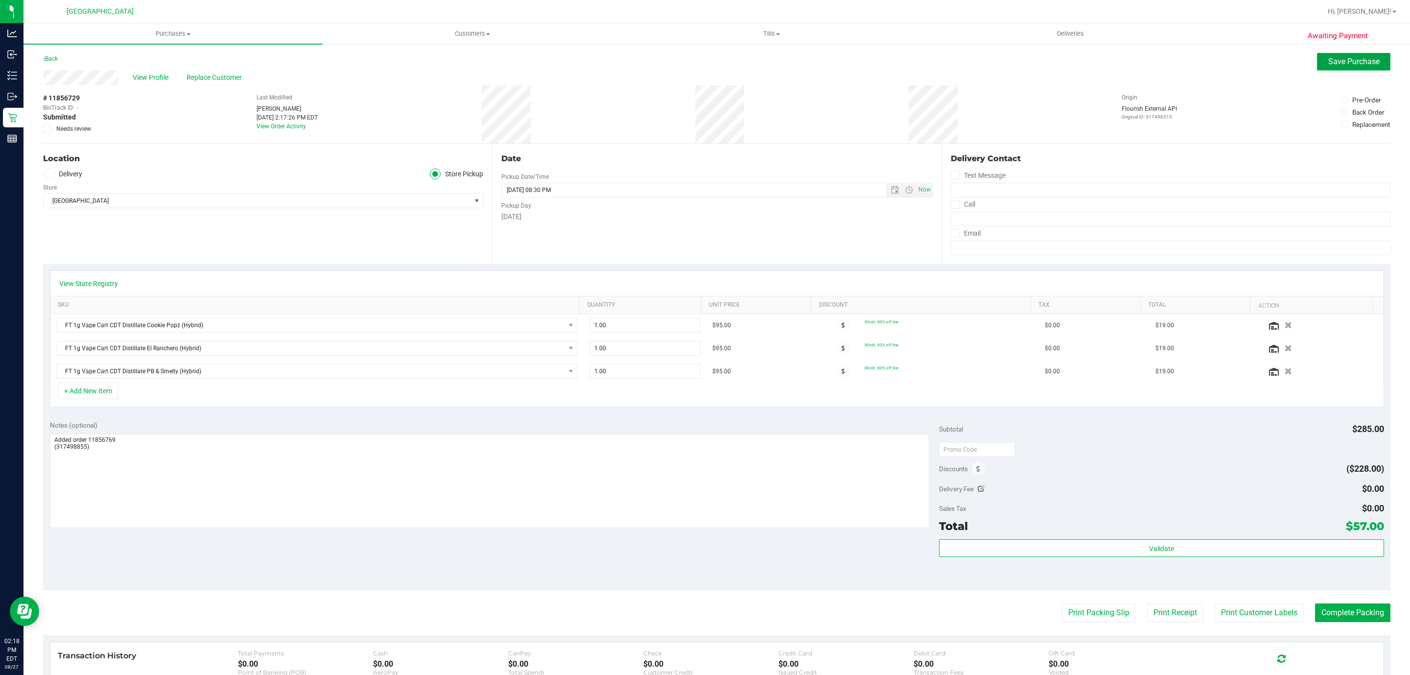
click at [1345, 62] on span "Save Purchase" at bounding box center [1353, 61] width 51 height 9
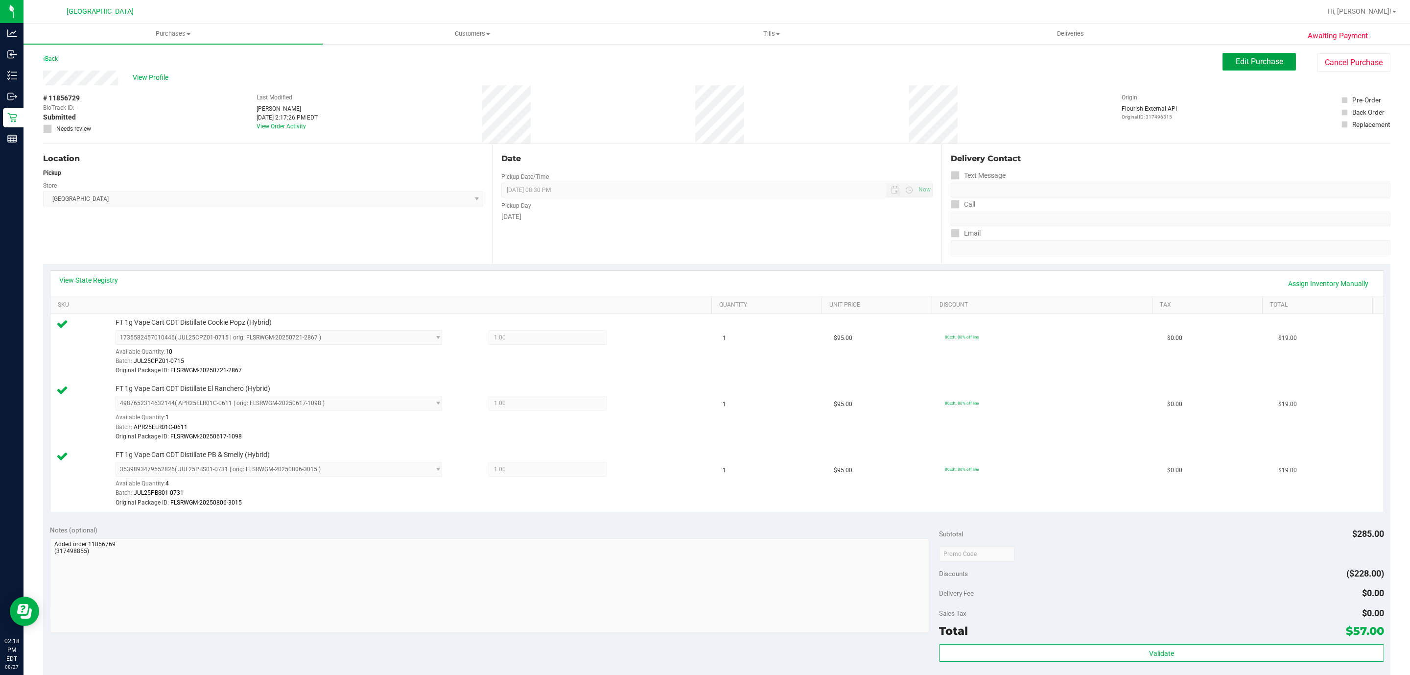
click at [1236, 57] on span "Edit Purchase" at bounding box center [1259, 61] width 47 height 9
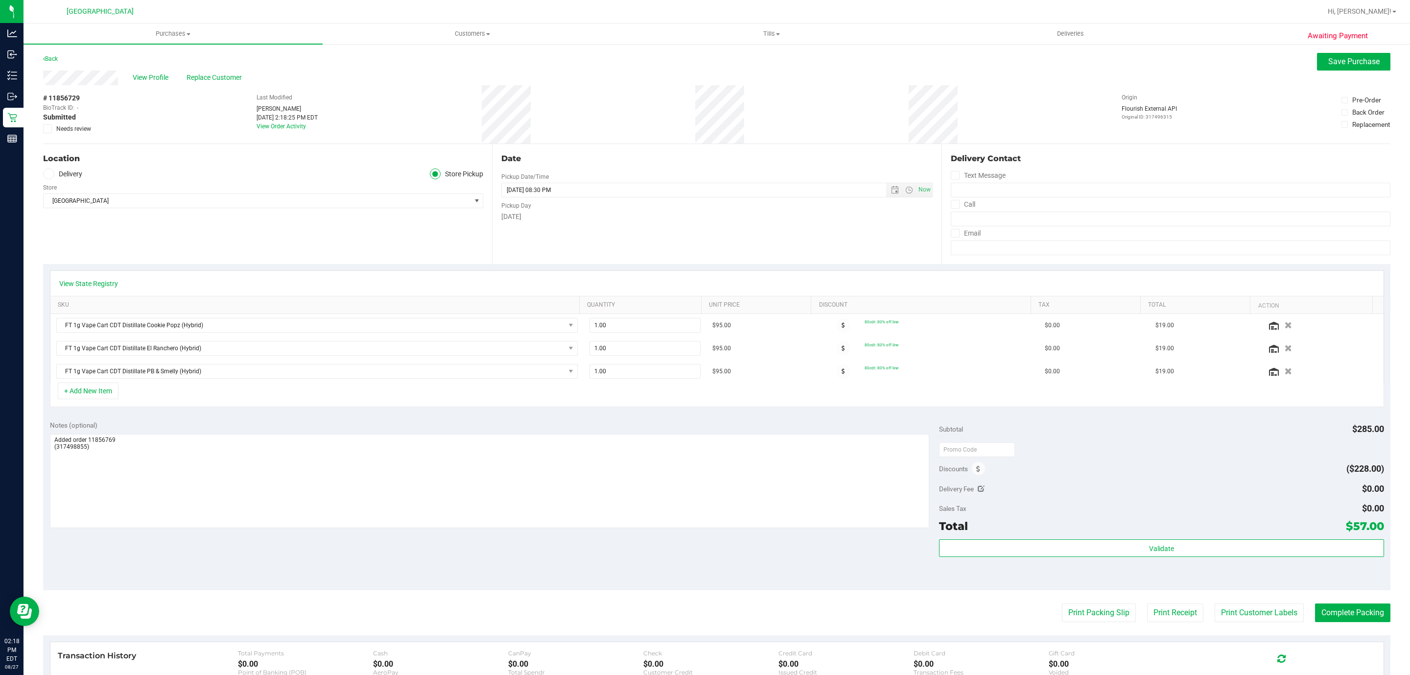
click at [47, 129] on icon at bounding box center [48, 129] width 6 height 0
click at [0, 0] on input "Needs review" at bounding box center [0, 0] width 0 height 0
click at [1343, 65] on span "Save Purchase" at bounding box center [1353, 61] width 51 height 9
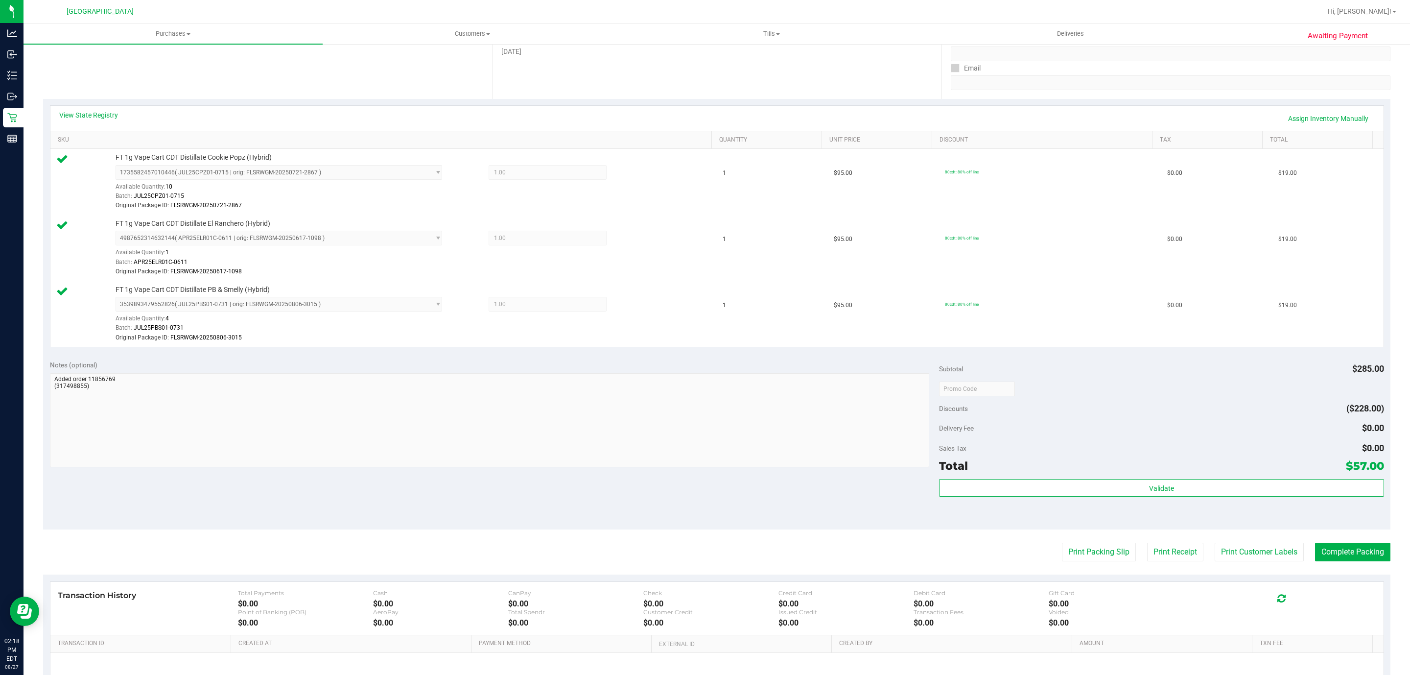
scroll to position [272, 0]
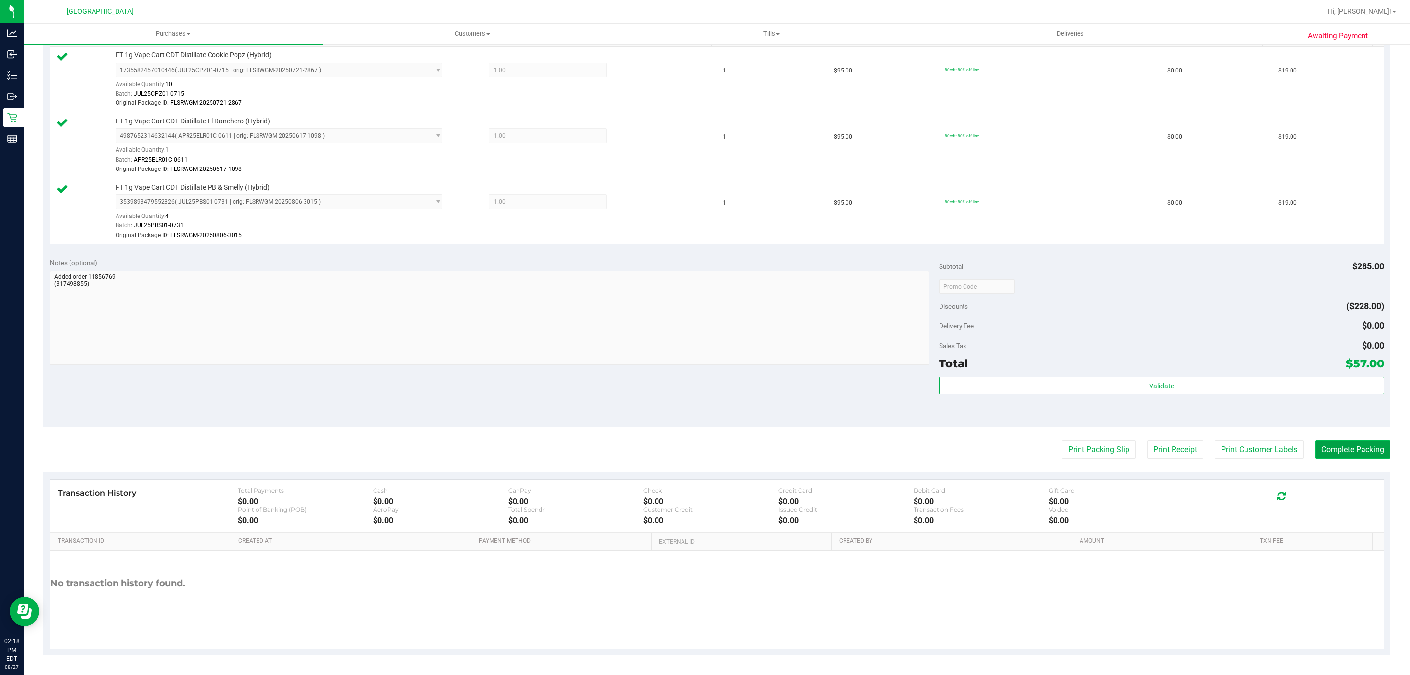
click at [1339, 447] on button "Complete Packing" at bounding box center [1352, 449] width 75 height 19
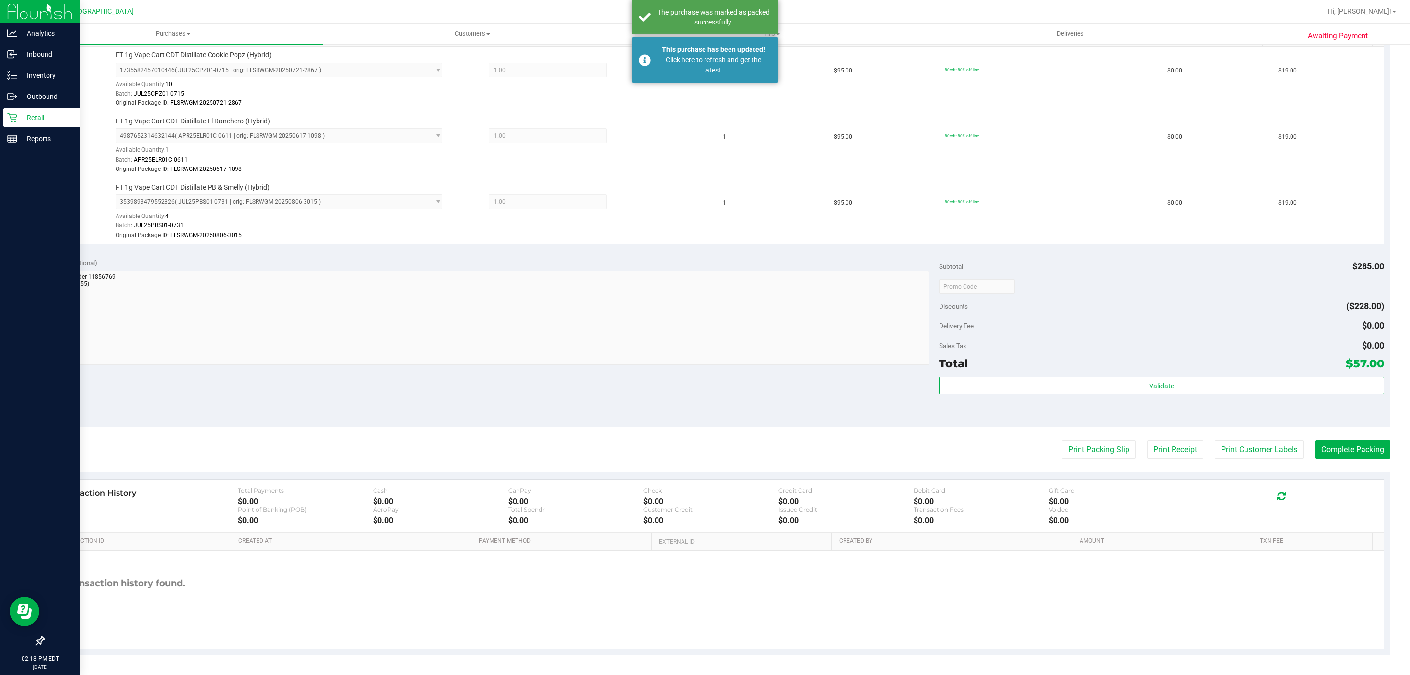
click at [25, 119] on p "Retail" at bounding box center [46, 118] width 59 height 12
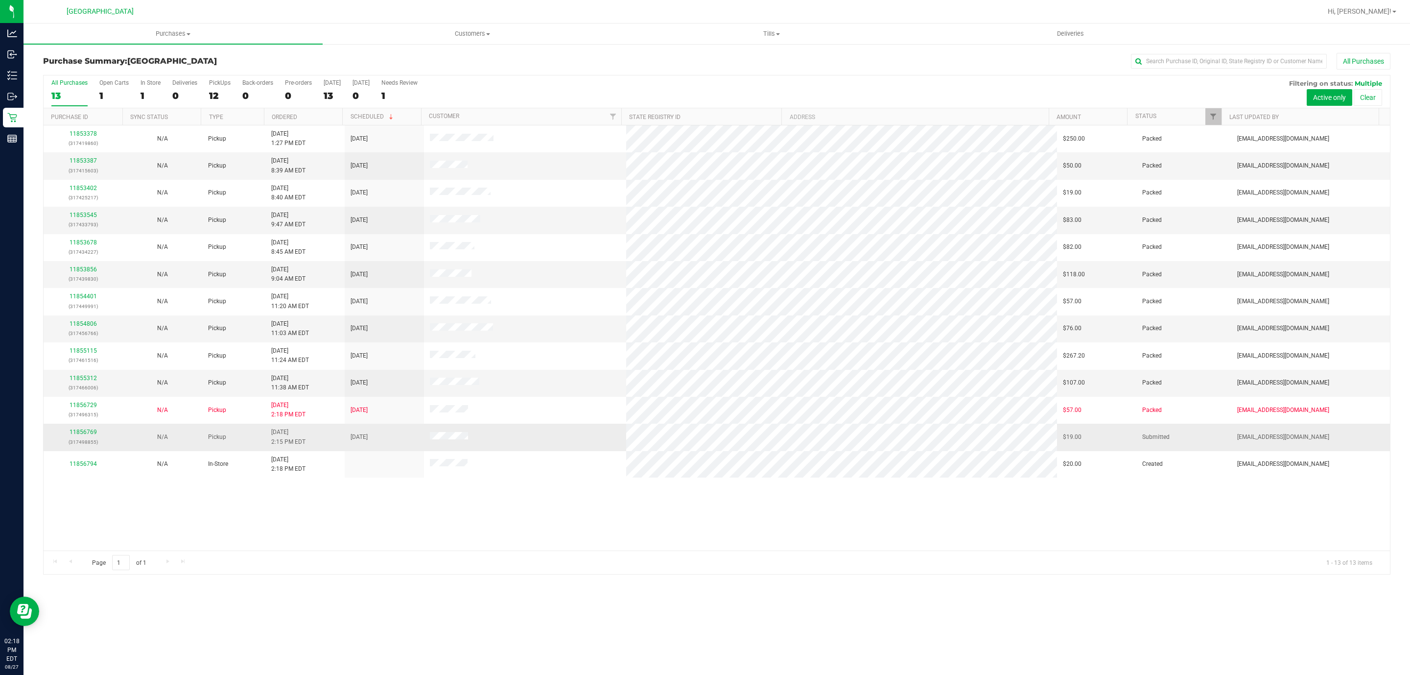
click at [68, 435] on div "11856769 (317498855)" at bounding box center [83, 436] width 68 height 19
click at [79, 435] on link "11856769" at bounding box center [83, 431] width 27 height 7
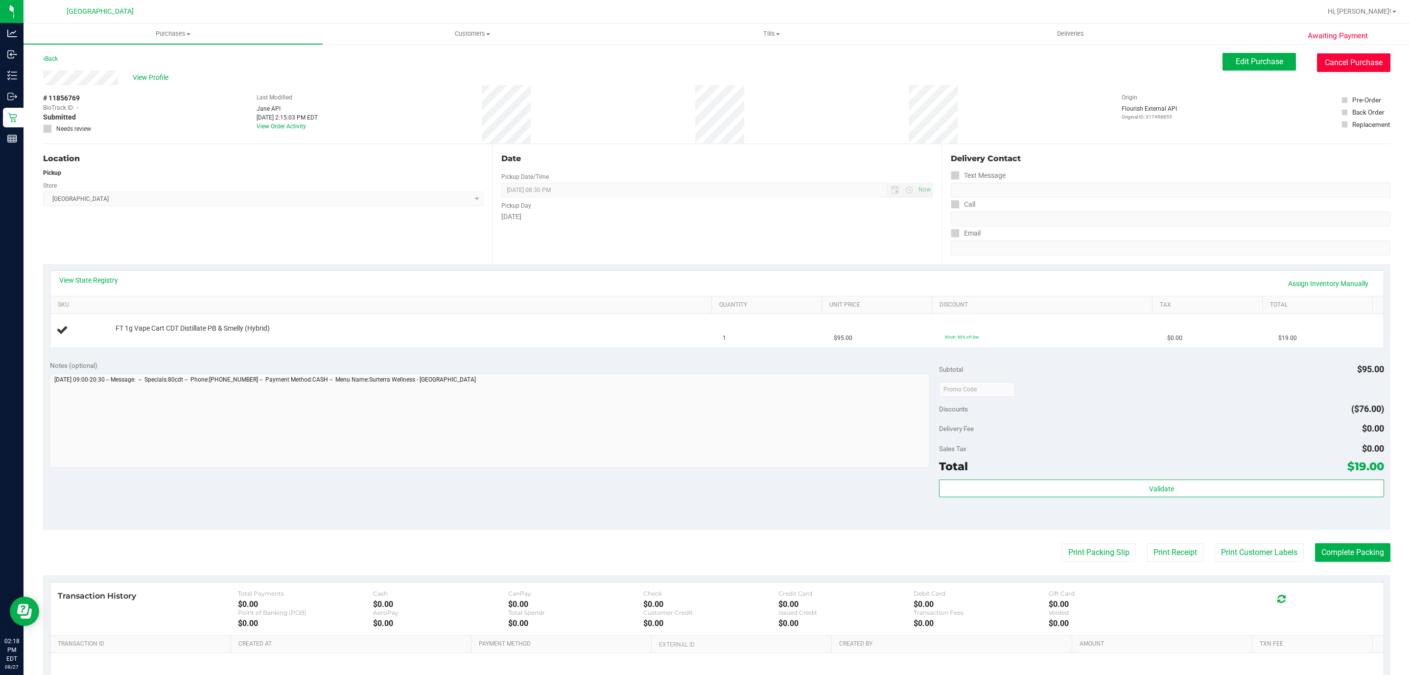
click at [1341, 56] on button "Cancel Purchase" at bounding box center [1353, 62] width 73 height 19
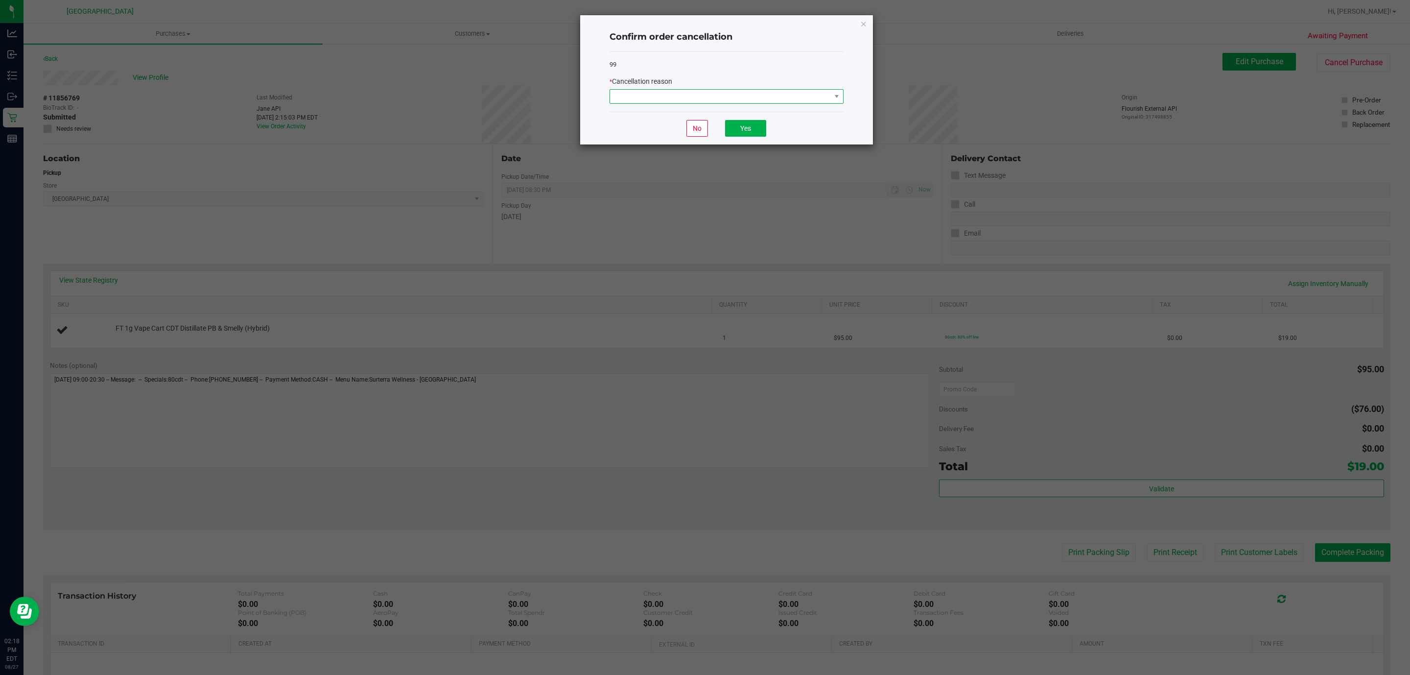
click at [677, 95] on span at bounding box center [720, 97] width 221 height 14
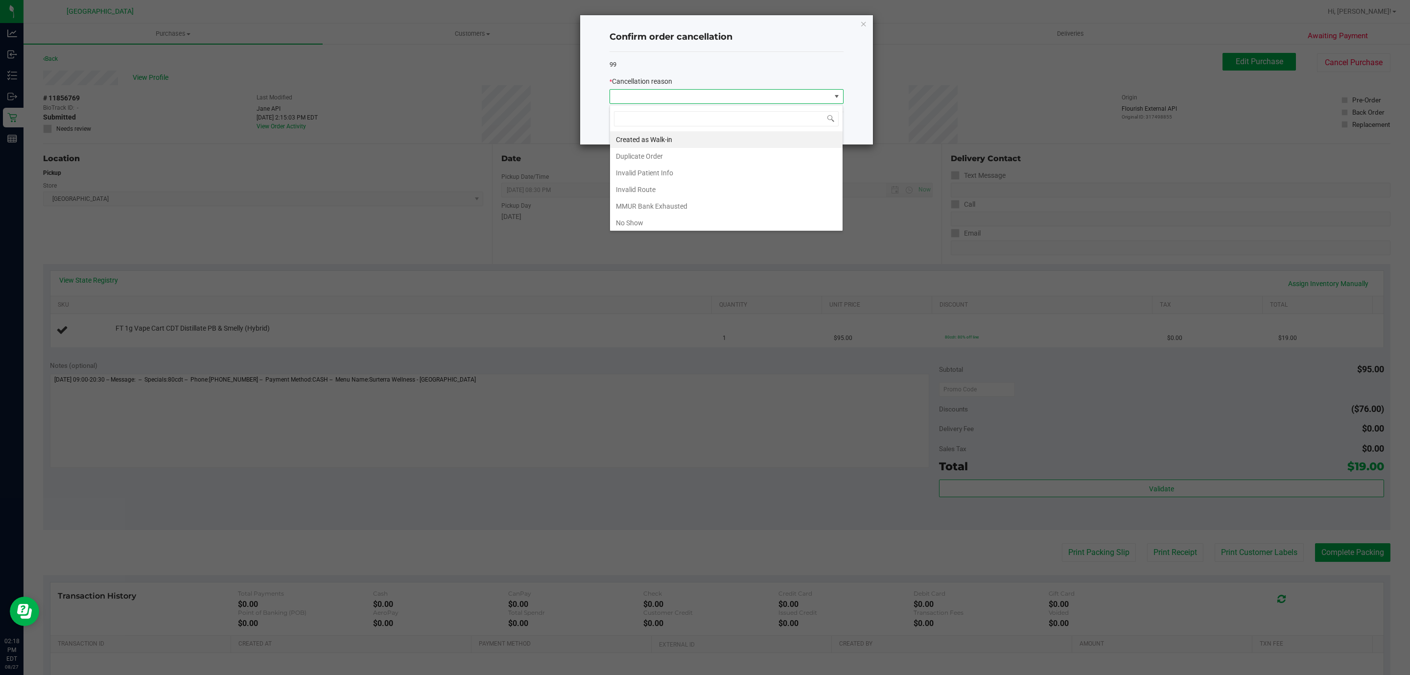
scroll to position [15, 234]
click at [669, 159] on li "Duplicate Order" at bounding box center [726, 156] width 233 height 17
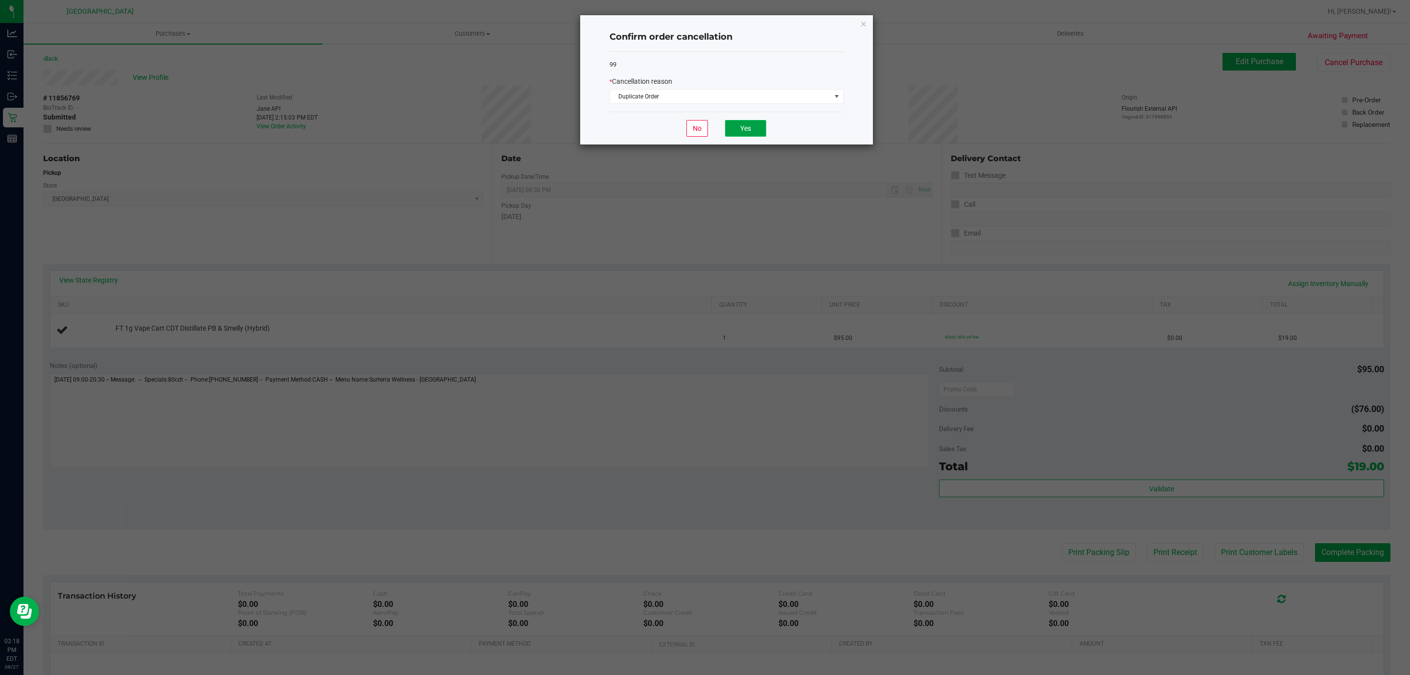
click at [751, 126] on button "Yes" at bounding box center [745, 128] width 41 height 17
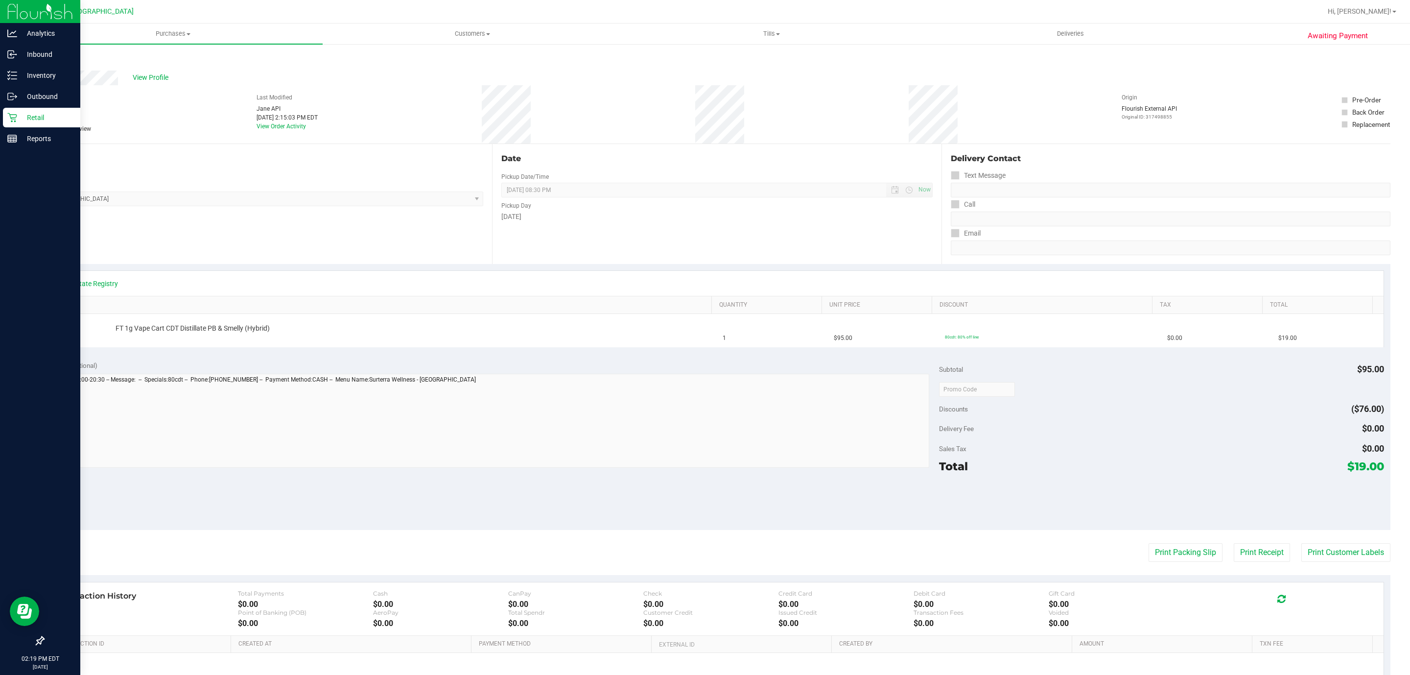
click at [34, 119] on p "Retail" at bounding box center [46, 118] width 59 height 12
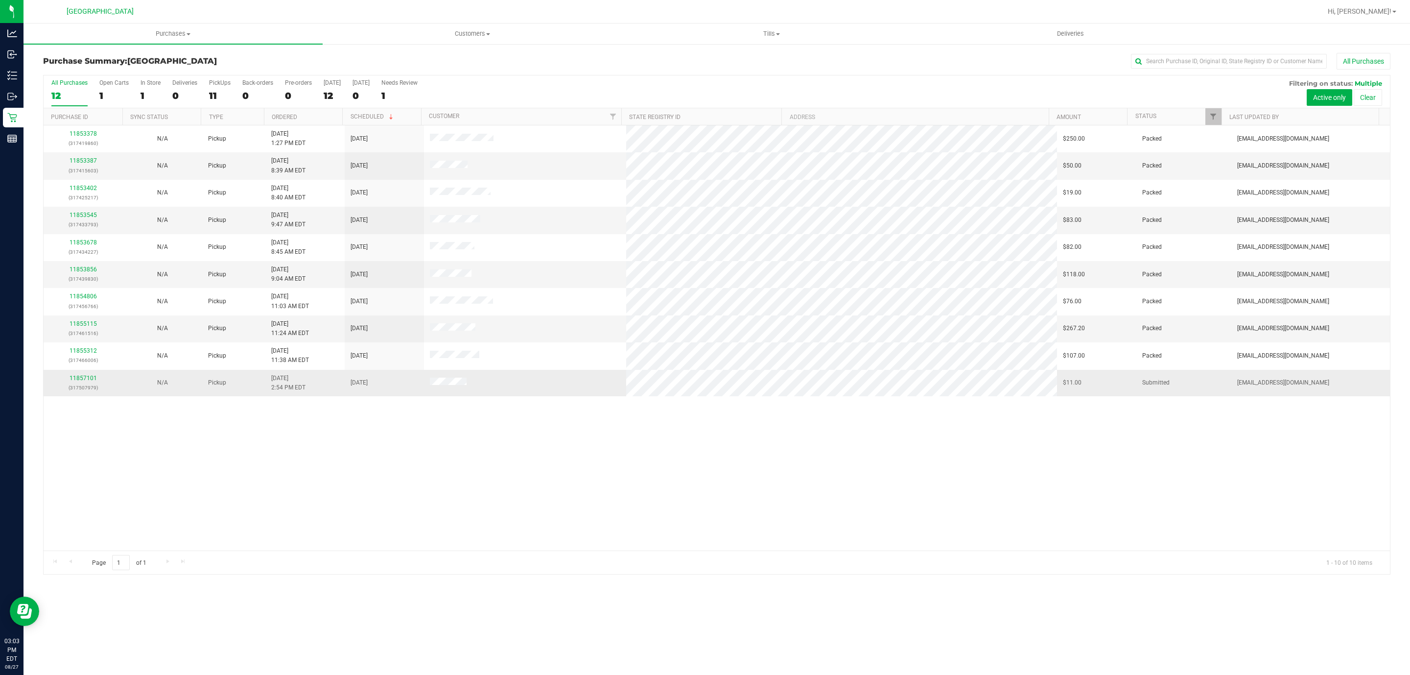
click at [87, 386] on p "(317507979)" at bounding box center [83, 387] width 68 height 9
drag, startPoint x: 87, startPoint y: 386, endPoint x: 91, endPoint y: 382, distance: 5.5
click at [91, 384] on div "11857101 (317507979)" at bounding box center [83, 383] width 68 height 19
click at [91, 380] on link "11857101" at bounding box center [83, 378] width 27 height 7
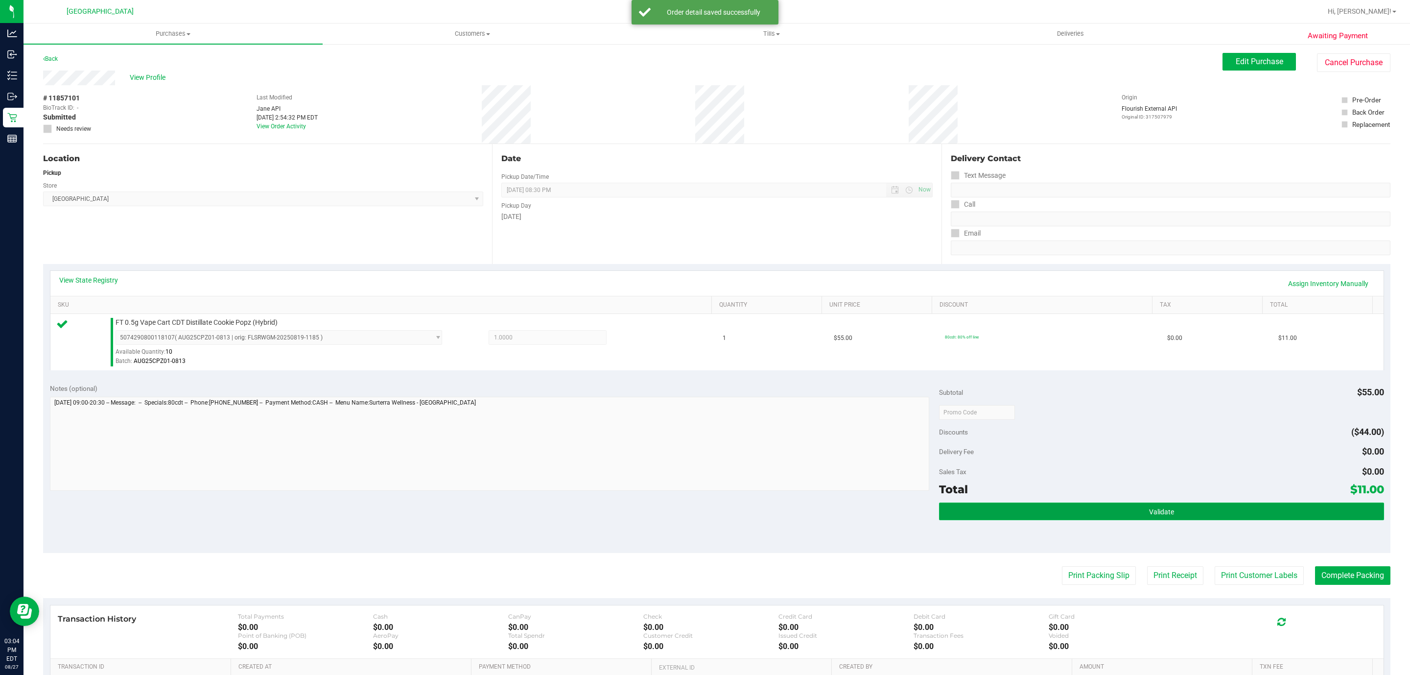
click at [1065, 520] on button "Validate" at bounding box center [1161, 511] width 445 height 18
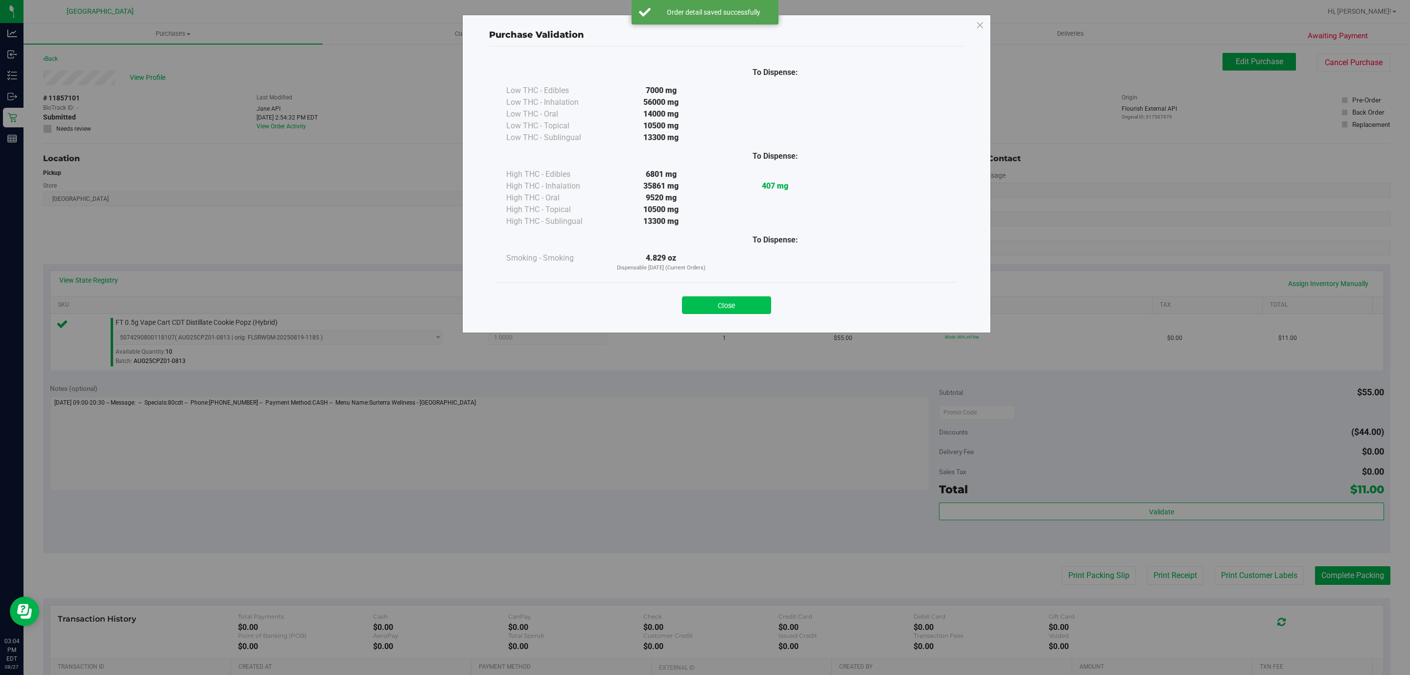
click at [709, 303] on button "Close" at bounding box center [726, 305] width 89 height 18
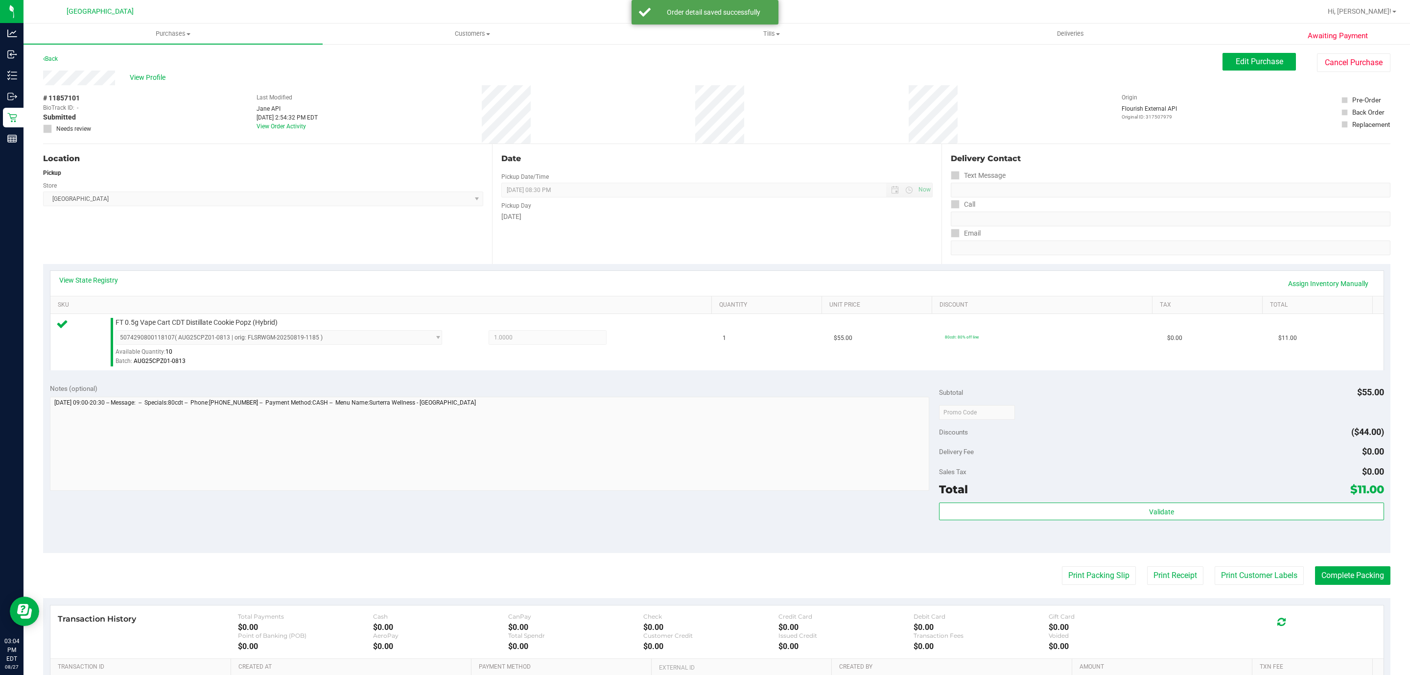
click at [1018, 502] on div "Subtotal $55.00 Discounts ($44.00) Delivery Fee $0.00 Sales Tax $0.00 Total $11…" at bounding box center [1161, 464] width 445 height 163
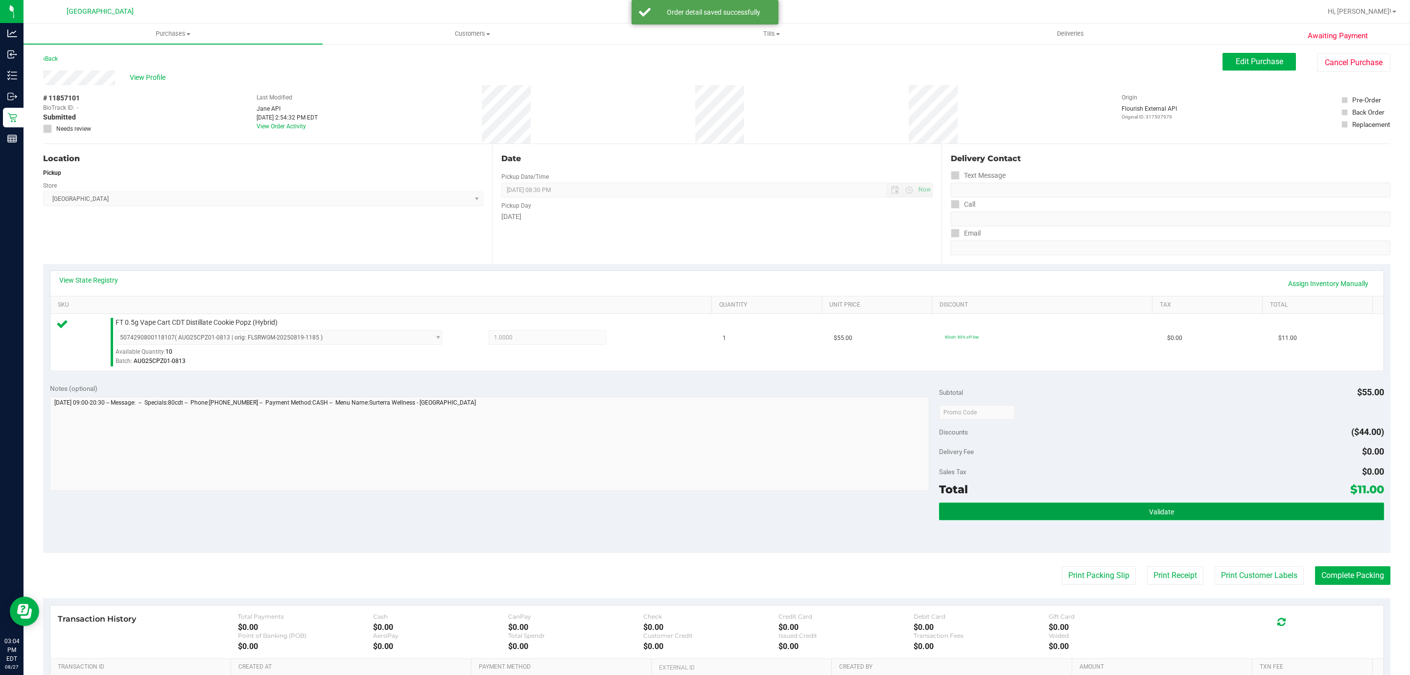
click at [1018, 504] on button "Validate" at bounding box center [1161, 511] width 445 height 18
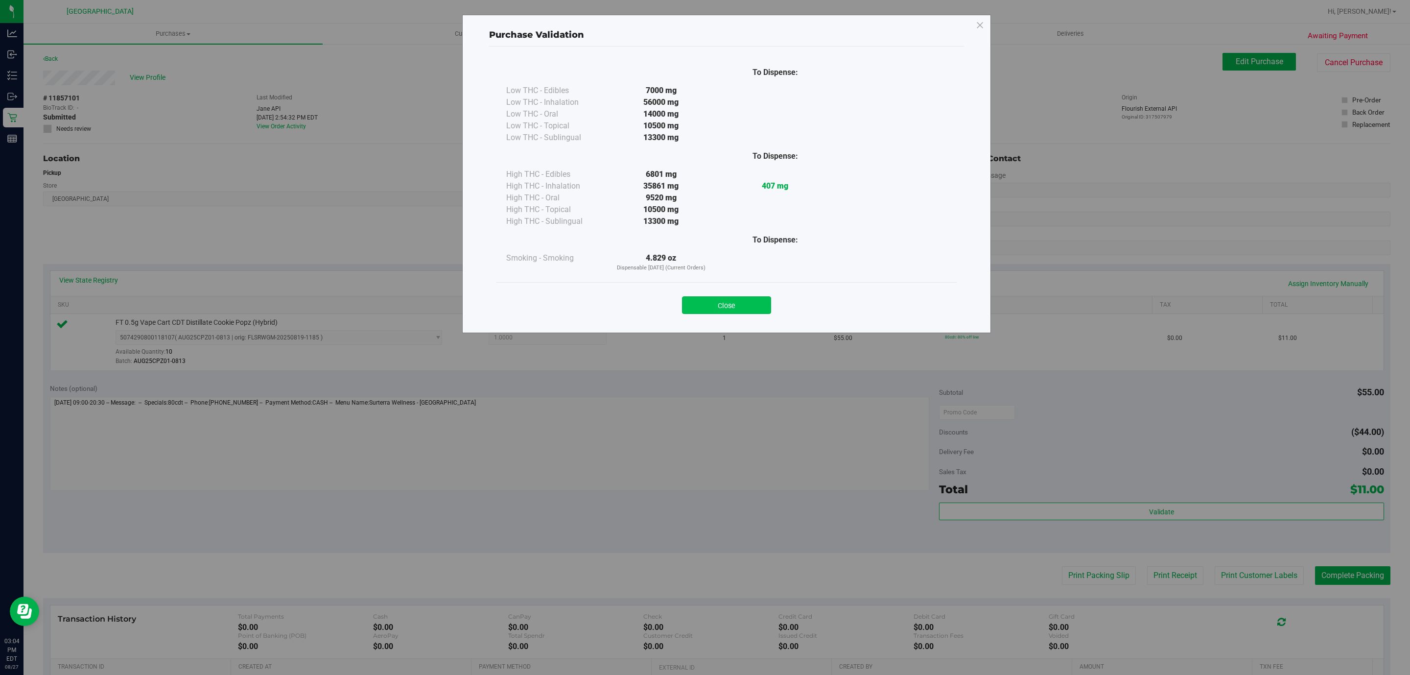
click at [726, 297] on button "Close" at bounding box center [726, 305] width 89 height 18
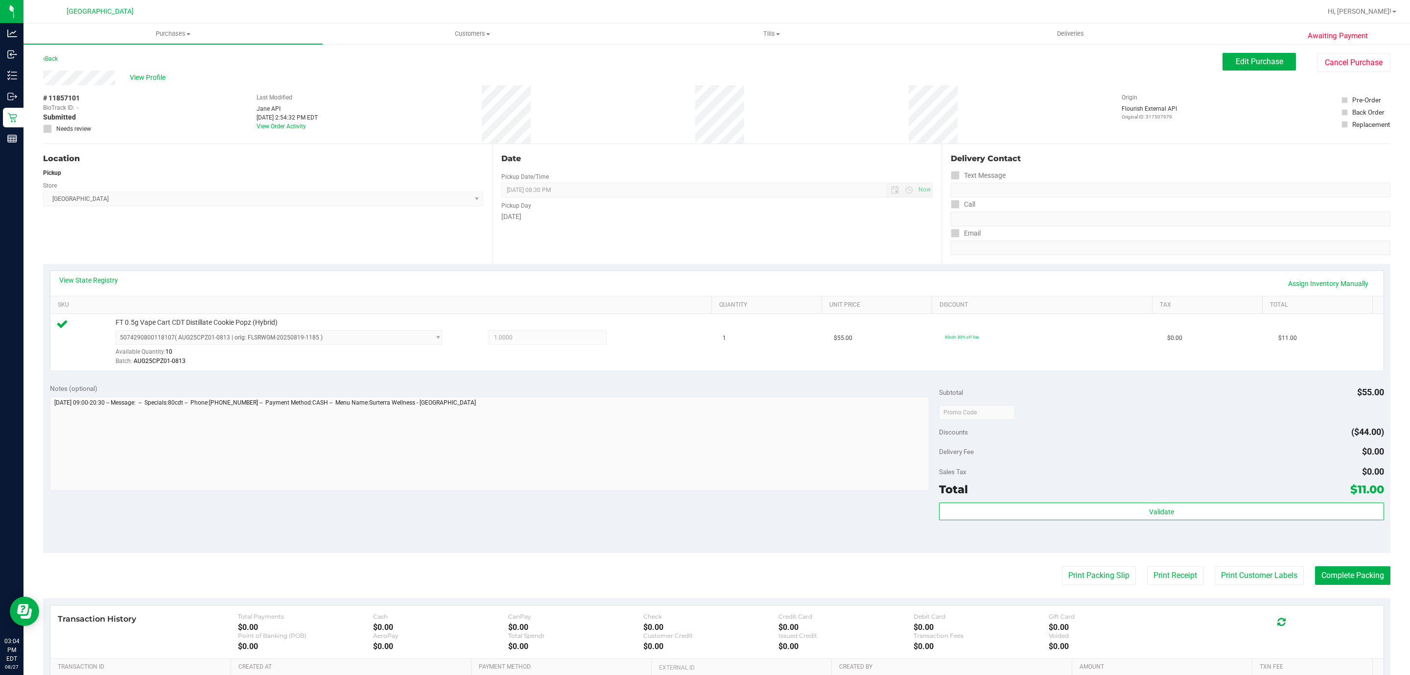
click at [1099, 597] on purchase-details "Back Edit Purchase Cancel Purchase View Profile # 11857101 BioTrack ID: - Submi…" at bounding box center [716, 417] width 1347 height 728
click at [1099, 592] on purchase-details "Back Edit Purchase Cancel Purchase View Profile # 11857101 BioTrack ID: - Submi…" at bounding box center [716, 417] width 1347 height 728
click at [1100, 579] on button "Print Packing Slip" at bounding box center [1099, 575] width 74 height 19
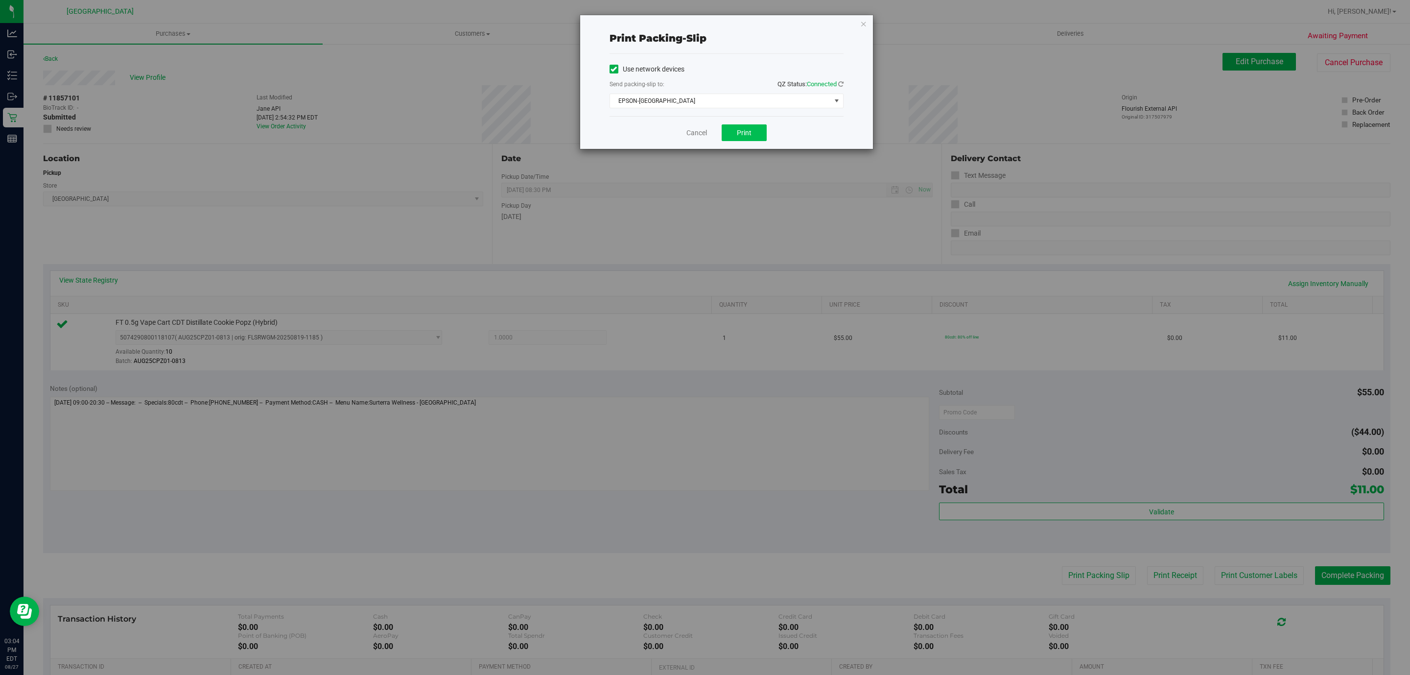
drag, startPoint x: 720, startPoint y: 140, endPoint x: 732, endPoint y: 135, distance: 12.7
click at [726, 140] on div "Cancel Print" at bounding box center [727, 132] width 234 height 33
click at [733, 134] on button "Print" at bounding box center [744, 132] width 45 height 17
click at [701, 128] on link "Cancel" at bounding box center [696, 133] width 21 height 10
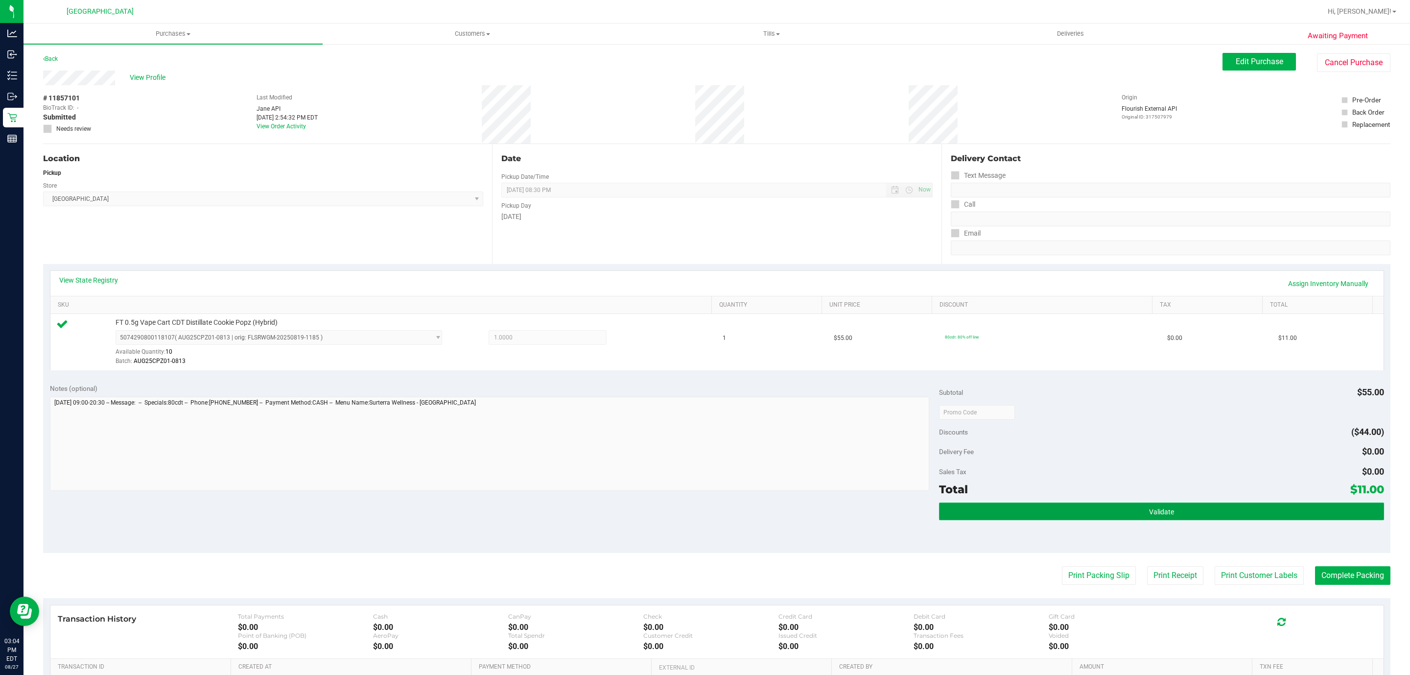
click at [1060, 517] on button "Validate" at bounding box center [1161, 511] width 445 height 18
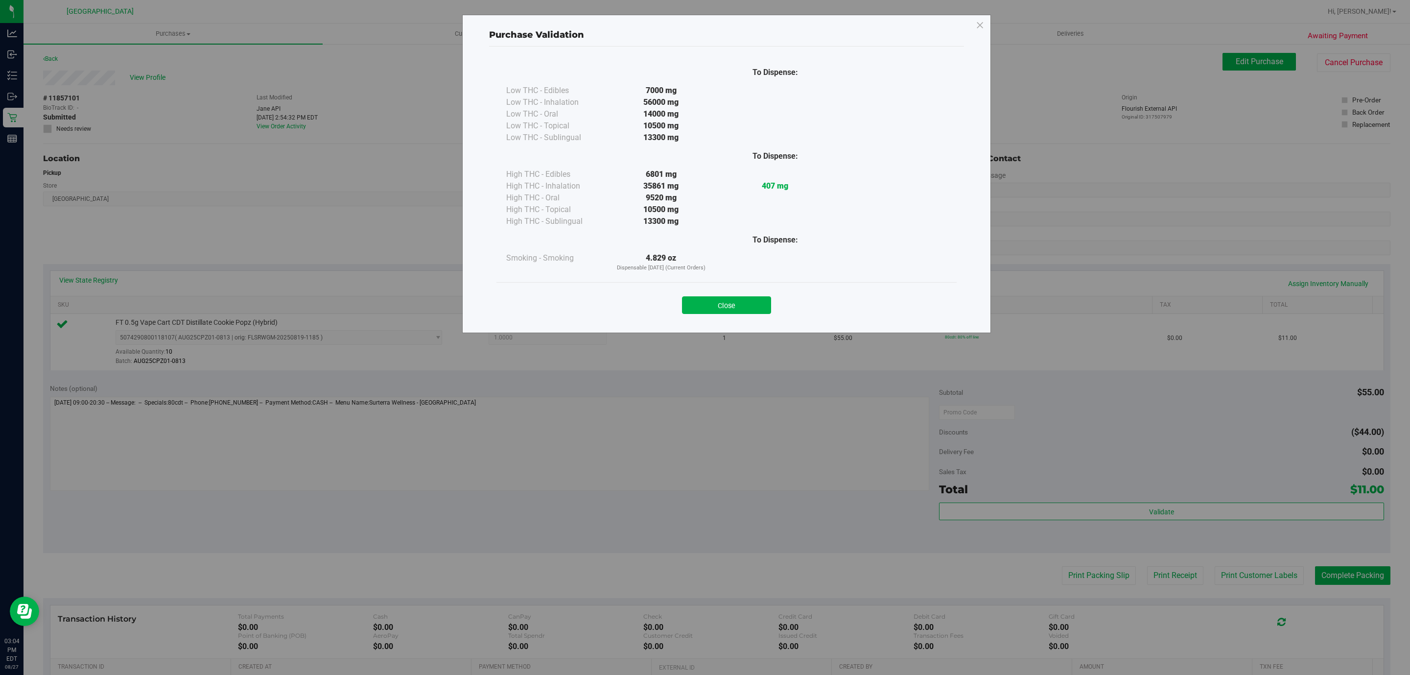
click at [758, 294] on div "Close" at bounding box center [727, 302] width 446 height 24
click at [763, 307] on button "Close" at bounding box center [726, 305] width 89 height 18
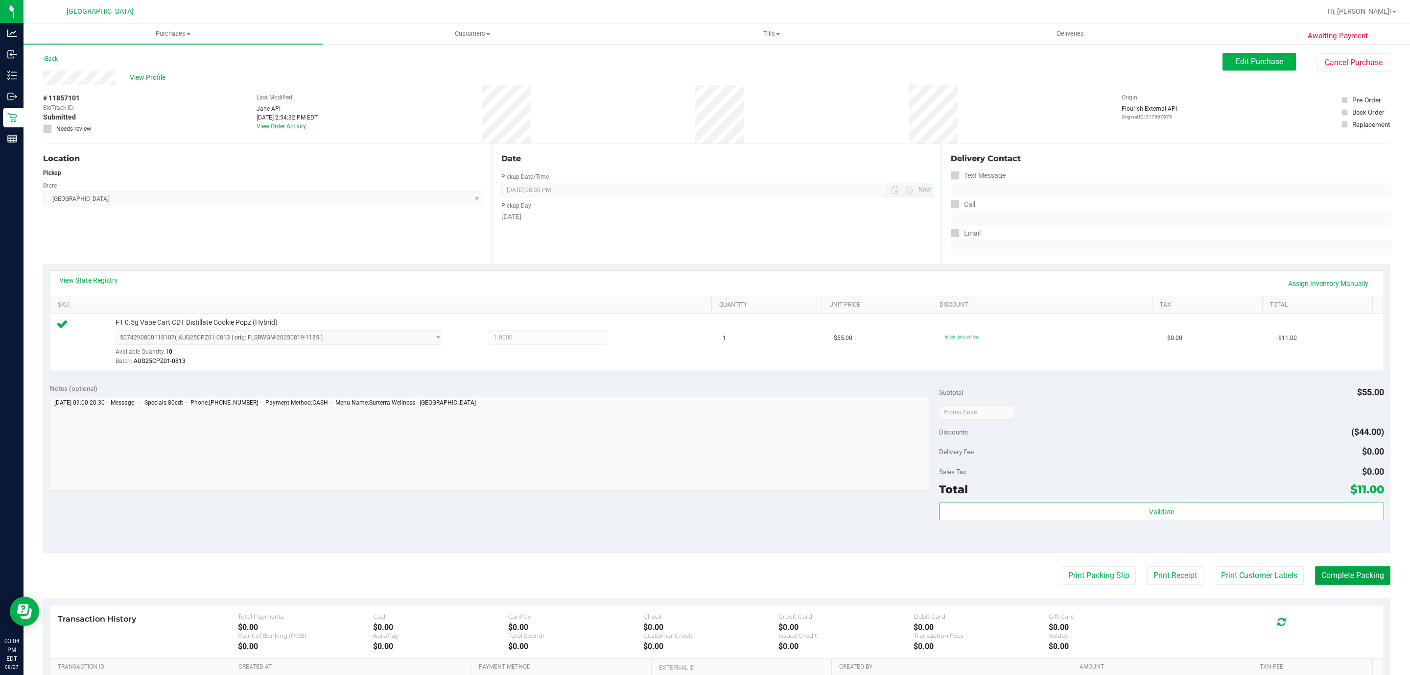
click at [1319, 576] on button "Complete Packing" at bounding box center [1352, 575] width 75 height 19
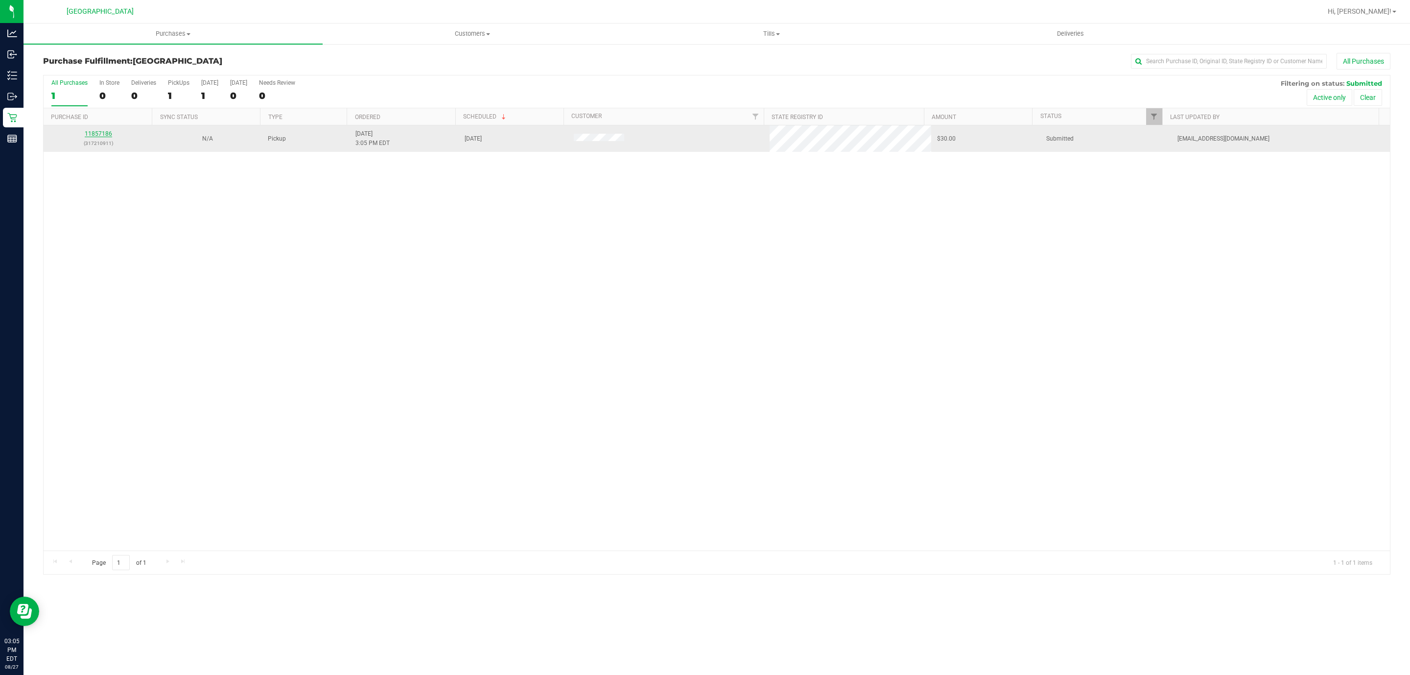
click at [94, 137] on link "11857186" at bounding box center [98, 133] width 27 height 7
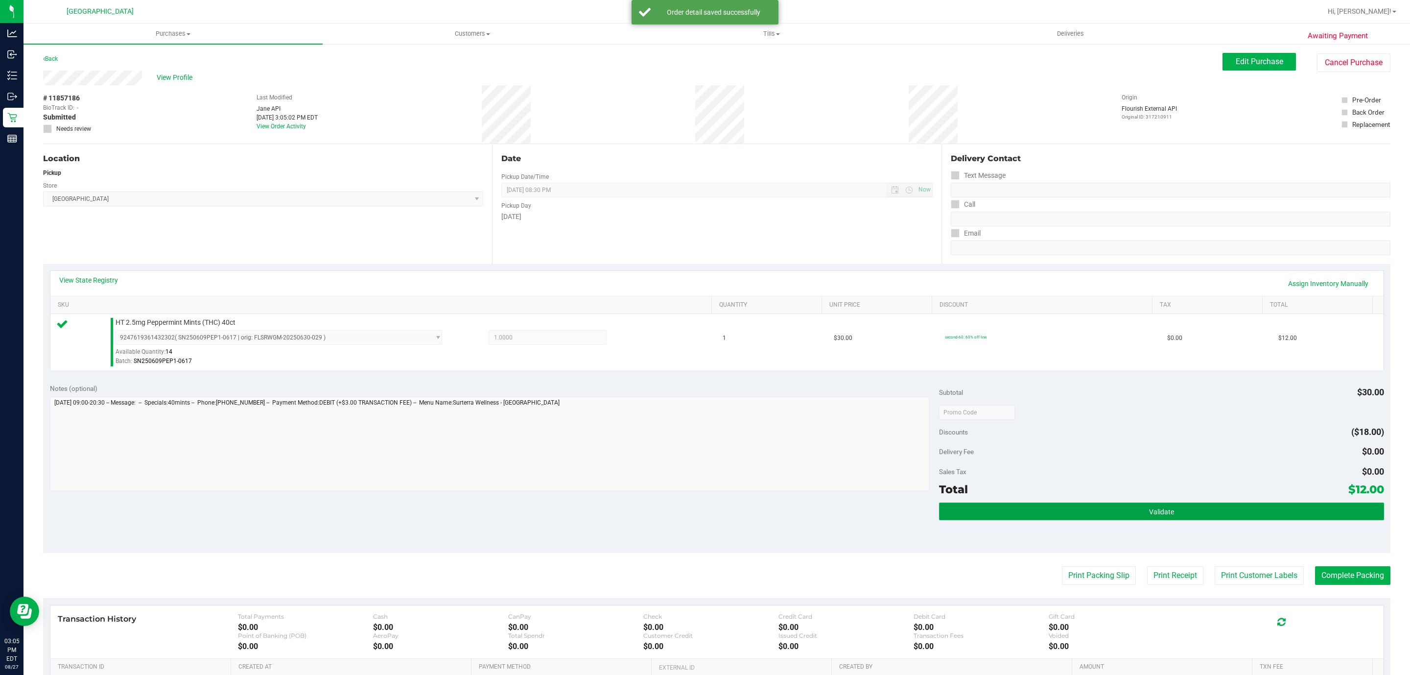
click at [1009, 520] on button "Validate" at bounding box center [1161, 511] width 445 height 18
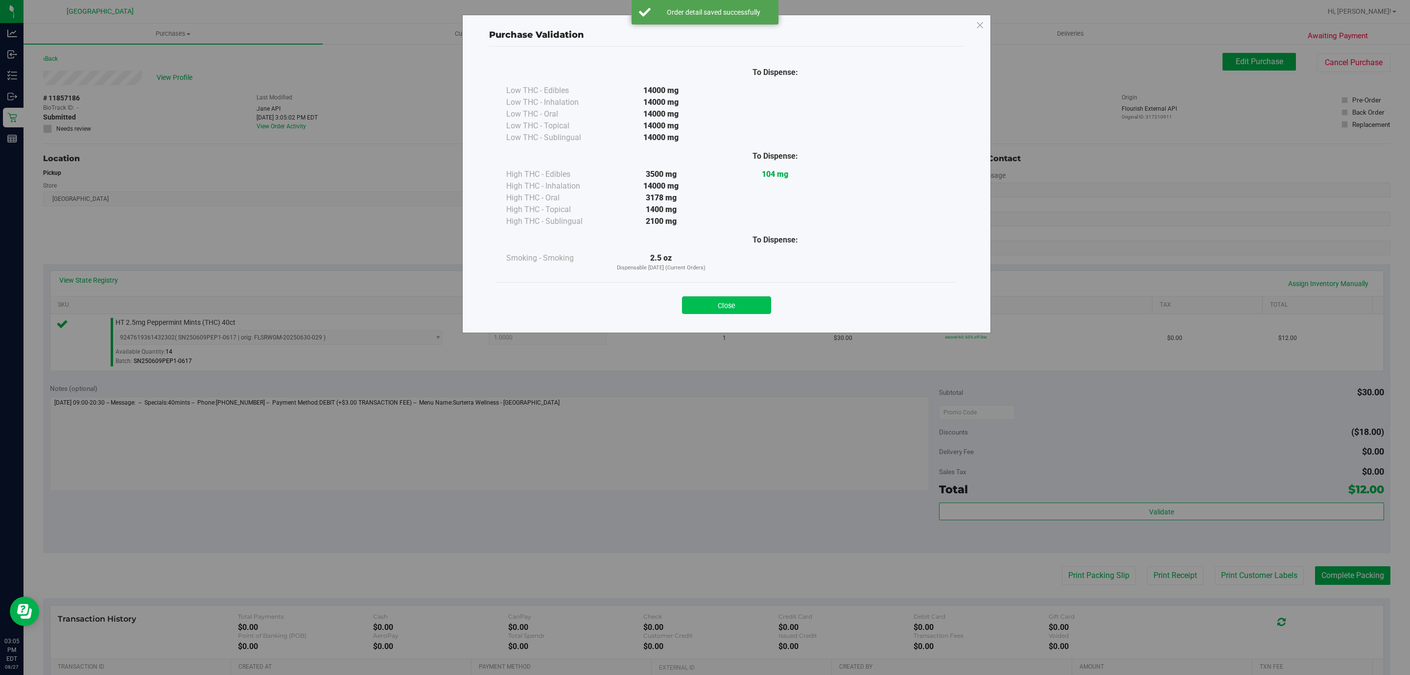
click at [729, 311] on button "Close" at bounding box center [726, 305] width 89 height 18
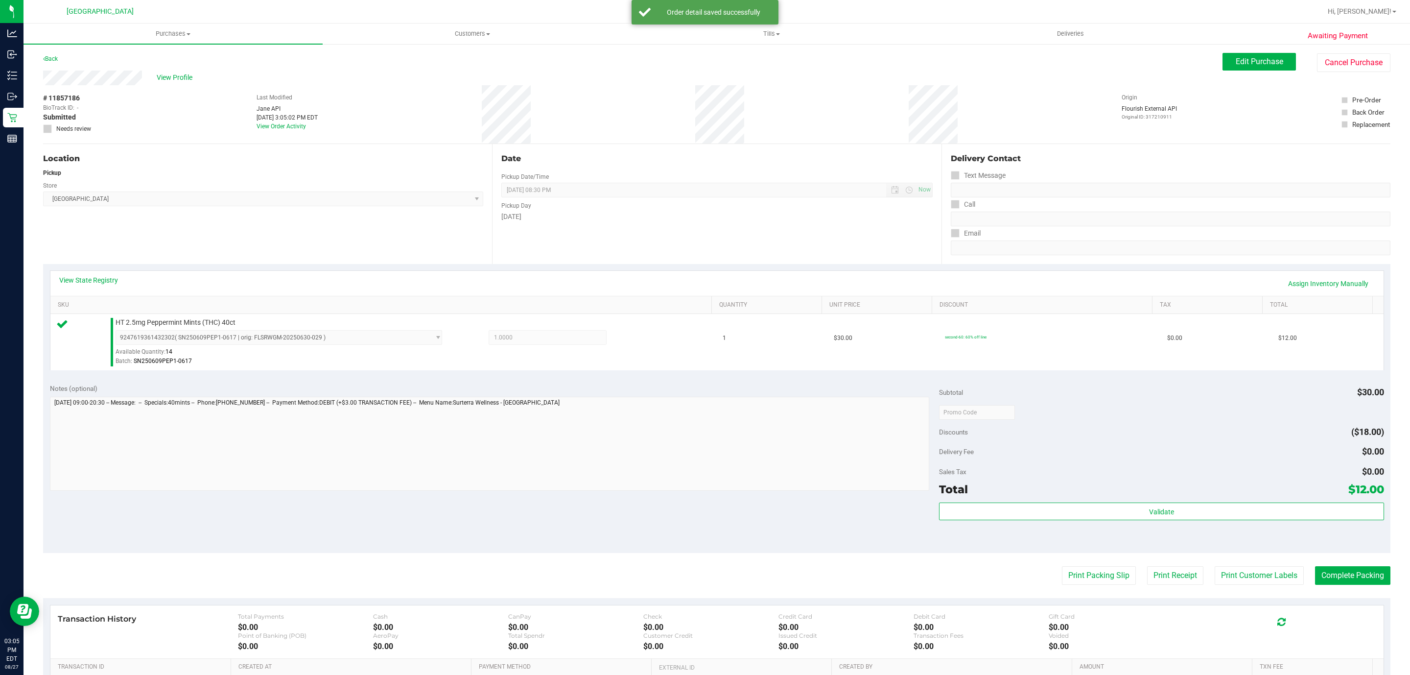
click at [1071, 563] on purchase-details "Back Edit Purchase Cancel Purchase View Profile # 11857186 BioTrack ID: - Submi…" at bounding box center [716, 417] width 1347 height 728
click at [1088, 576] on button "Print Packing Slip" at bounding box center [1099, 575] width 74 height 19
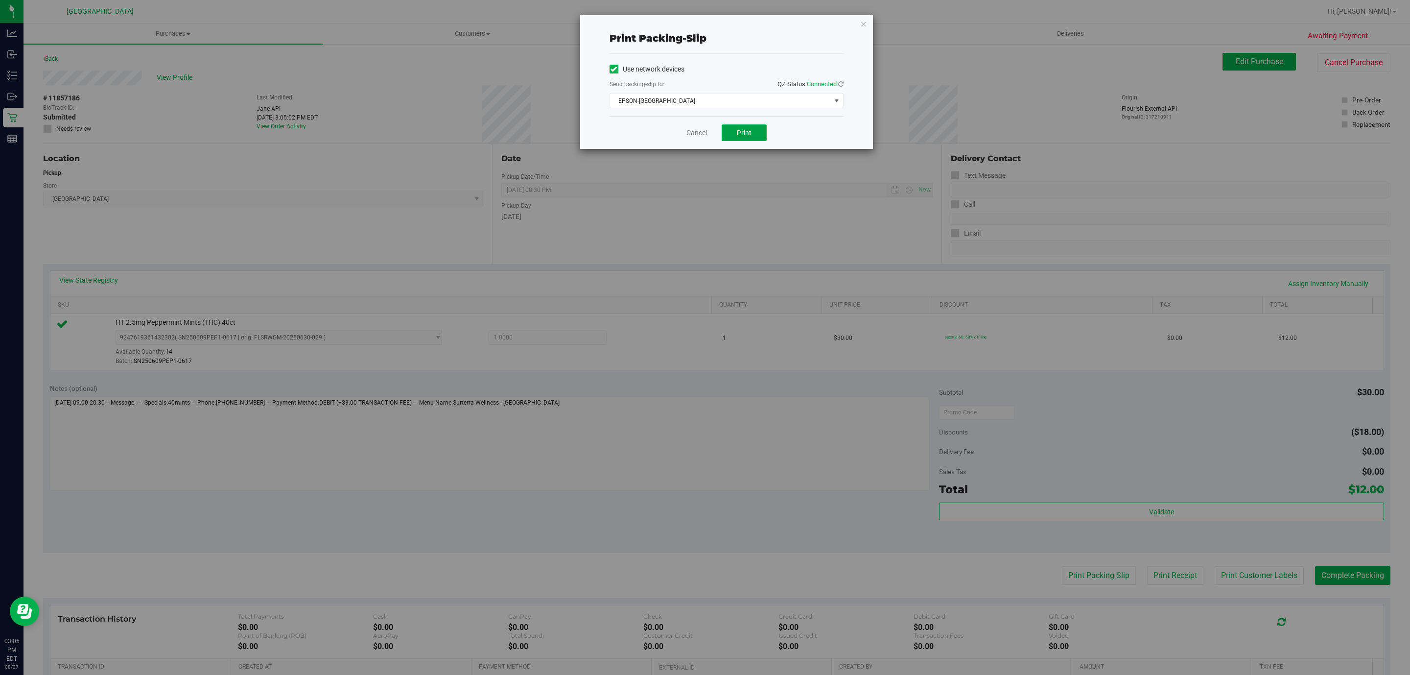
click at [741, 128] on button "Print" at bounding box center [744, 132] width 45 height 17
click at [701, 130] on link "Cancel" at bounding box center [696, 133] width 21 height 10
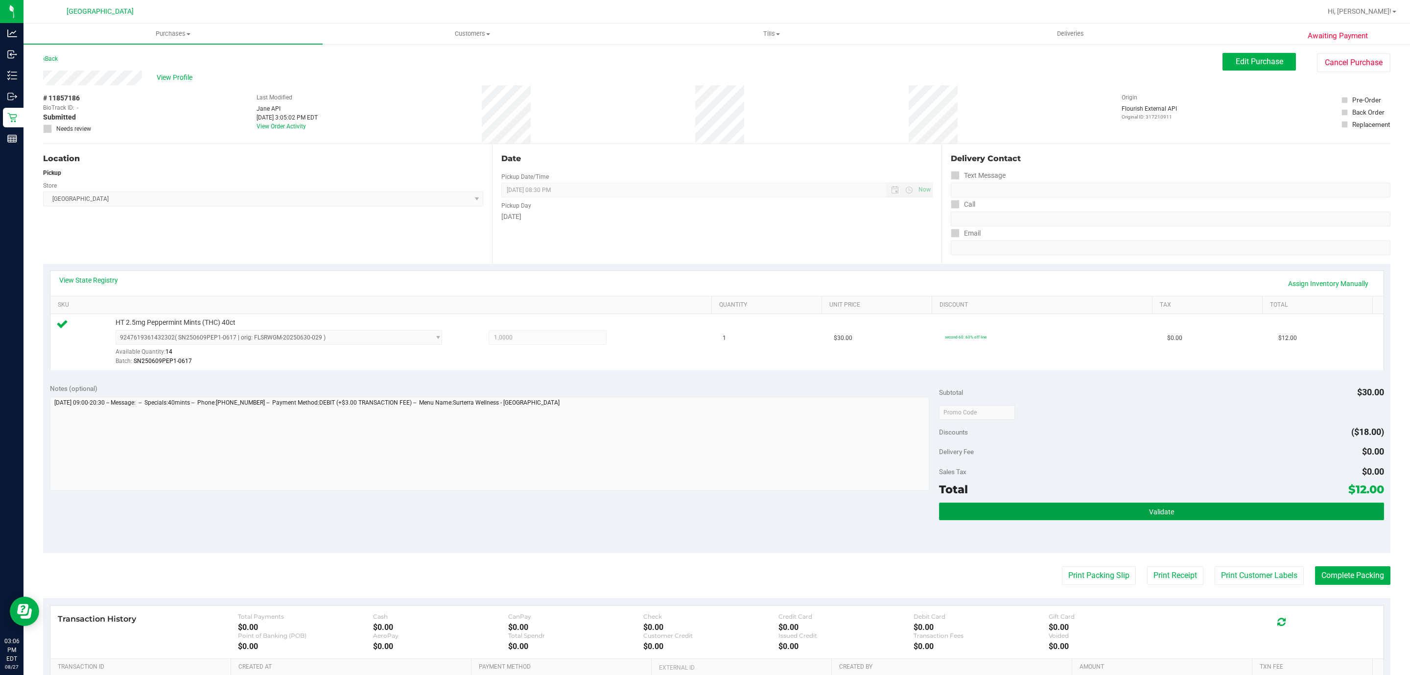
click at [1009, 504] on button "Validate" at bounding box center [1161, 511] width 445 height 18
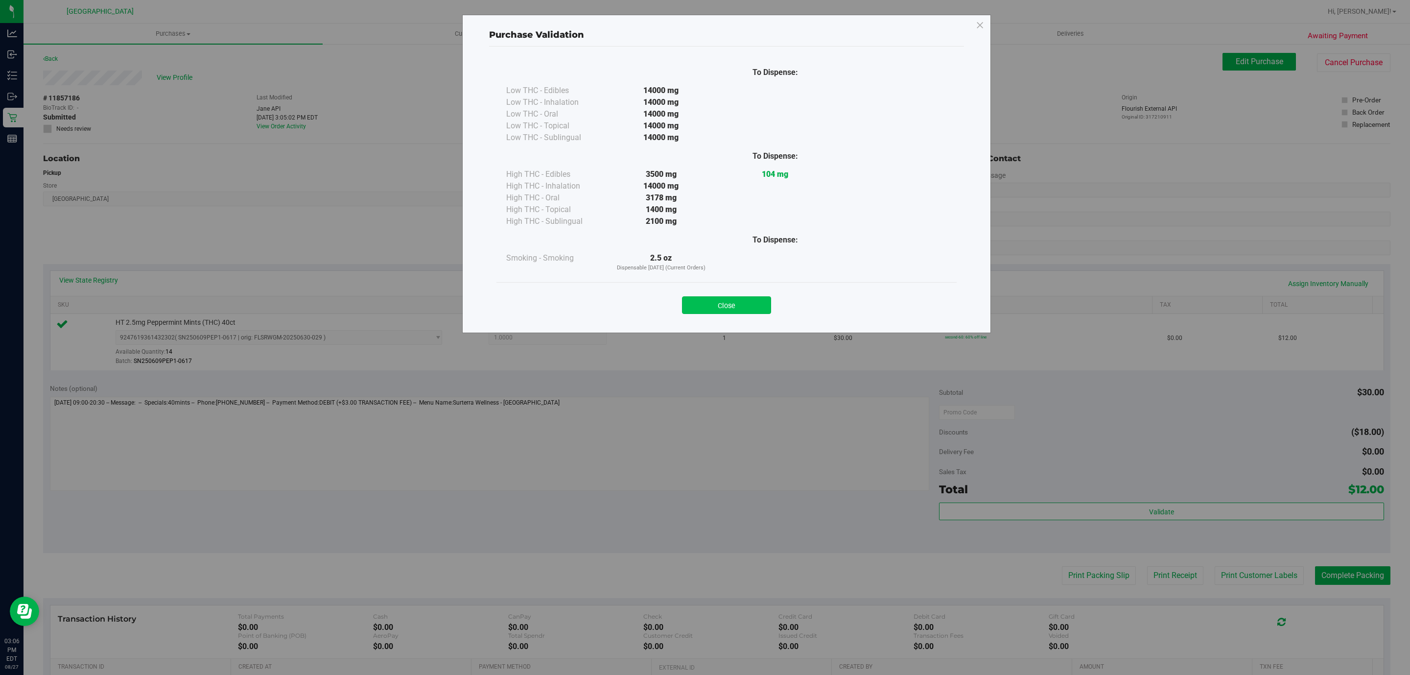
click at [719, 297] on button "Close" at bounding box center [726, 305] width 89 height 18
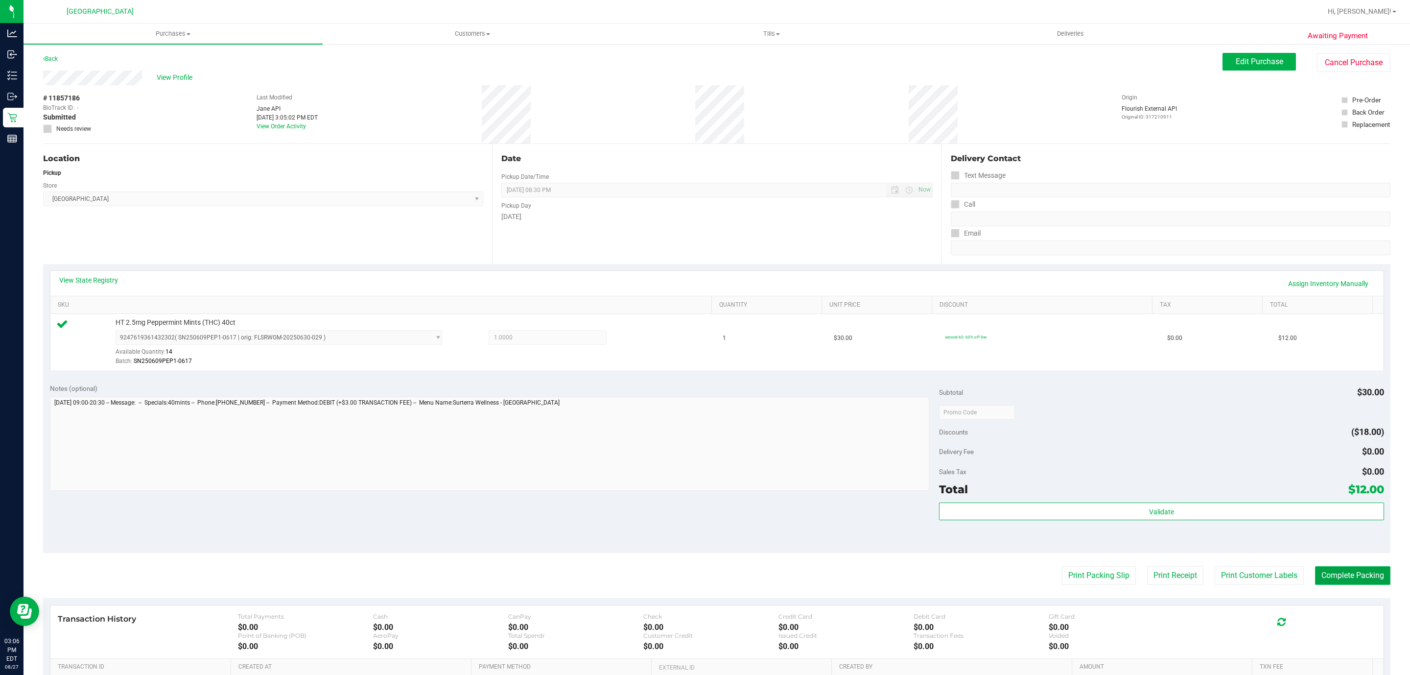
click at [1315, 573] on button "Complete Packing" at bounding box center [1352, 575] width 75 height 19
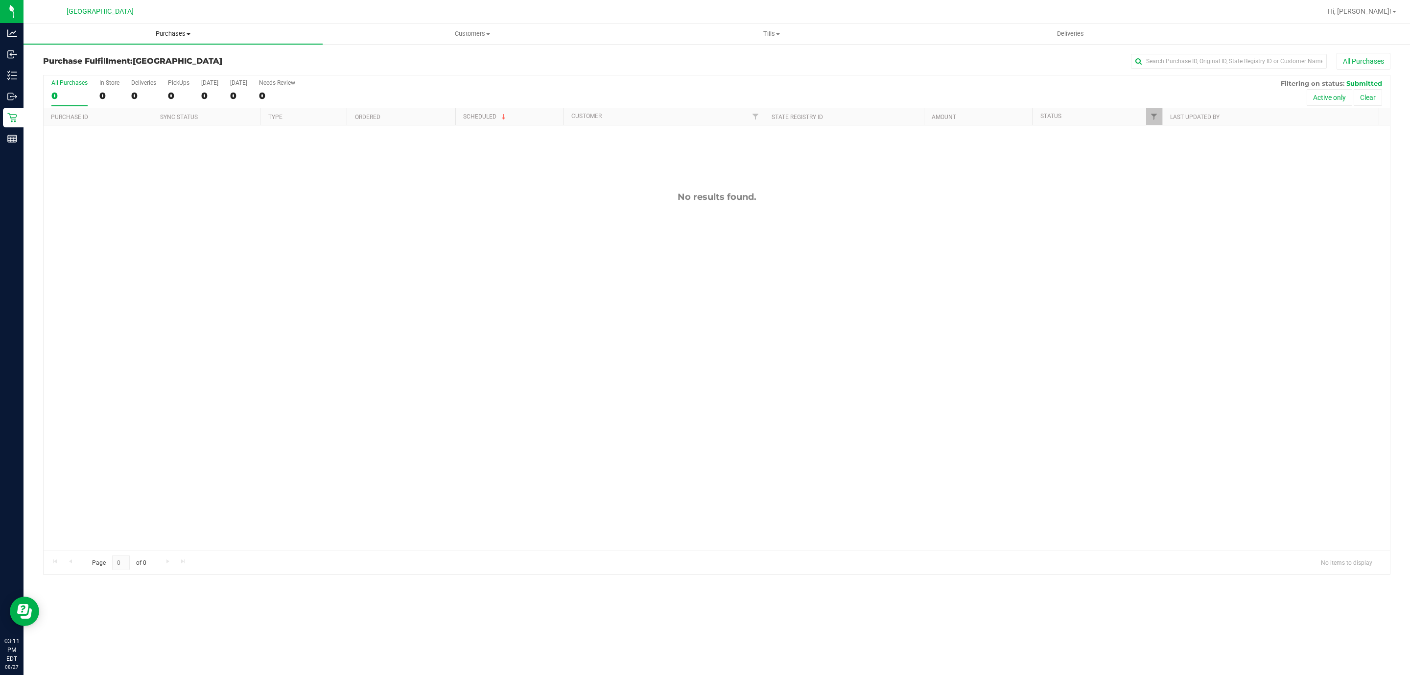
click at [156, 31] on span "Purchases" at bounding box center [172, 33] width 299 height 9
click at [155, 59] on li "Summary of purchases" at bounding box center [172, 59] width 299 height 12
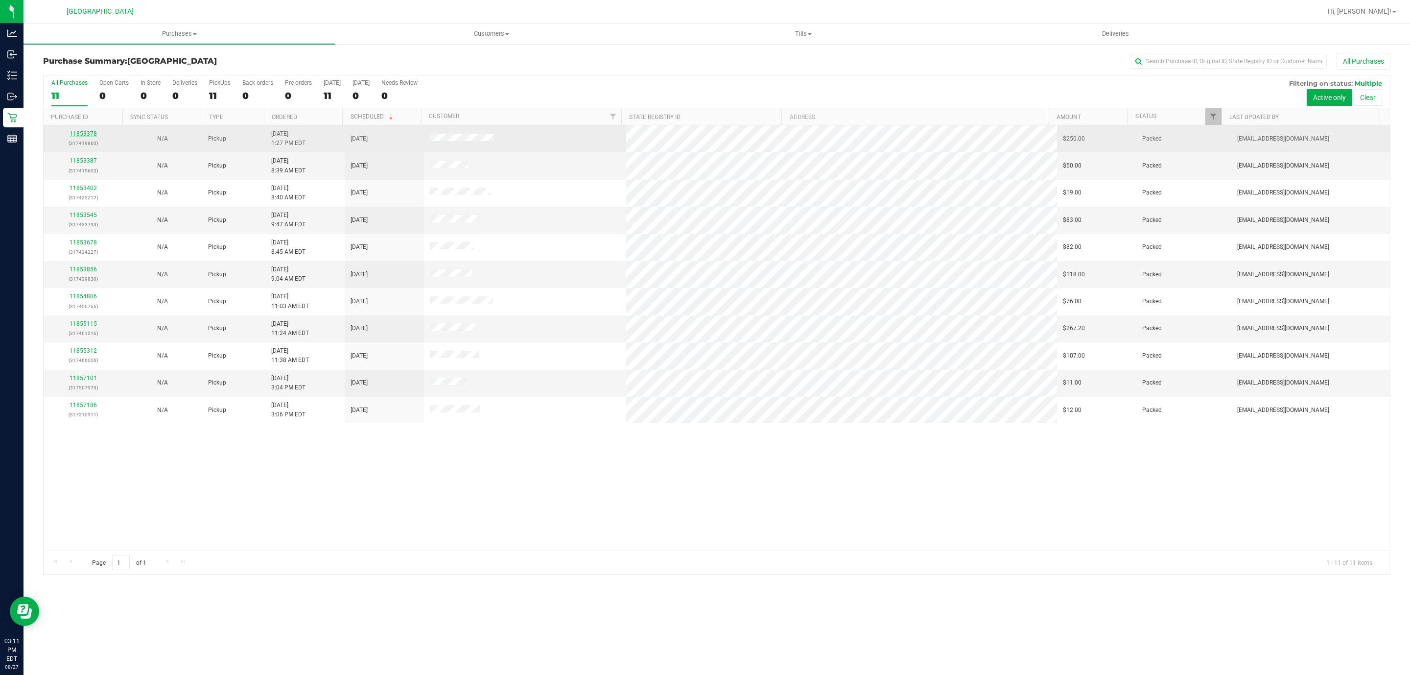
click at [72, 134] on link "11853378" at bounding box center [83, 133] width 27 height 7
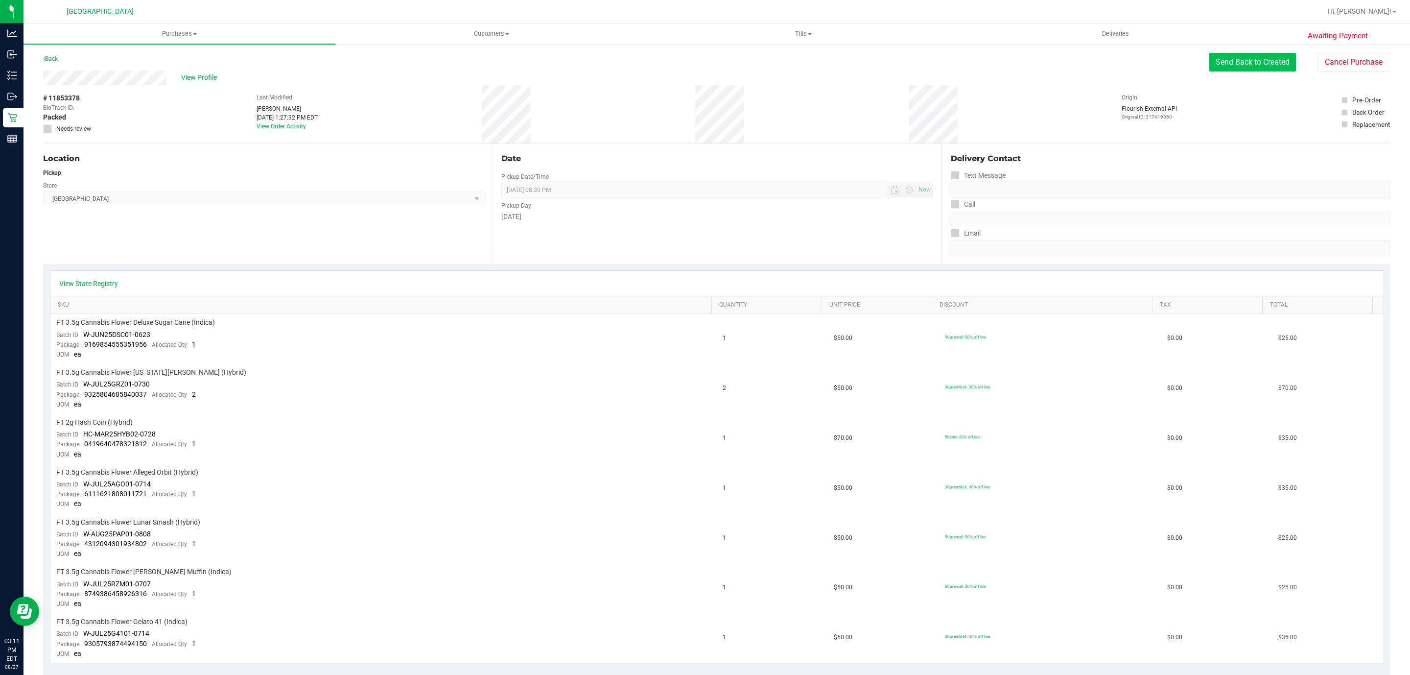
click at [1253, 62] on button "Send Back to Created" at bounding box center [1252, 62] width 87 height 19
click at [1268, 60] on button "Send Back to Created" at bounding box center [1252, 62] width 87 height 19
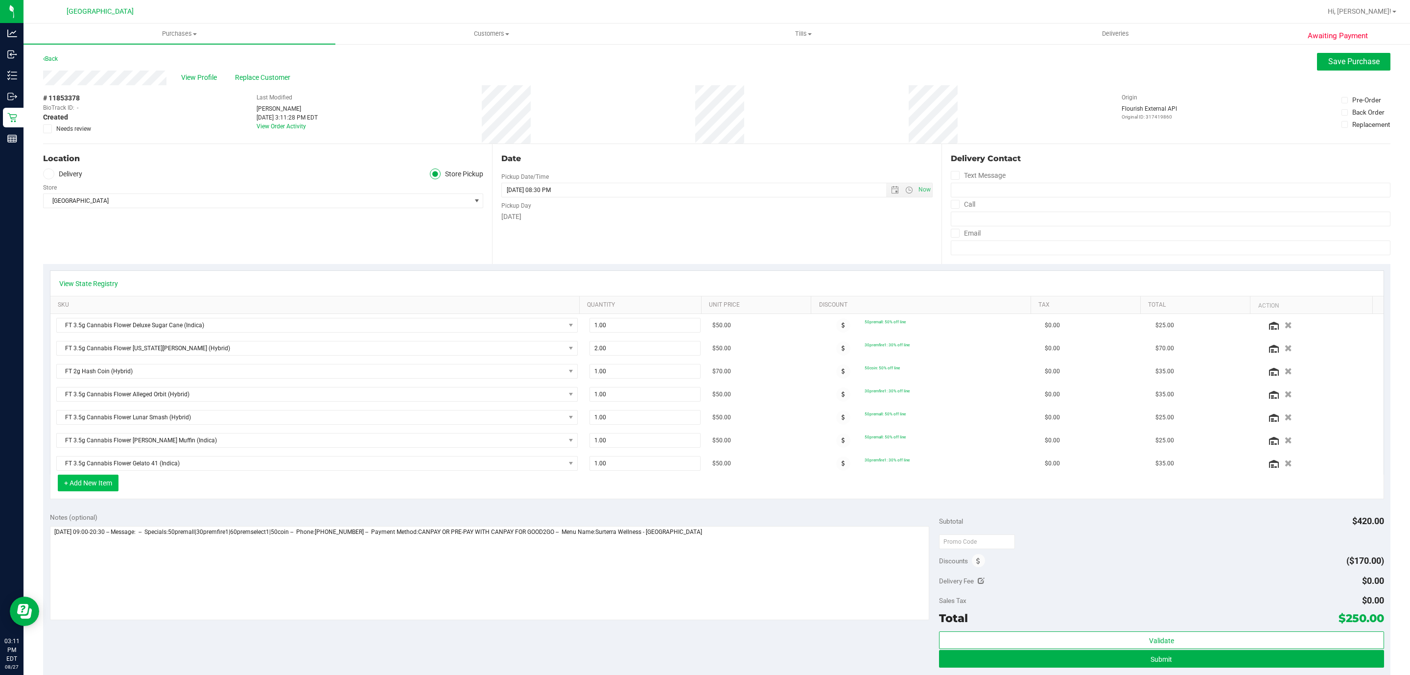
click at [94, 486] on button "+ Add New Item" at bounding box center [88, 482] width 61 height 17
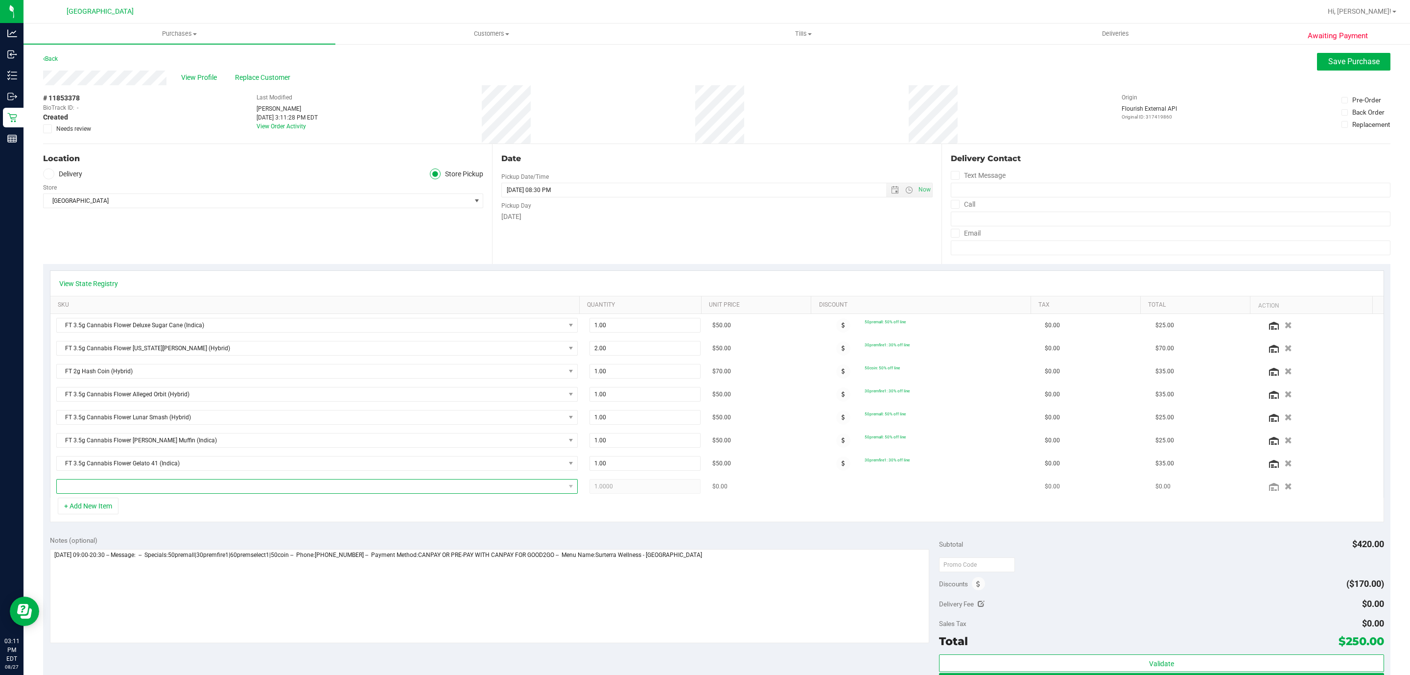
click at [123, 488] on span "NO DATA FOUND" at bounding box center [311, 486] width 508 height 14
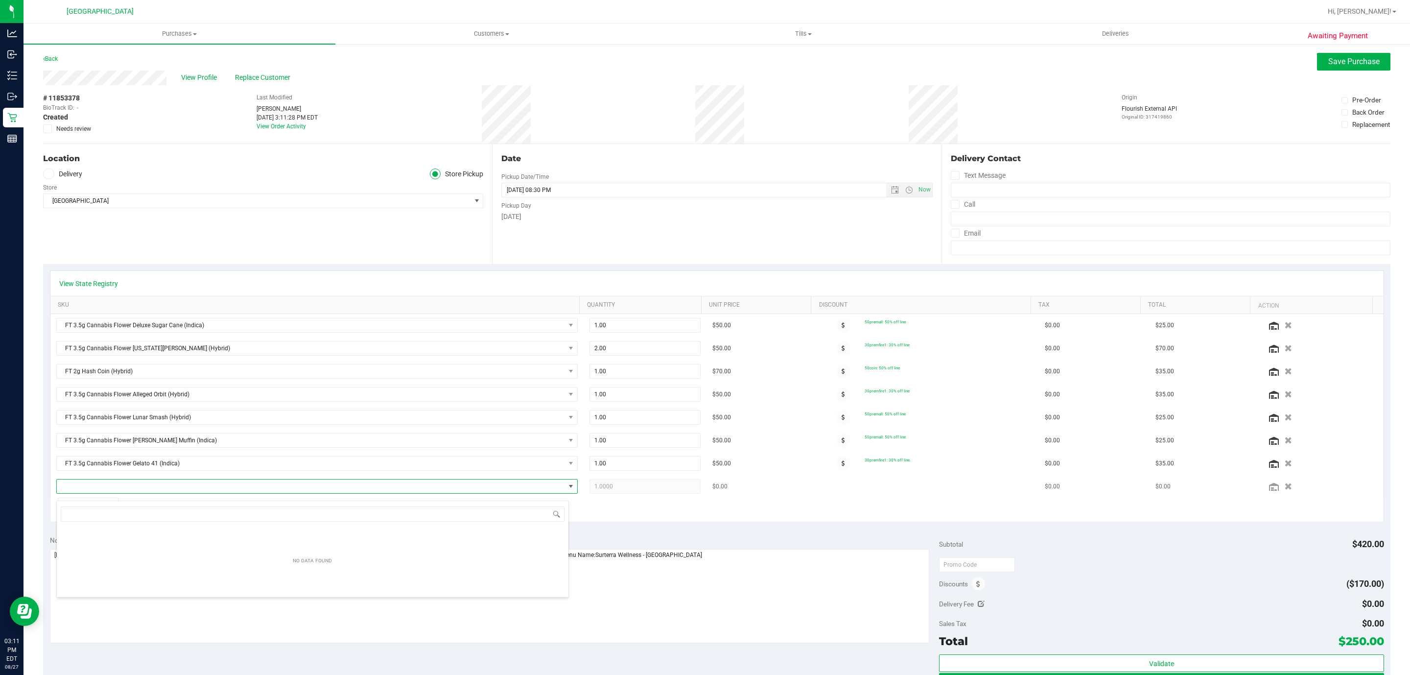
scroll to position [15, 508]
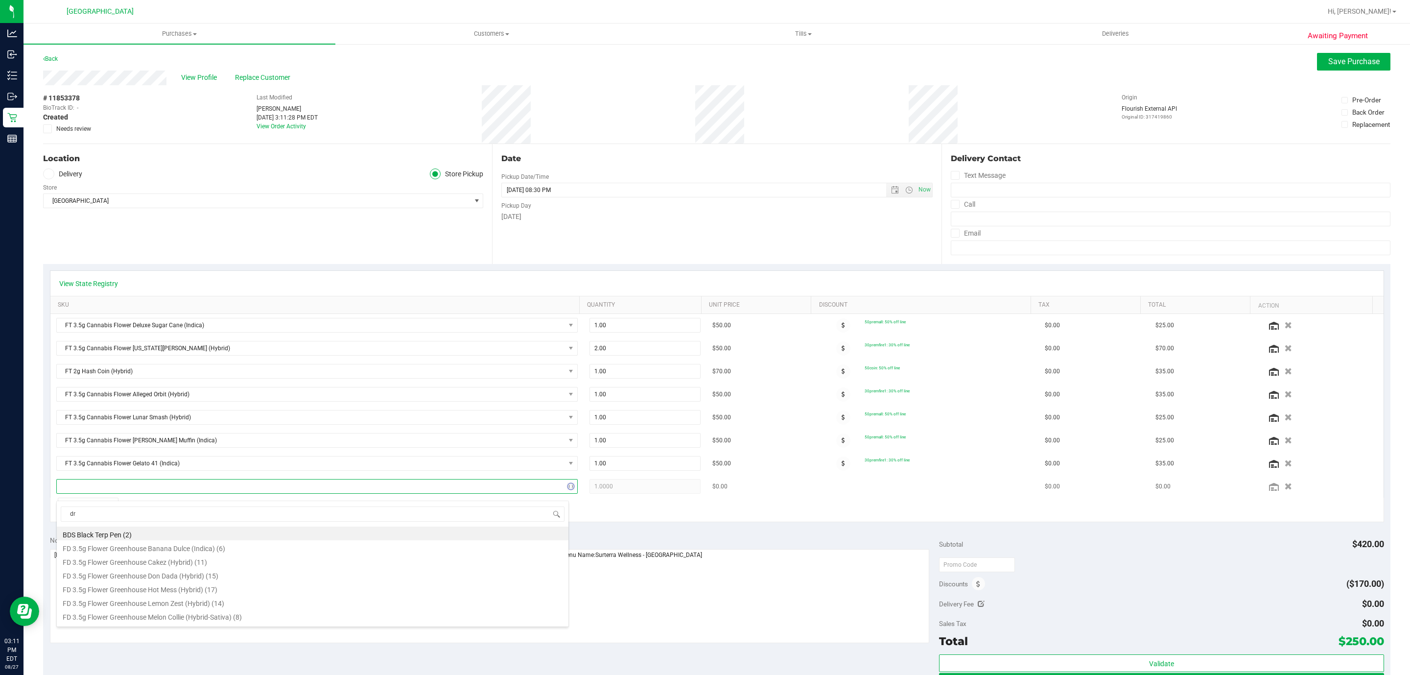
type input "drm"
click at [166, 552] on li "SW 10mg Theragels Dream (1:9 CBD:THC) 40ct (2)" at bounding box center [313, 547] width 512 height 14
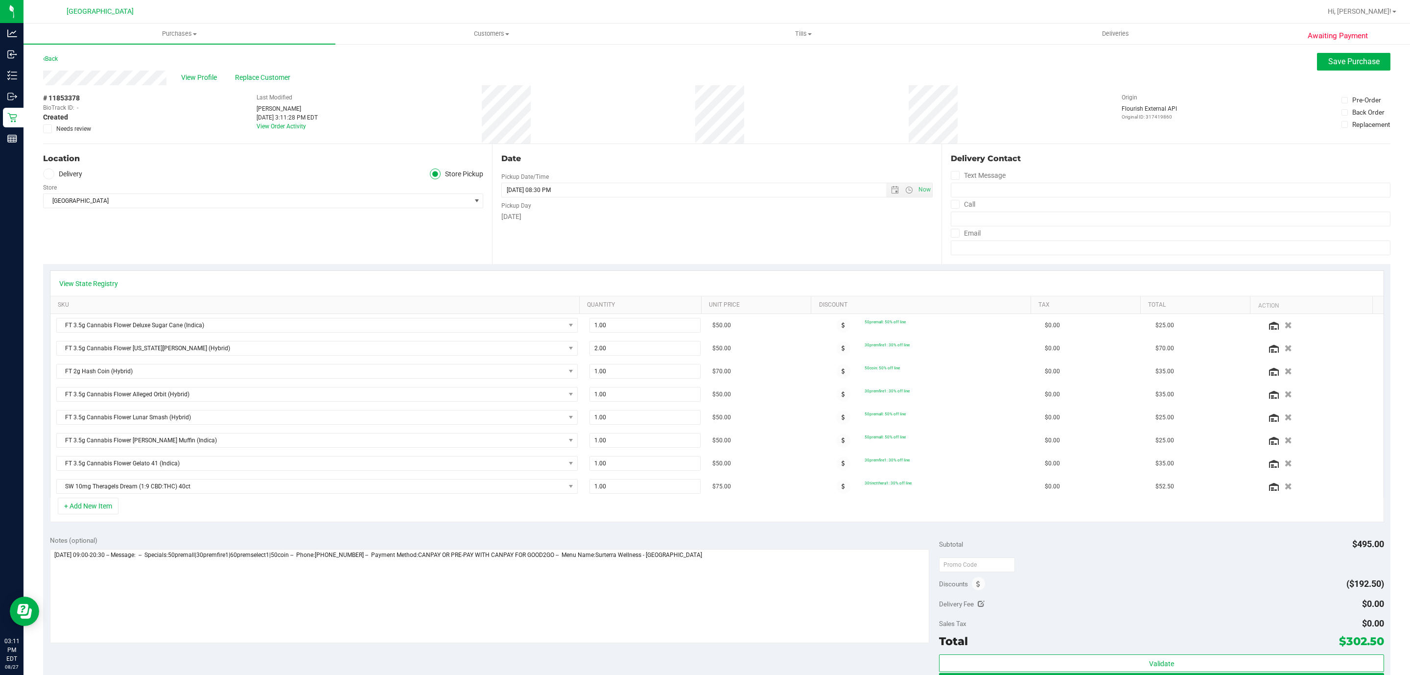
click at [442, 514] on div "+ Add New Item" at bounding box center [717, 509] width 1334 height 24
click at [1328, 63] on span "Save Purchase" at bounding box center [1353, 61] width 51 height 9
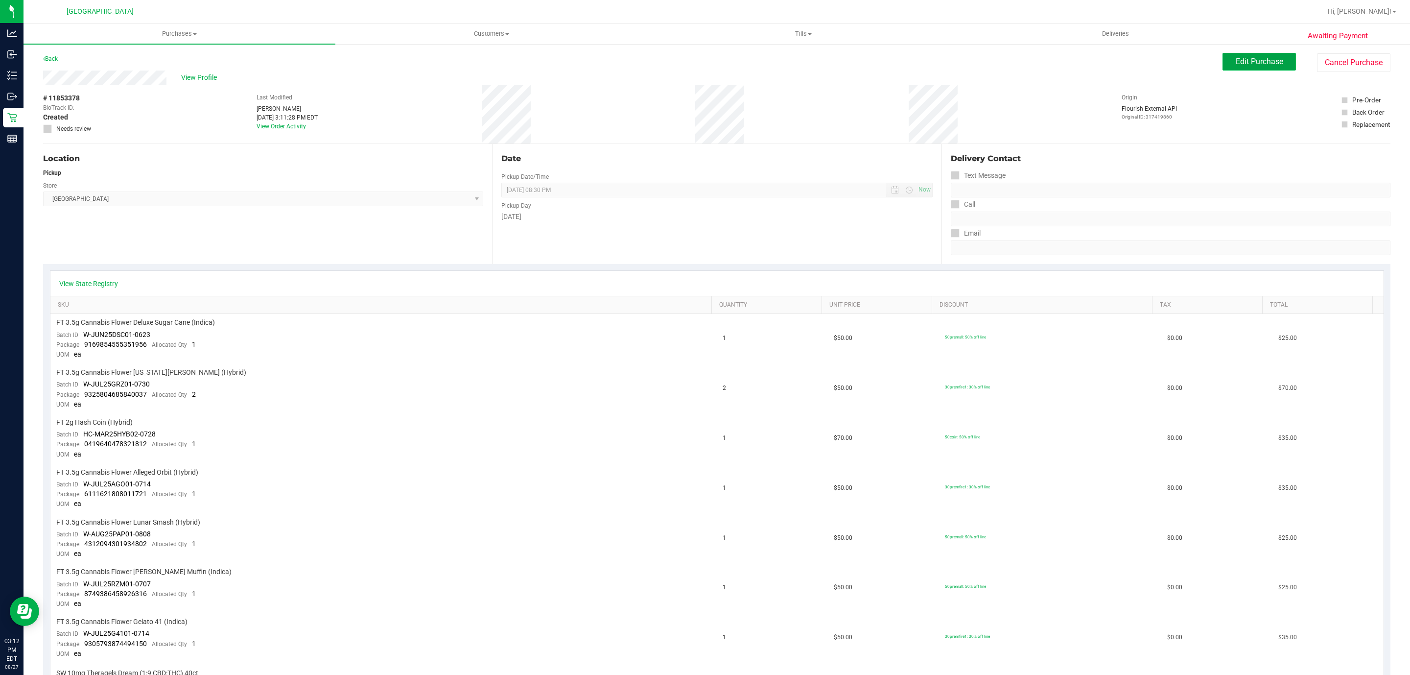
click at [1240, 55] on button "Edit Purchase" at bounding box center [1258, 62] width 73 height 18
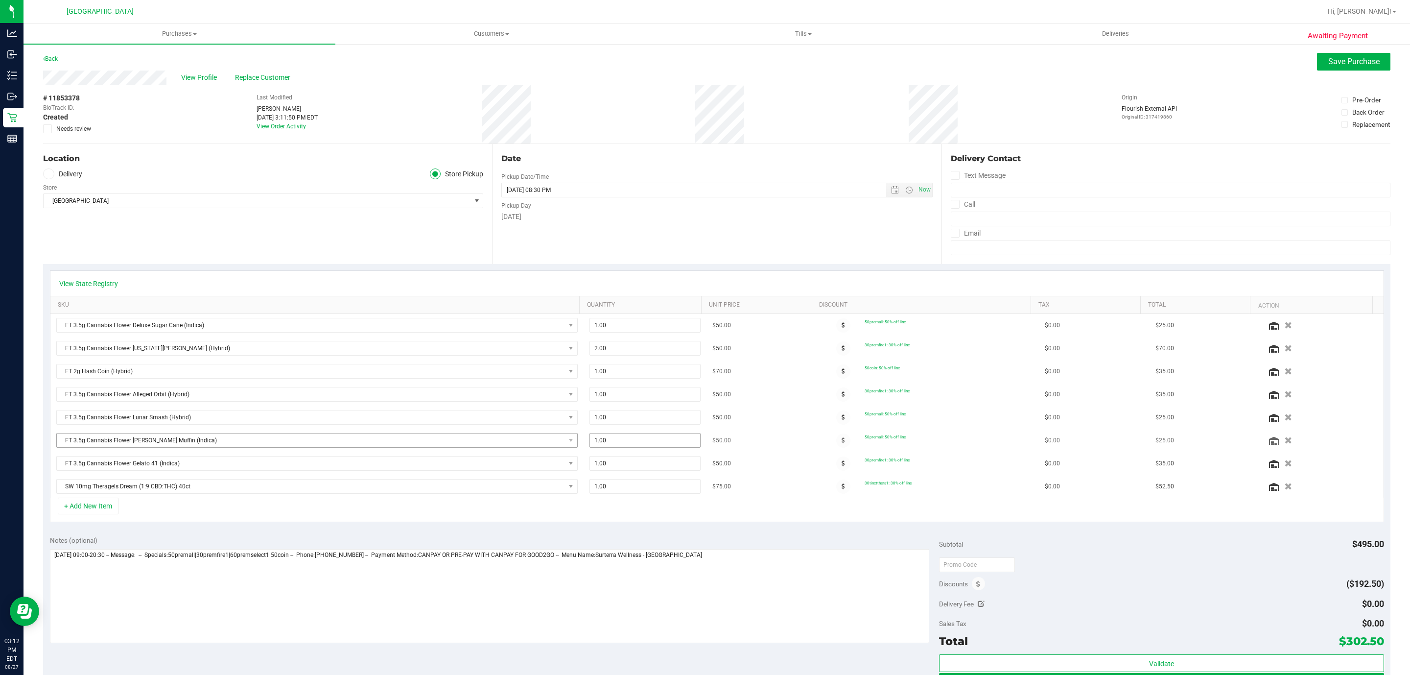
drag, startPoint x: 608, startPoint y: 444, endPoint x: 542, endPoint y: 451, distance: 66.6
click at [544, 451] on tr "FT 3.5g Cannabis Flower [PERSON_NAME] Muffin (Indica) 1.00 1 $50.00 50premall: …" at bounding box center [716, 440] width 1333 height 23
type input "3"
type input "3.00"
click at [1028, 517] on div "+ Add New Item" at bounding box center [717, 509] width 1334 height 24
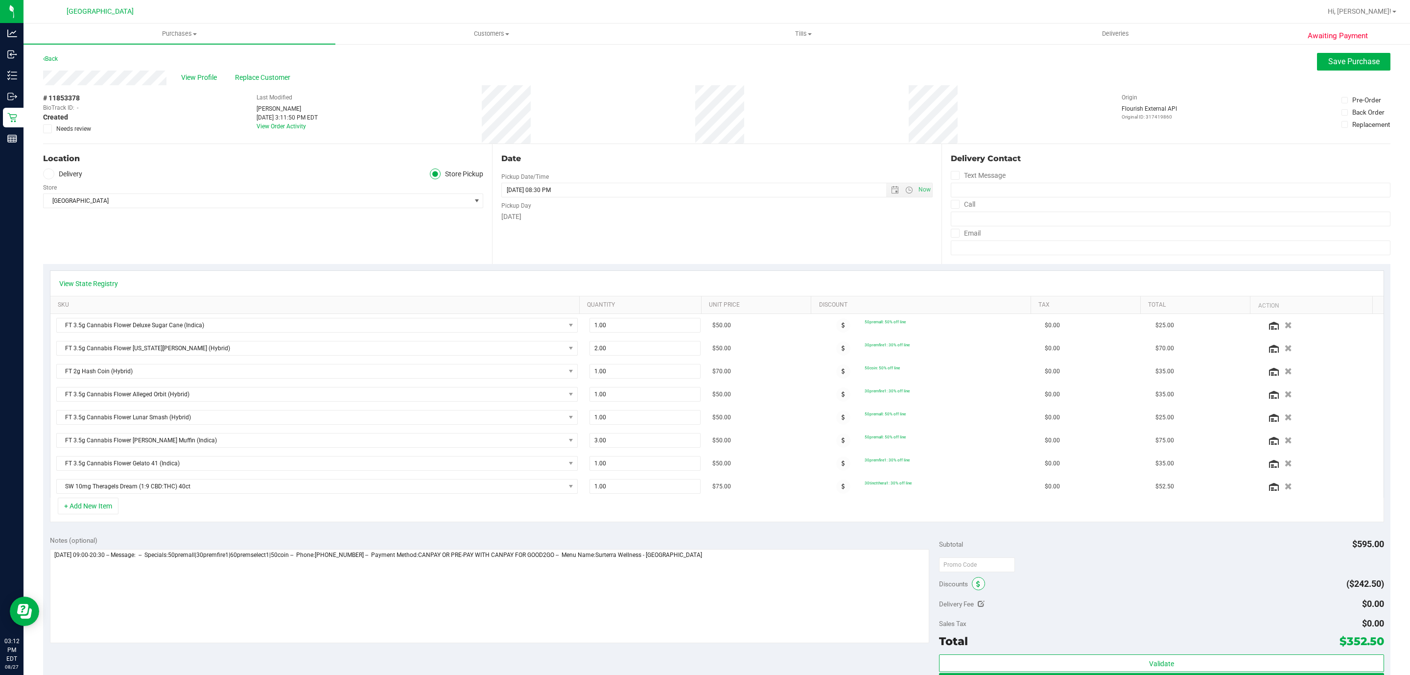
click at [976, 587] on icon at bounding box center [978, 584] width 4 height 7
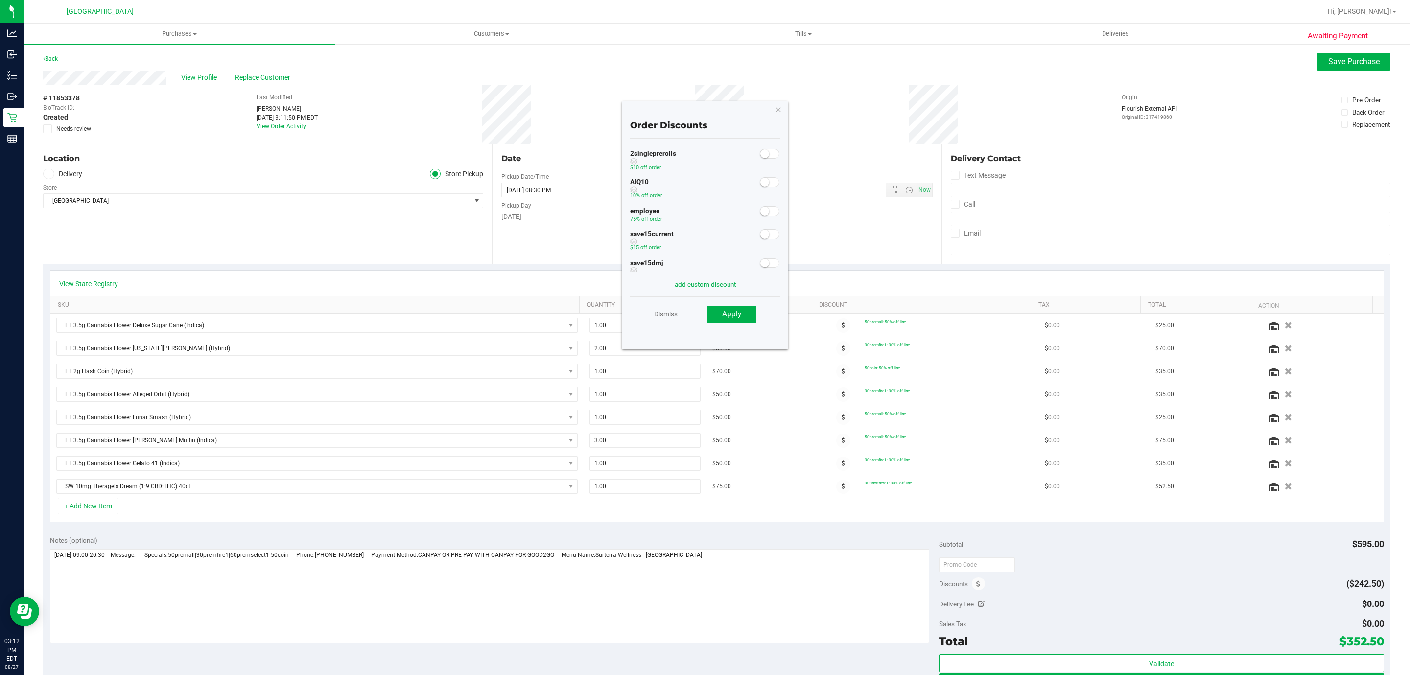
click at [761, 183] on span at bounding box center [770, 182] width 20 height 10
click at [726, 322] on button "Apply" at bounding box center [731, 314] width 49 height 18
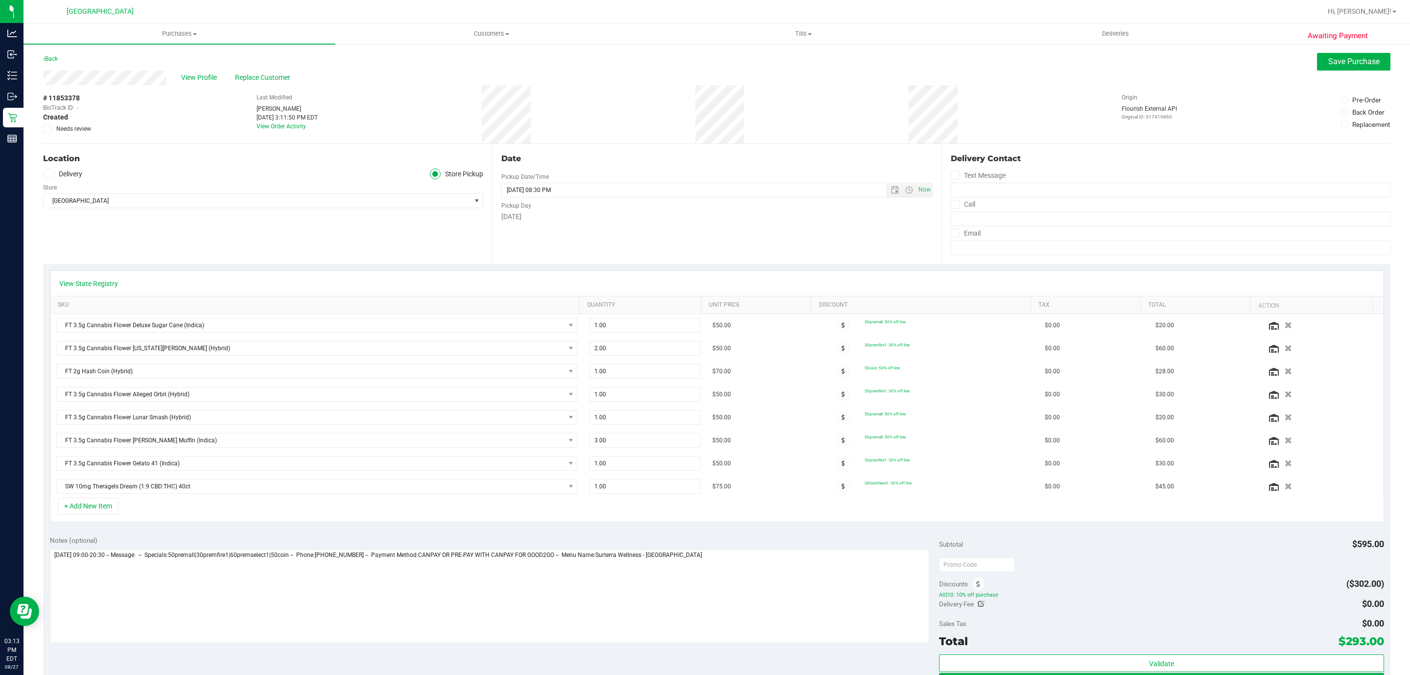
click at [610, 234] on div "Date Pickup Date/Time [DATE] Now [DATE] 08:30 PM Now Pickup Day [DATE]" at bounding box center [716, 204] width 449 height 120
click at [974, 590] on span at bounding box center [978, 583] width 13 height 13
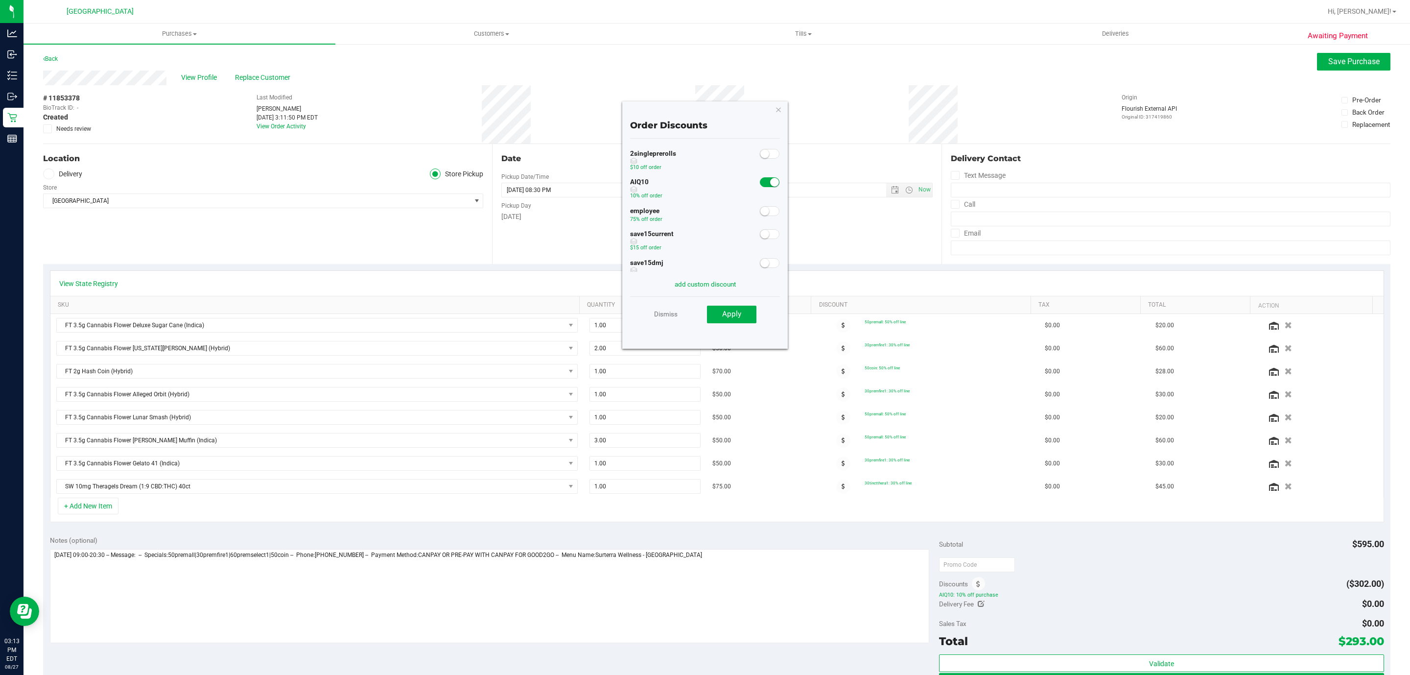
click at [762, 175] on div at bounding box center [770, 181] width 20 height 12
click at [770, 182] on small at bounding box center [774, 182] width 9 height 9
click at [718, 316] on button "Apply" at bounding box center [731, 314] width 49 height 18
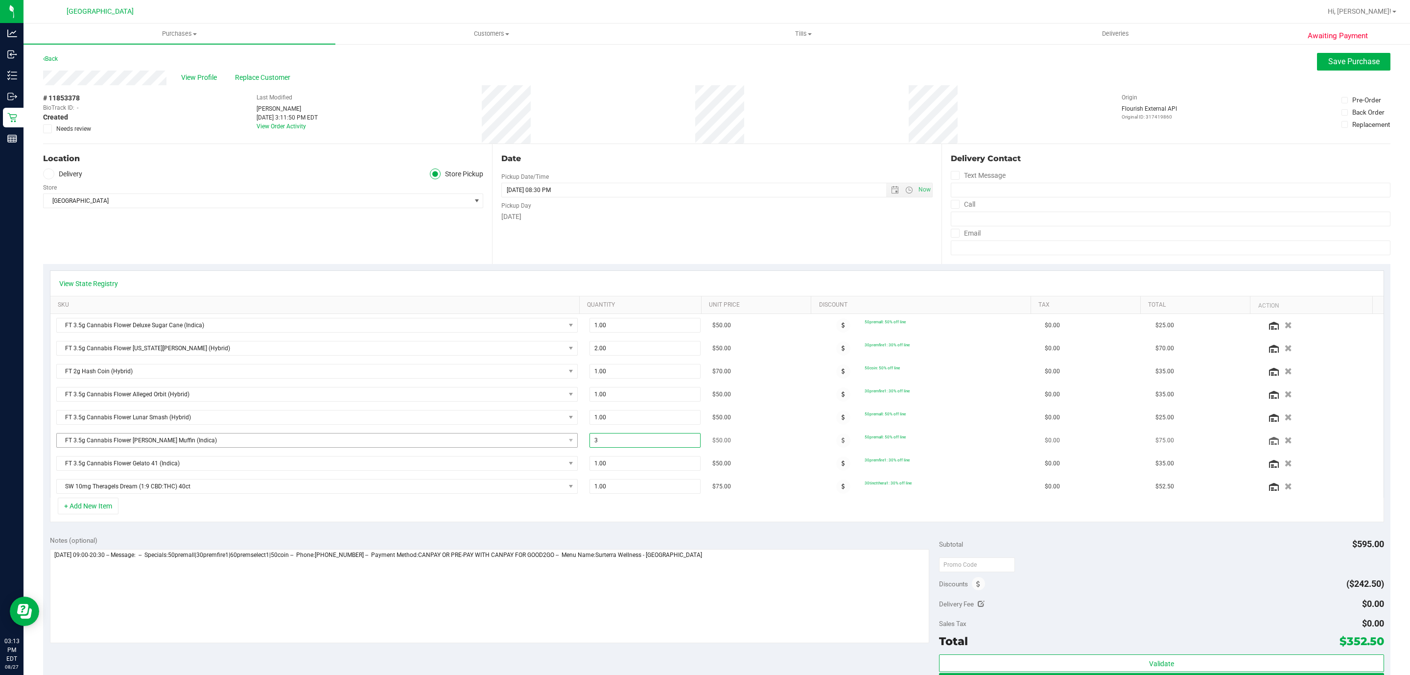
drag, startPoint x: 603, startPoint y: 445, endPoint x: 544, endPoint y: 444, distance: 58.8
click at [549, 444] on tr "FT 3.5g Cannabis Flower [PERSON_NAME] Muffin (Indica) 3.00 3 $50.00 50premall: …" at bounding box center [716, 440] width 1333 height 23
type input "1"
type input "1.00"
click at [708, 544] on div "Notes (optional)" at bounding box center [495, 540] width 890 height 10
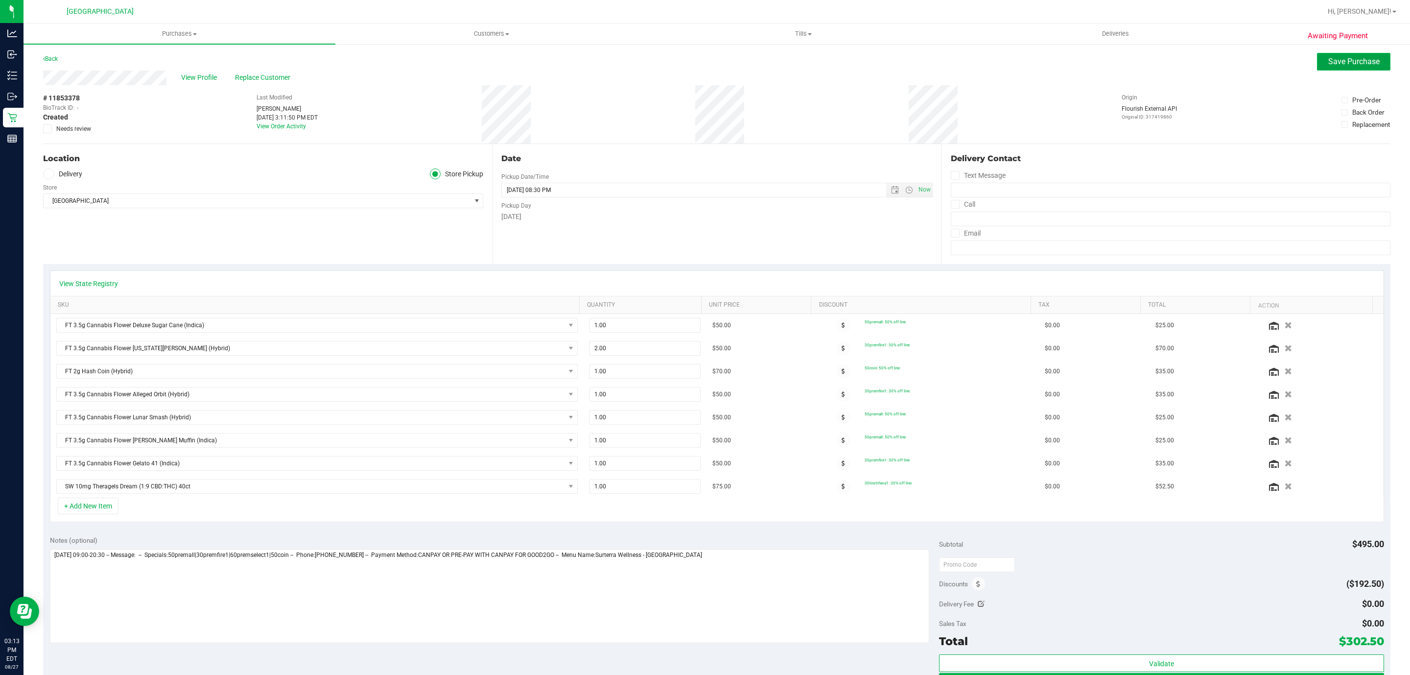
click at [1334, 63] on span "Save Purchase" at bounding box center [1353, 61] width 51 height 9
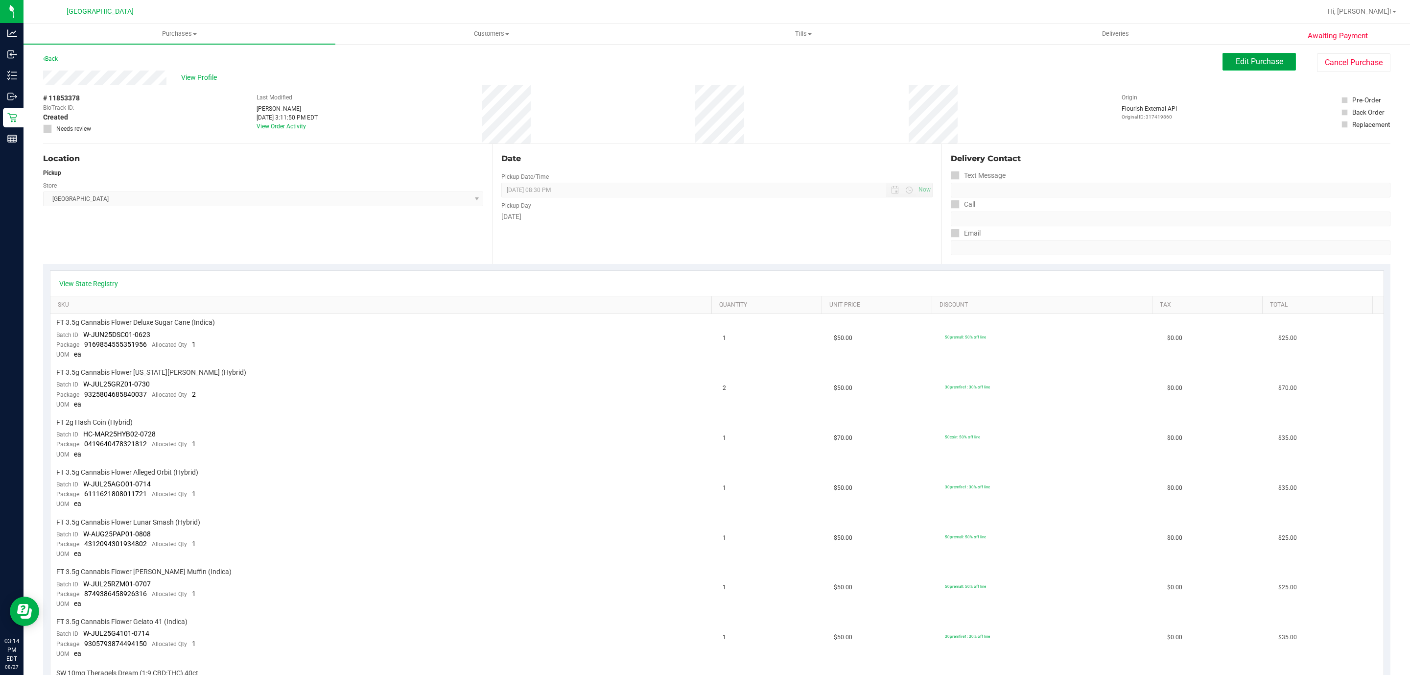
click at [1255, 55] on button "Edit Purchase" at bounding box center [1258, 62] width 73 height 18
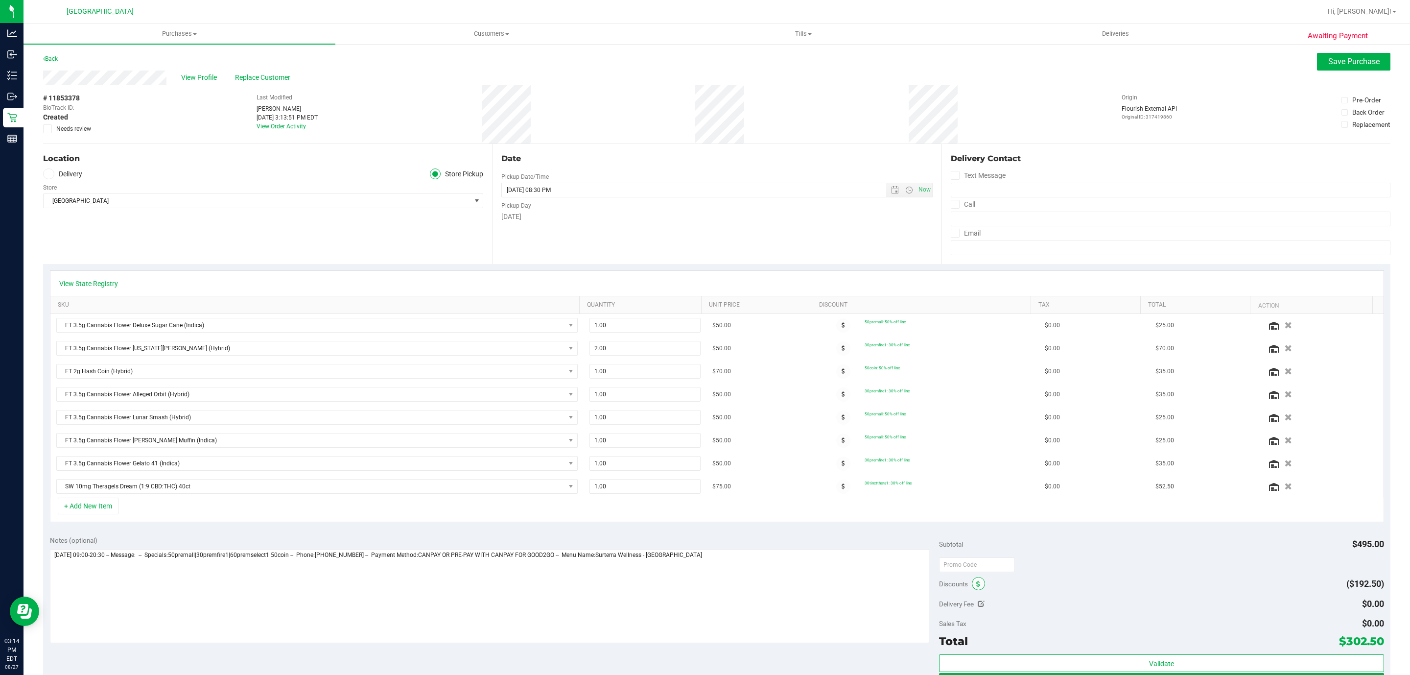
click at [976, 587] on icon at bounding box center [978, 584] width 4 height 7
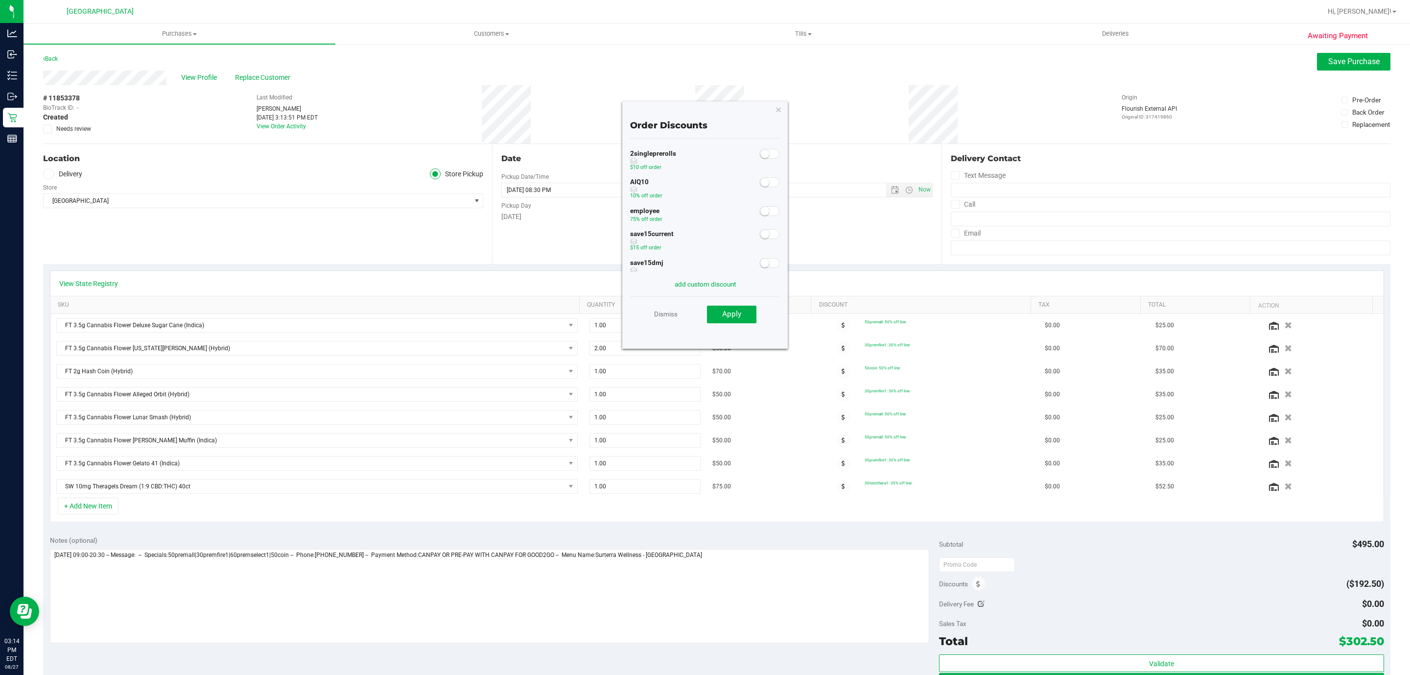
click at [760, 184] on small at bounding box center [764, 182] width 9 height 9
click at [752, 314] on button "Apply" at bounding box center [731, 314] width 49 height 18
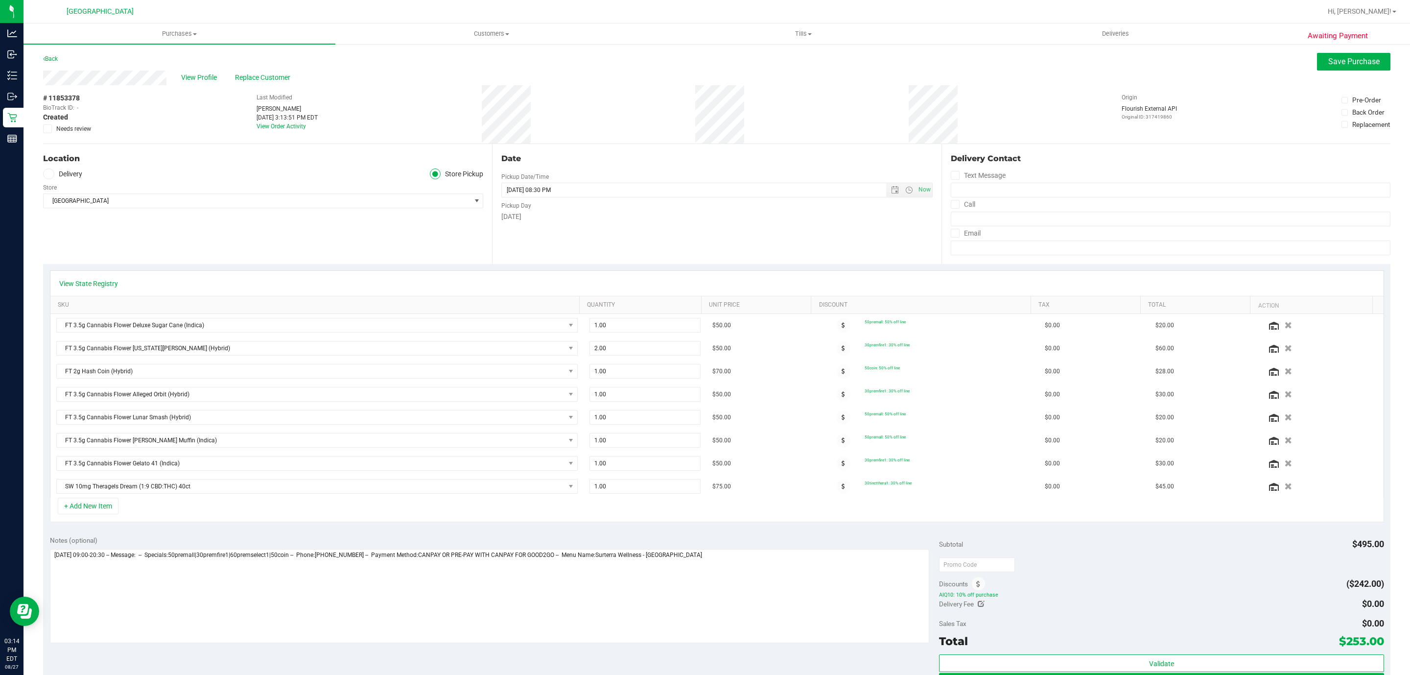
scroll to position [73, 0]
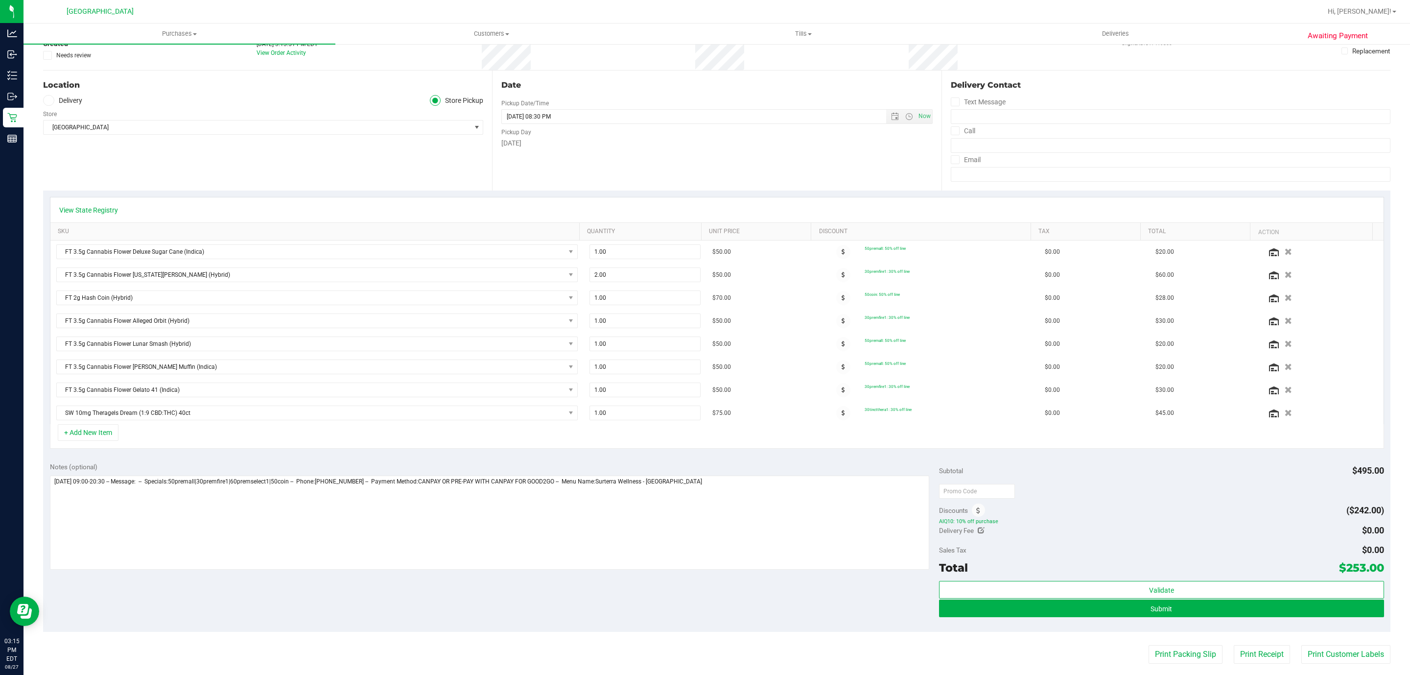
click at [908, 471] on div "Notes (optional)" at bounding box center [495, 467] width 890 height 10
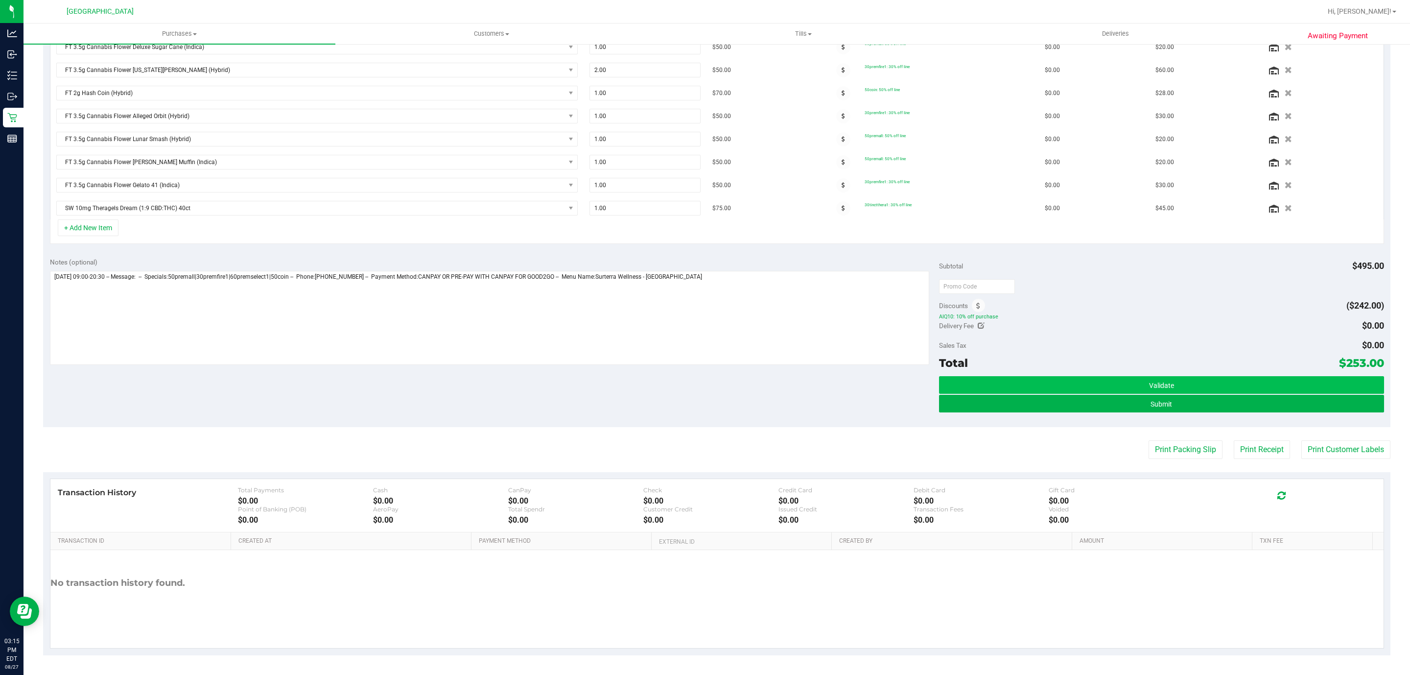
scroll to position [0, 0]
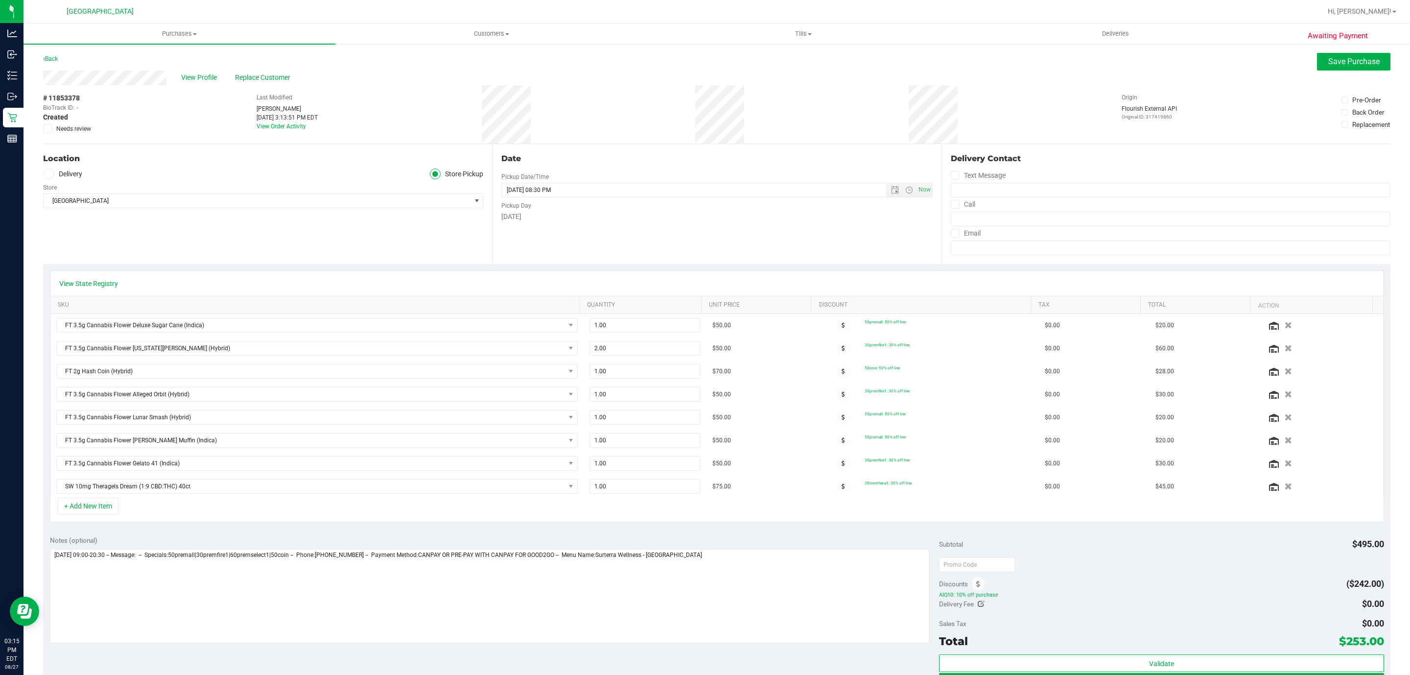
click at [902, 539] on div "Notes (optional) Subtotal $495.00 Discounts ($242.00) AIQ10: 10% off purchase D…" at bounding box center [716, 617] width 1347 height 176
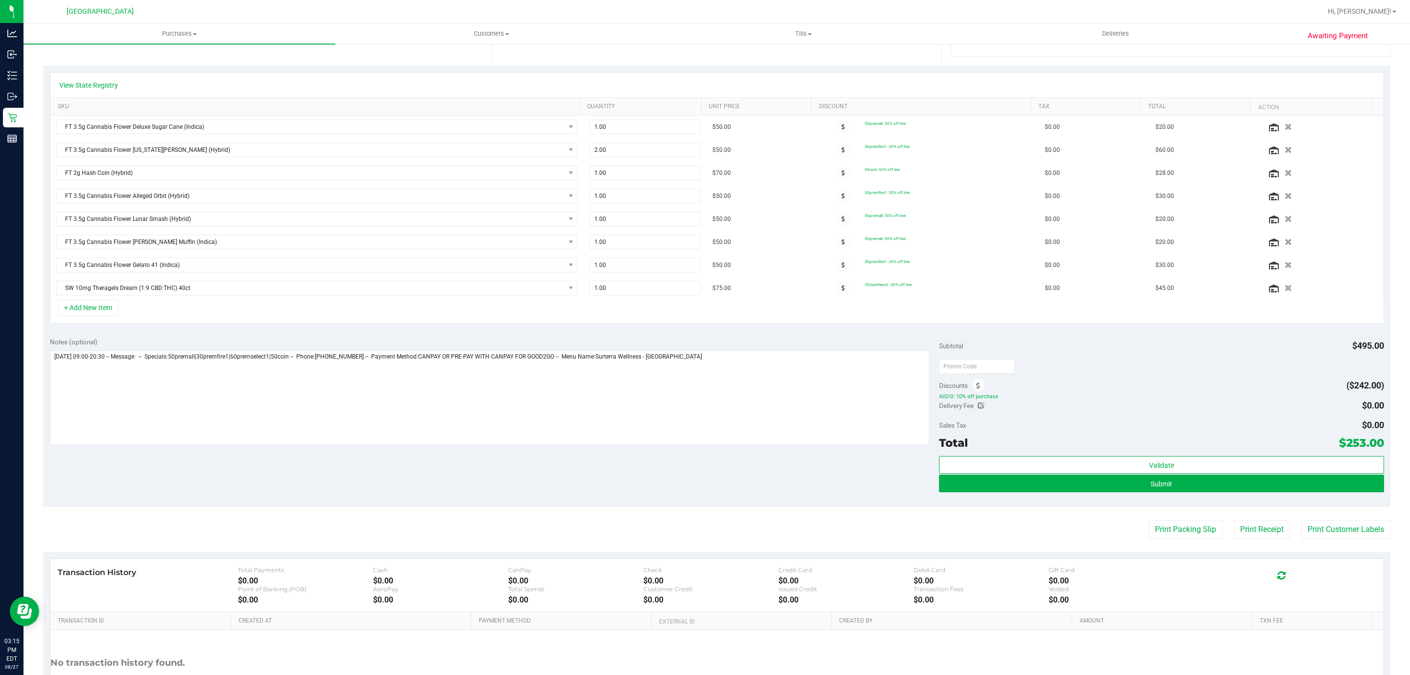
scroll to position [287, 0]
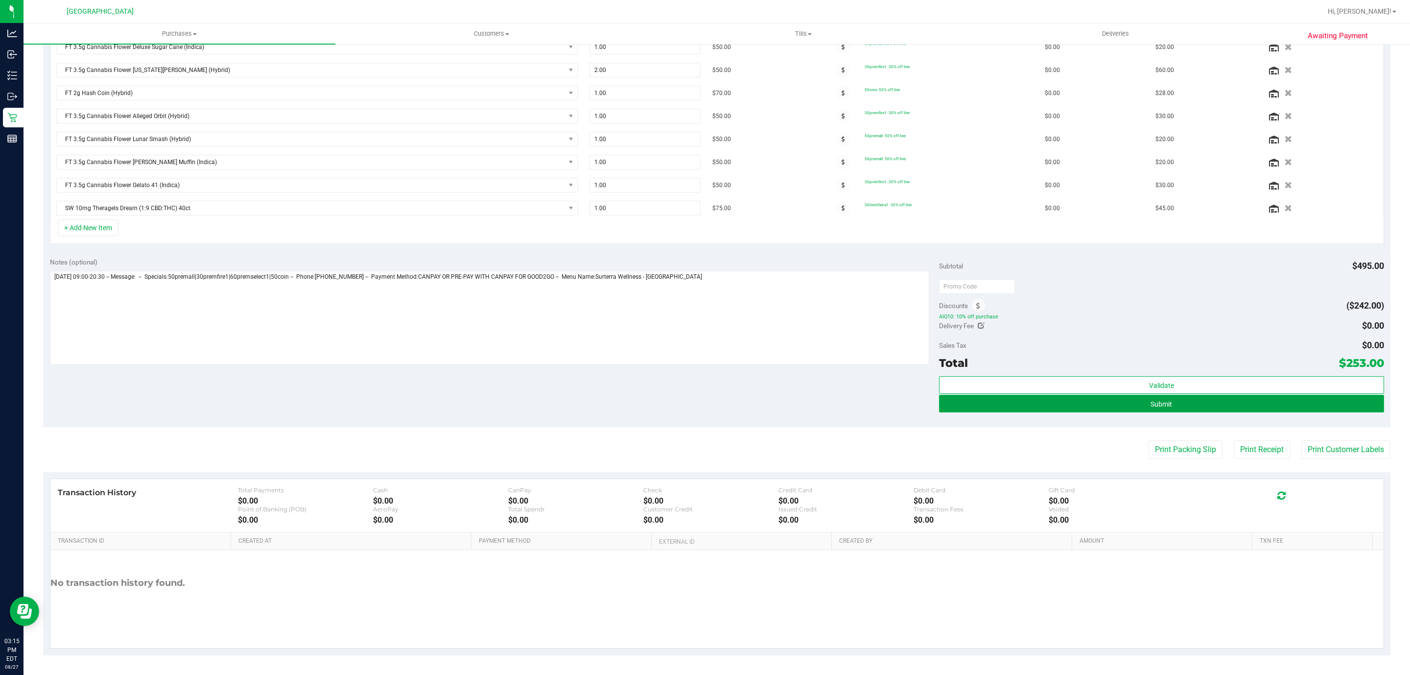
click at [977, 401] on button "Submit" at bounding box center [1161, 404] width 445 height 18
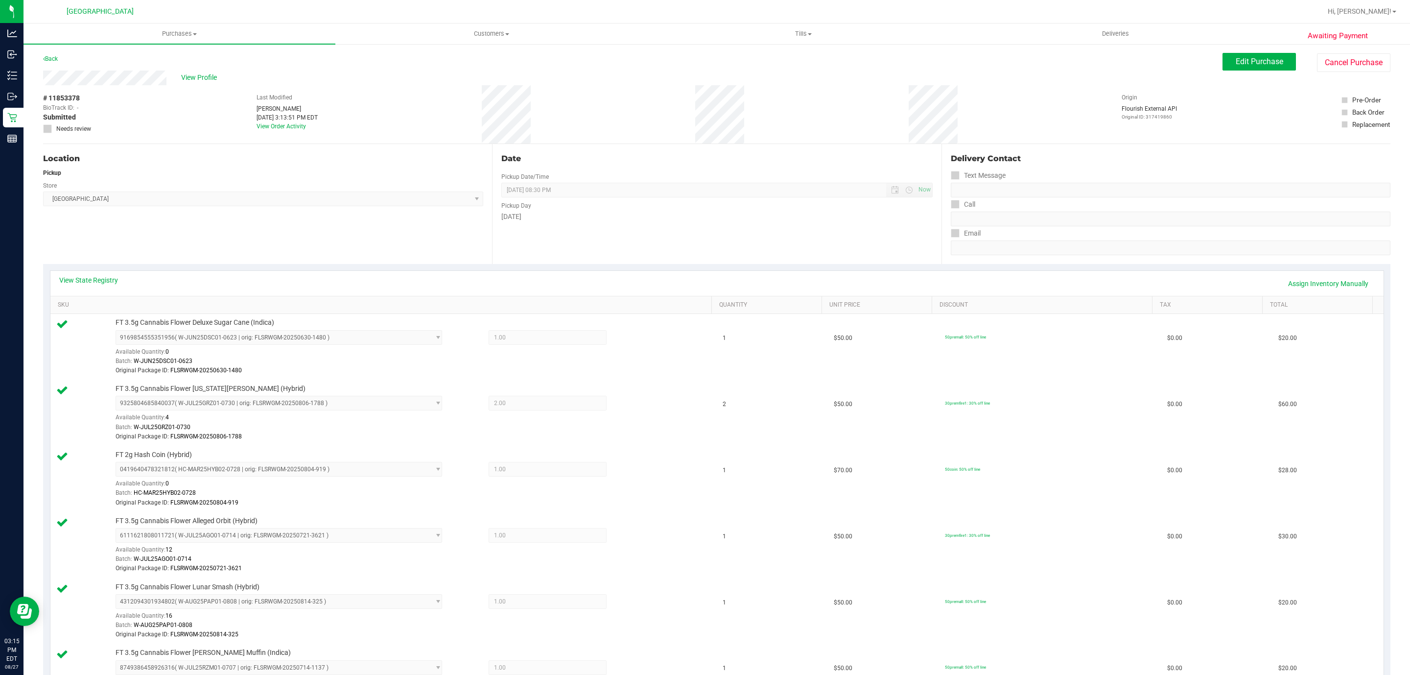
scroll to position [446, 0]
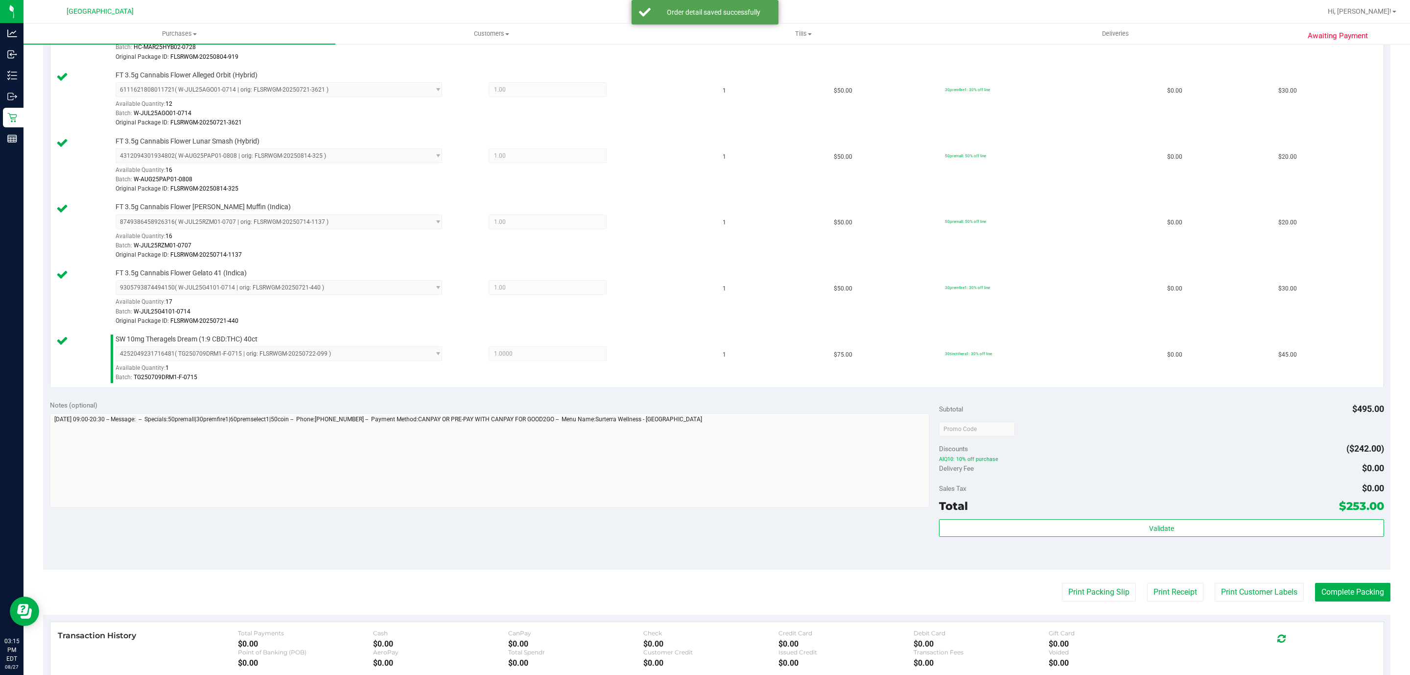
click at [1221, 538] on div "Validate" at bounding box center [1161, 528] width 445 height 19
click at [1220, 536] on button "Validate" at bounding box center [1161, 528] width 445 height 18
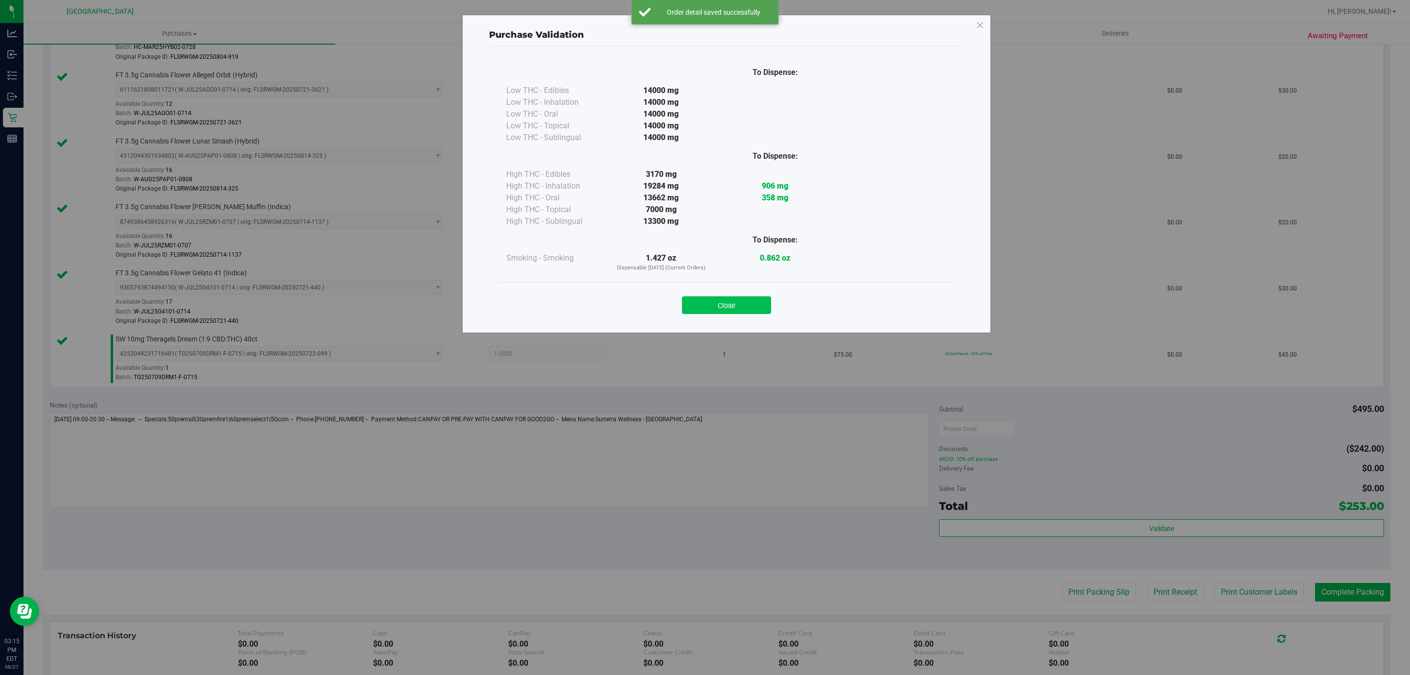
click at [728, 303] on button "Close" at bounding box center [726, 305] width 89 height 18
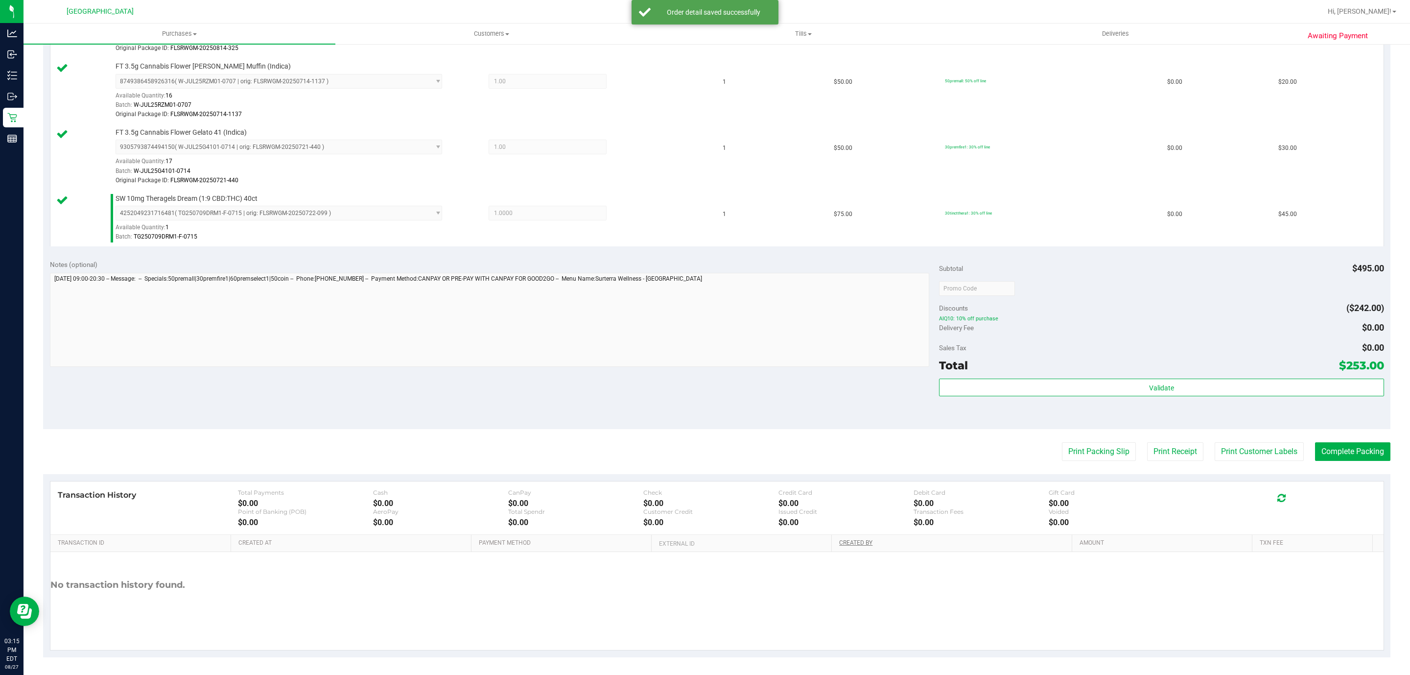
scroll to position [592, 0]
click at [1087, 451] on button "Print Packing Slip" at bounding box center [1099, 449] width 74 height 19
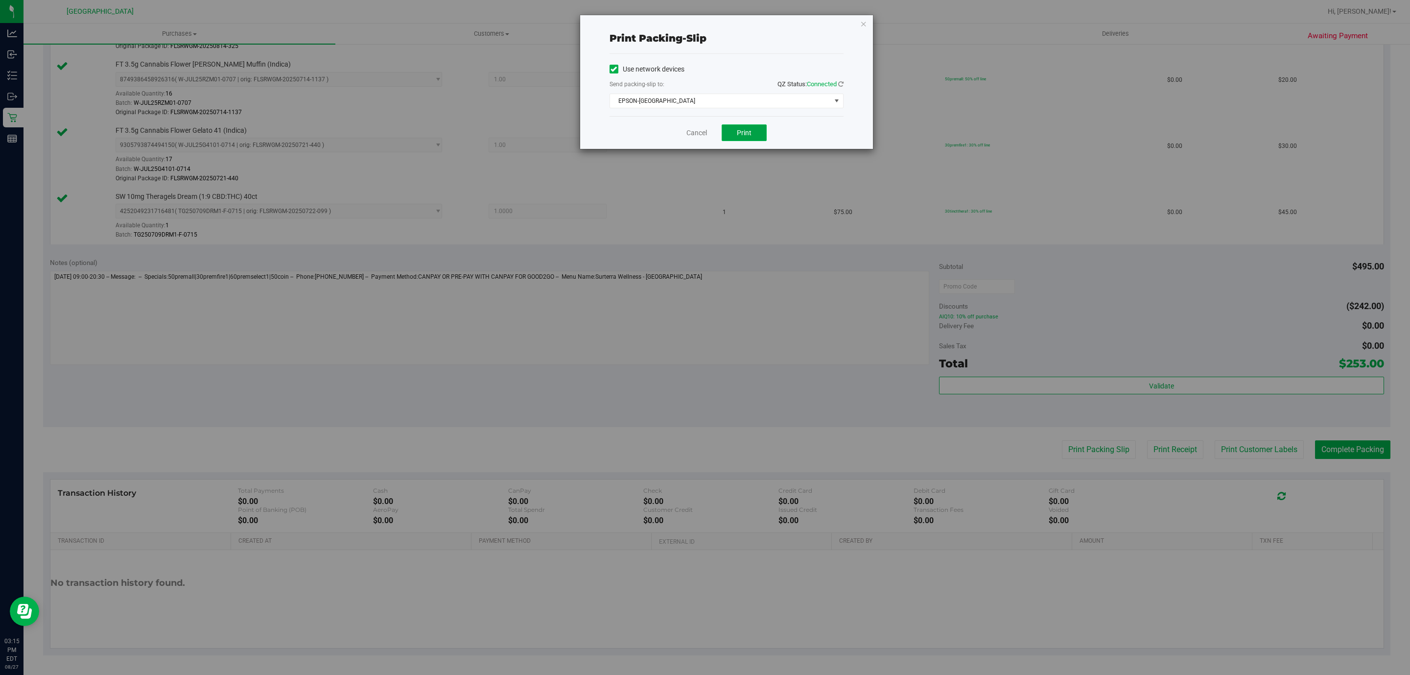
click at [736, 133] on button "Print" at bounding box center [744, 132] width 45 height 17
click at [863, 23] on icon "button" at bounding box center [863, 24] width 7 height 12
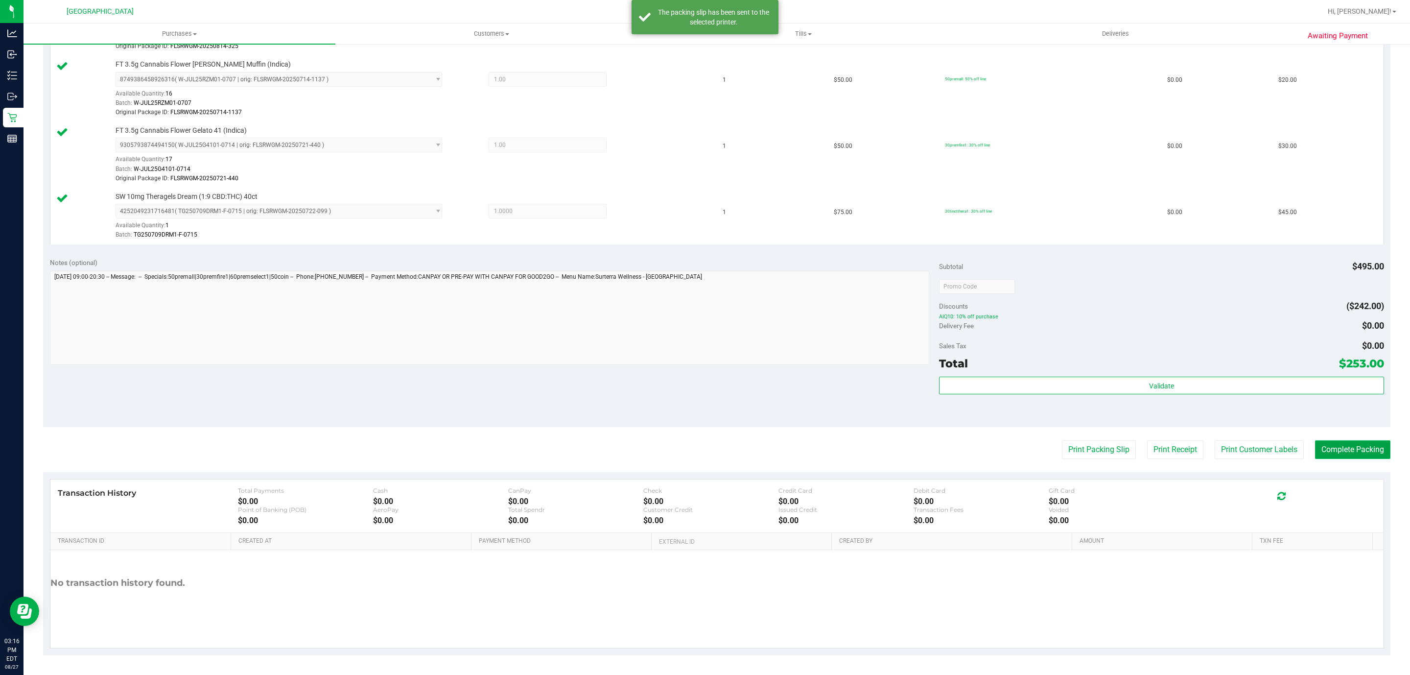
click at [1375, 451] on button "Complete Packing" at bounding box center [1352, 449] width 75 height 19
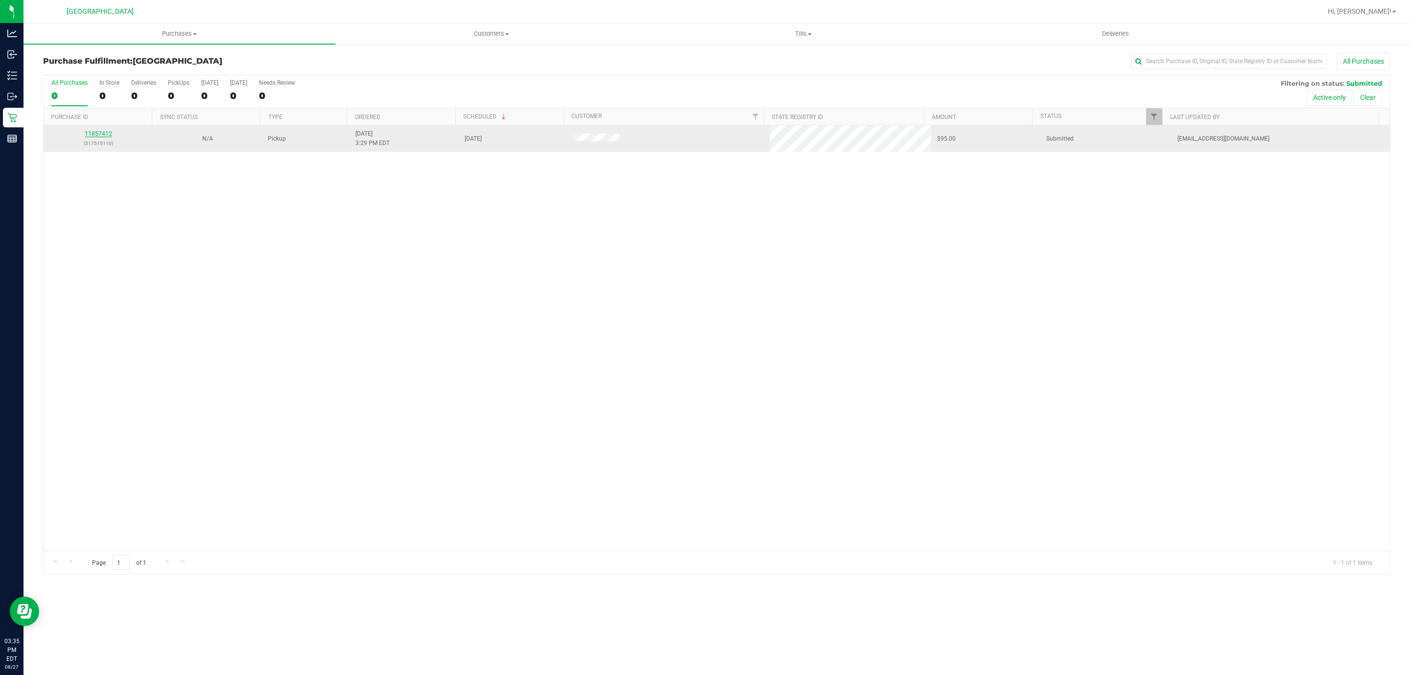
click at [91, 137] on link "11857412" at bounding box center [98, 133] width 27 height 7
